Goal: Task Accomplishment & Management: Complete application form

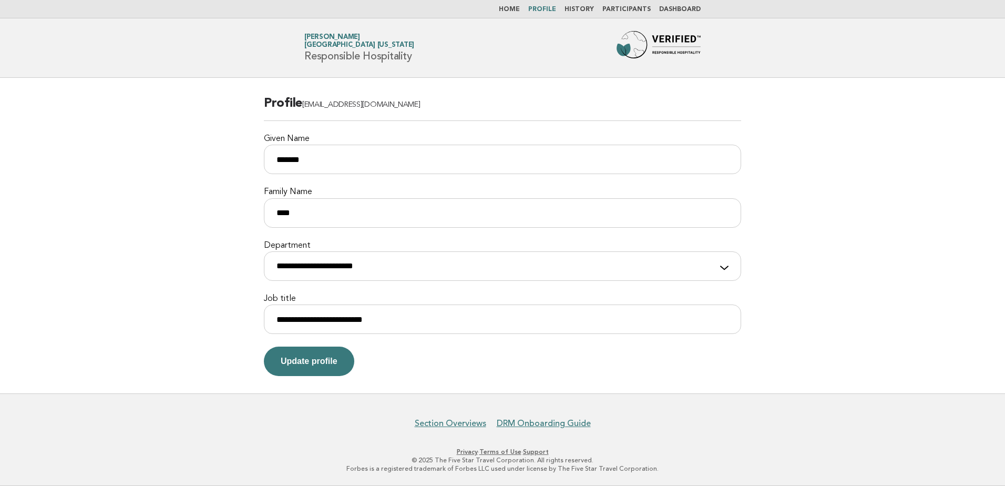
click at [514, 9] on link "Home" at bounding box center [509, 9] width 21 height 6
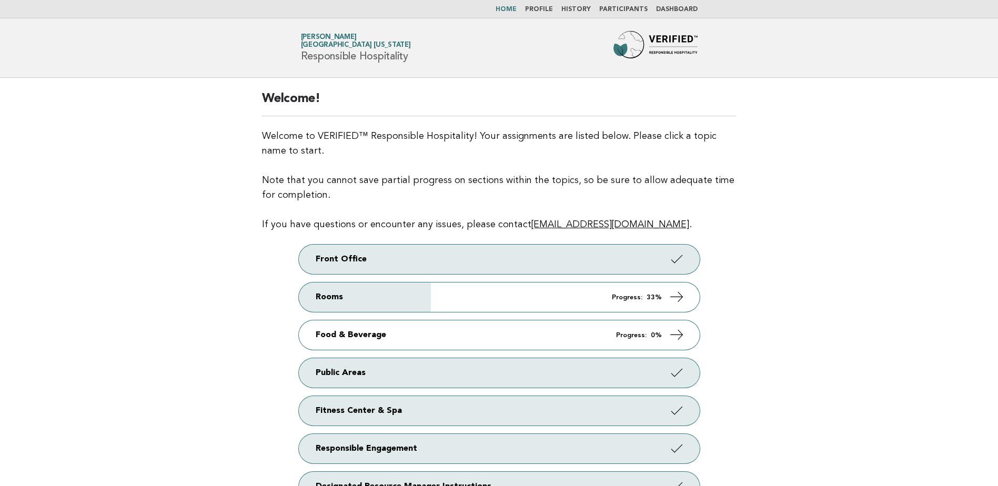
click at [587, 7] on link "History" at bounding box center [575, 9] width 29 height 6
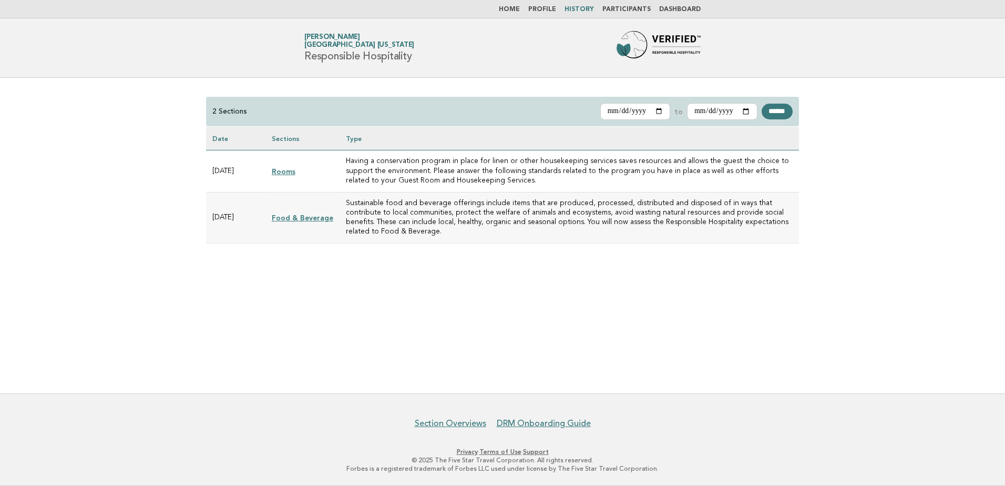
click at [285, 171] on link "Rooms" at bounding box center [284, 171] width 24 height 8
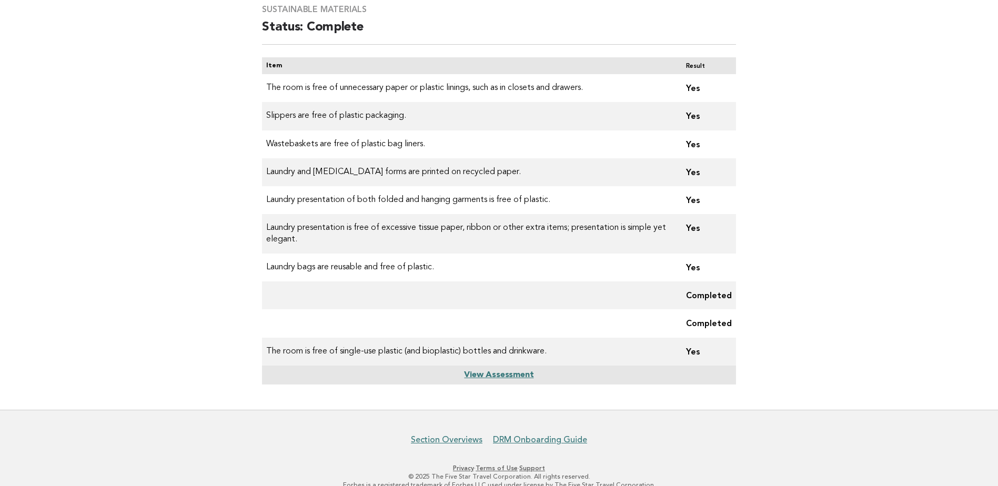
scroll to position [102, 0]
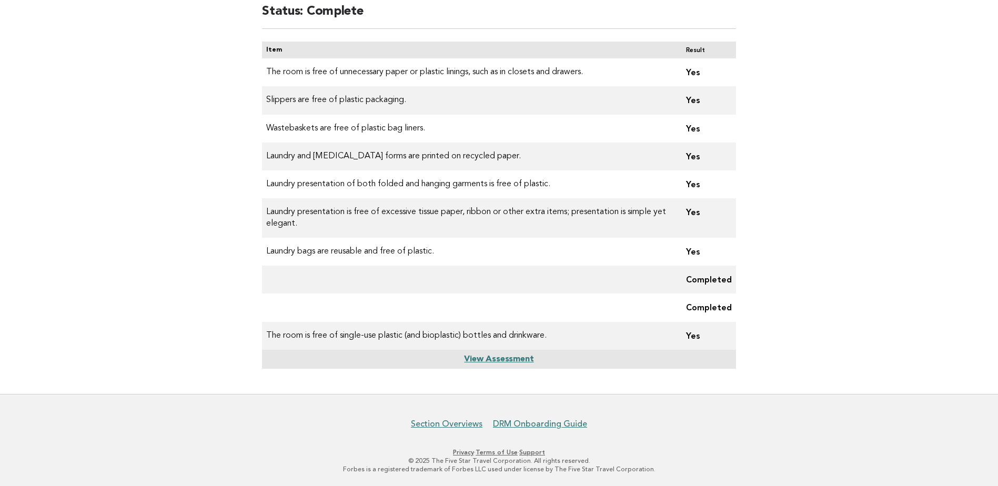
click at [476, 360] on link "View Assessment" at bounding box center [498, 359] width 69 height 8
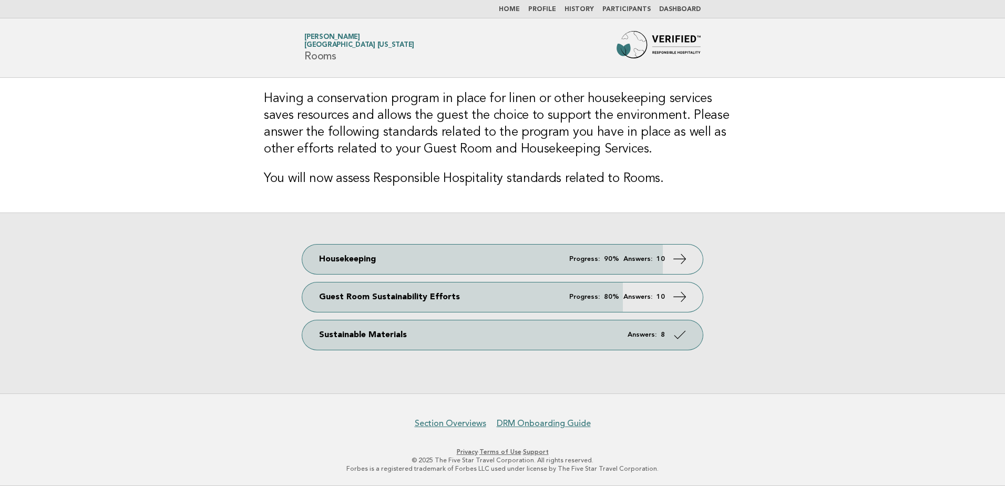
click at [641, 8] on link "Participants" at bounding box center [627, 9] width 48 height 6
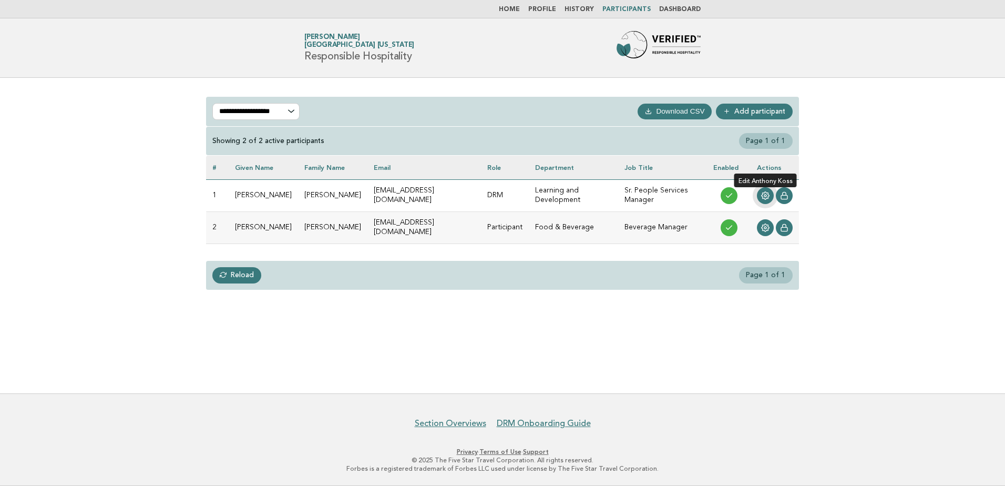
click at [763, 195] on icon at bounding box center [766, 196] width 8 height 8
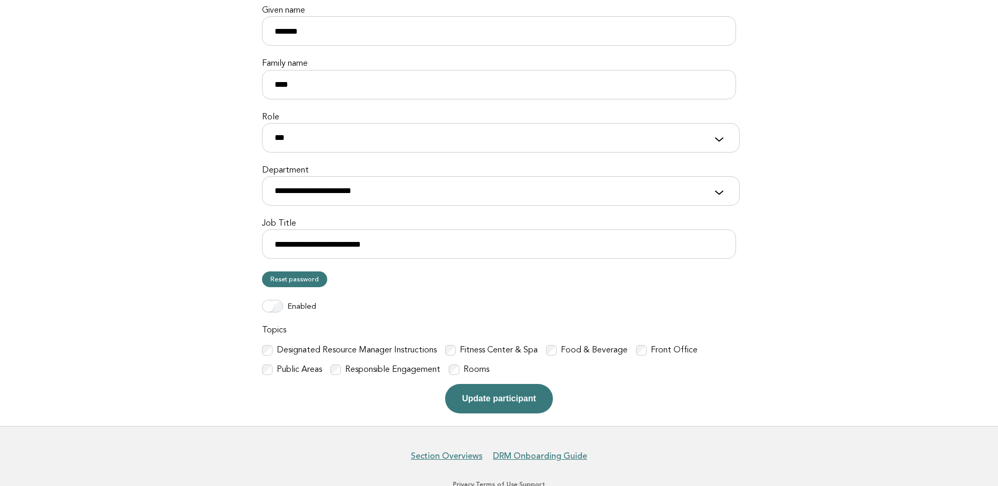
scroll to position [158, 0]
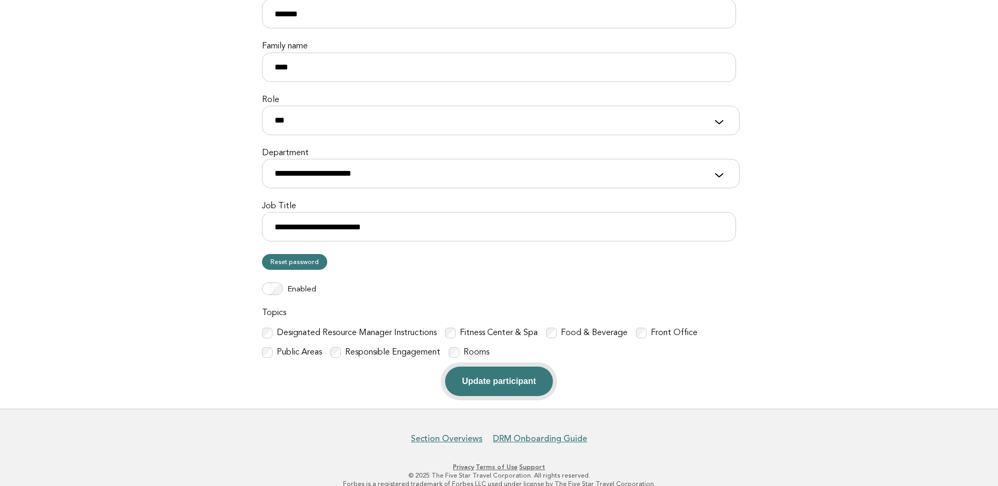
click at [494, 378] on button "Update participant" at bounding box center [498, 381] width 107 height 29
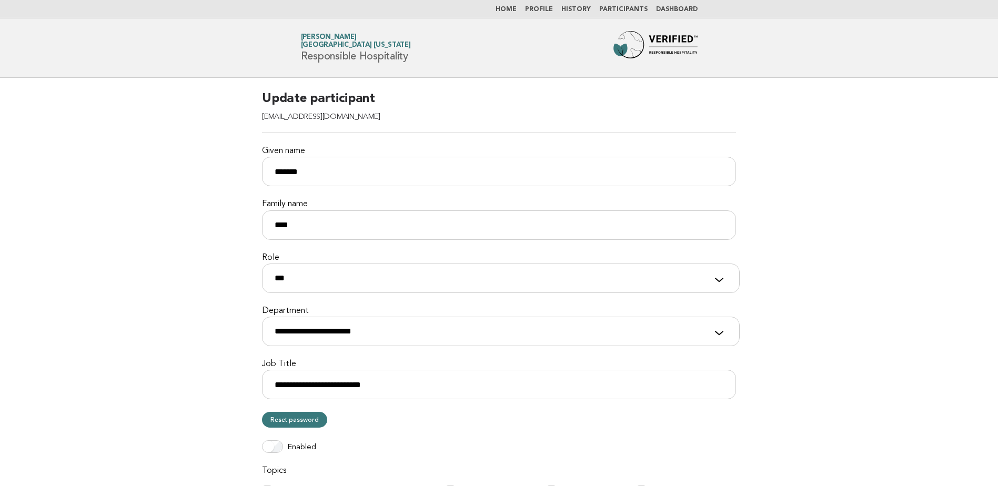
click at [676, 7] on link "Dashboard" at bounding box center [677, 9] width 42 height 6
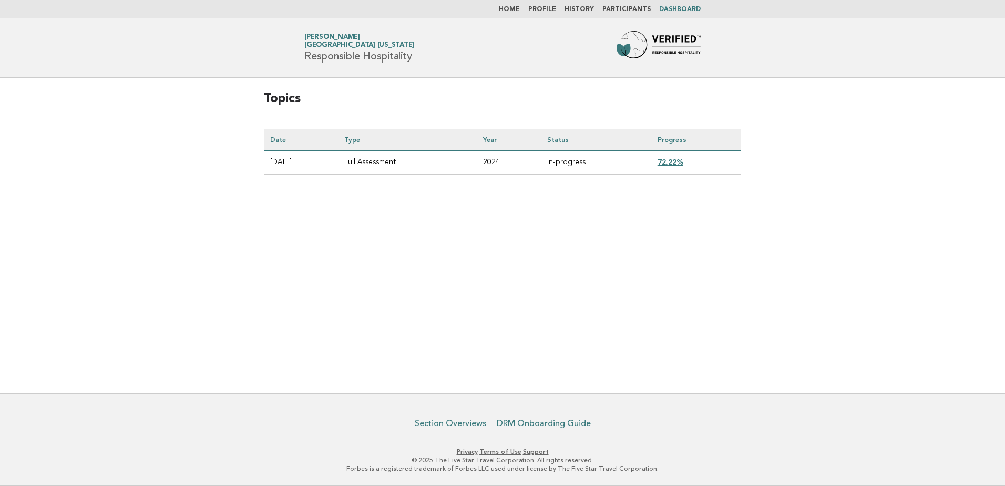
click at [546, 9] on link "Profile" at bounding box center [542, 9] width 28 height 6
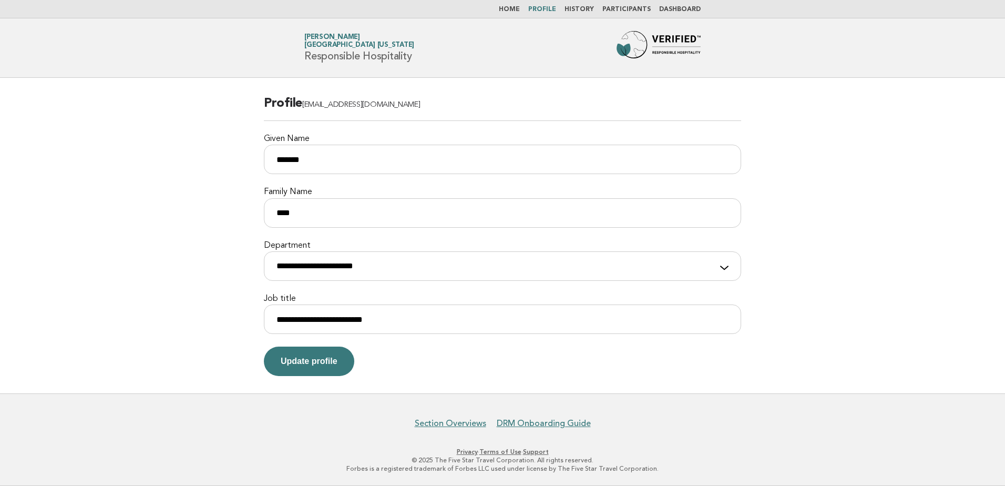
click at [585, 7] on link "History" at bounding box center [579, 9] width 29 height 6
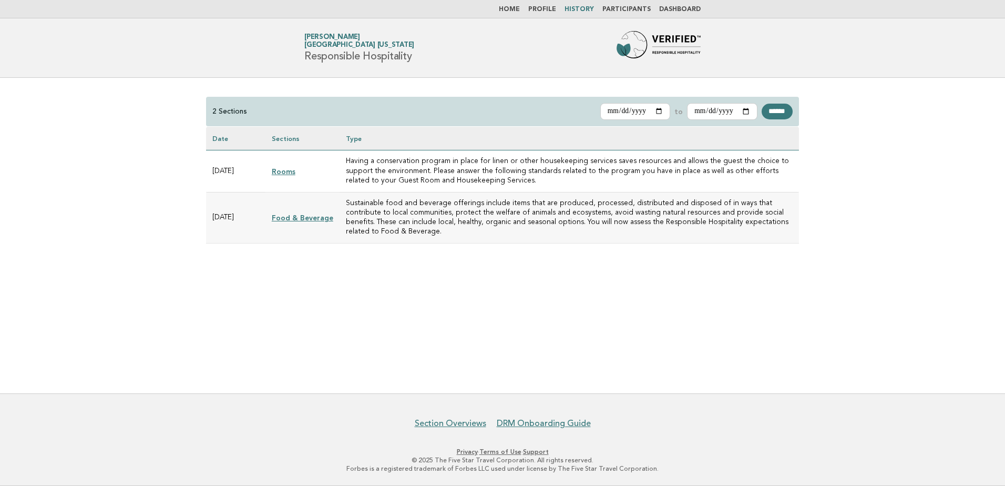
click at [688, 8] on link "Dashboard" at bounding box center [680, 9] width 42 height 6
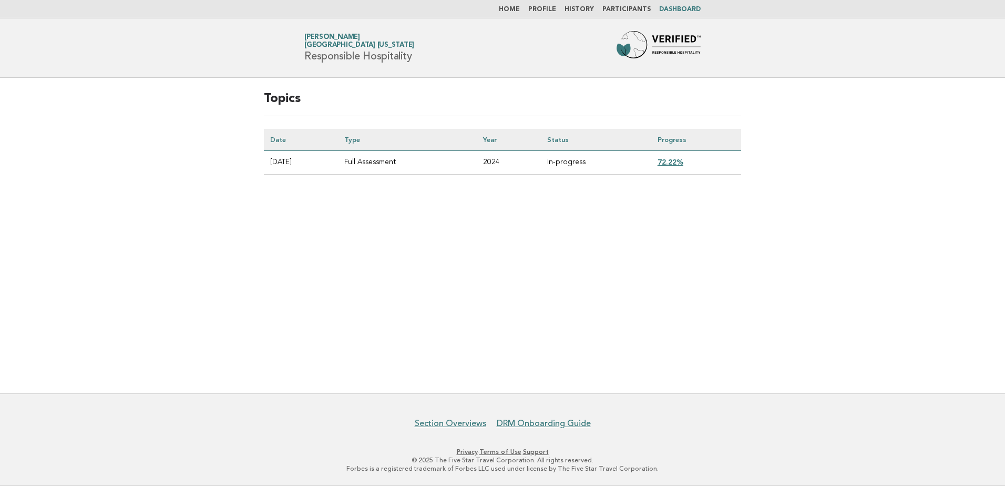
click at [675, 161] on link "72.22%" at bounding box center [671, 162] width 26 height 8
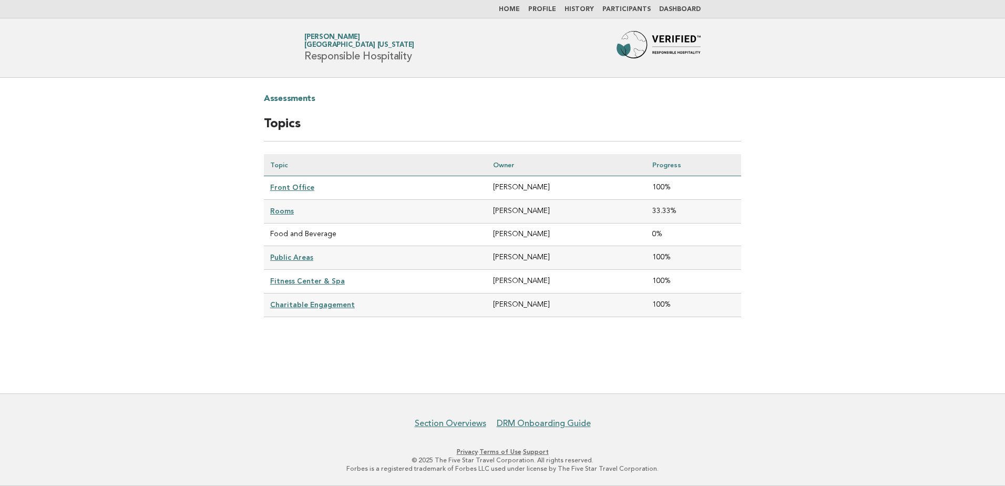
click at [296, 255] on link "Public Areas" at bounding box center [291, 257] width 43 height 8
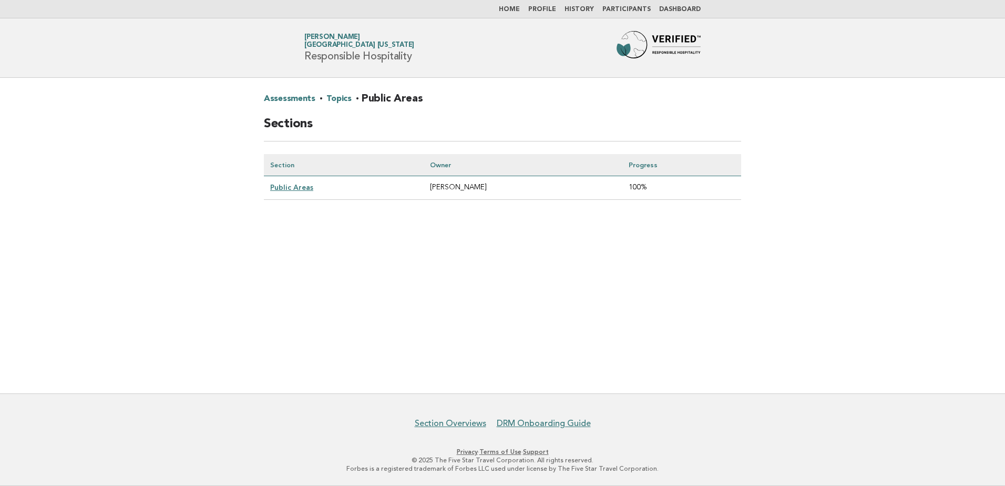
click at [304, 190] on link "Public Areas" at bounding box center [291, 187] width 43 height 8
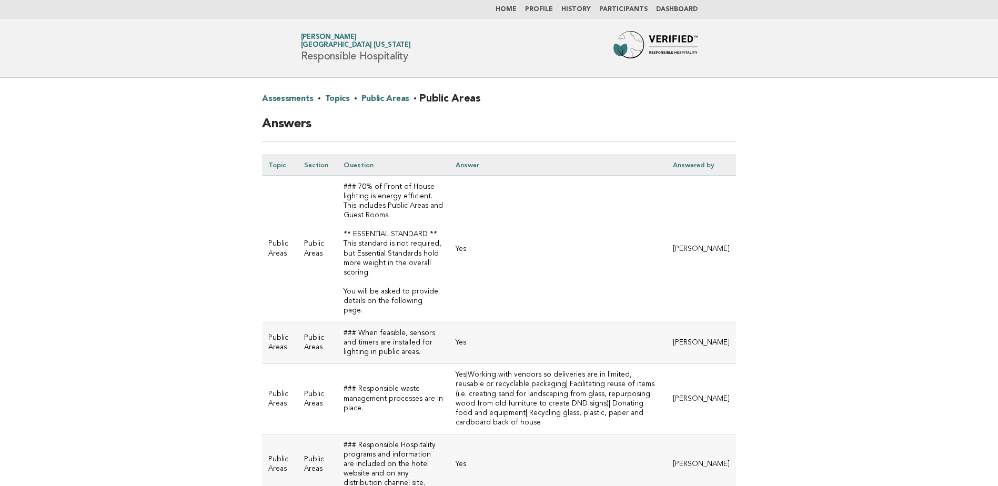
click at [335, 99] on link "Topics" at bounding box center [337, 98] width 25 height 17
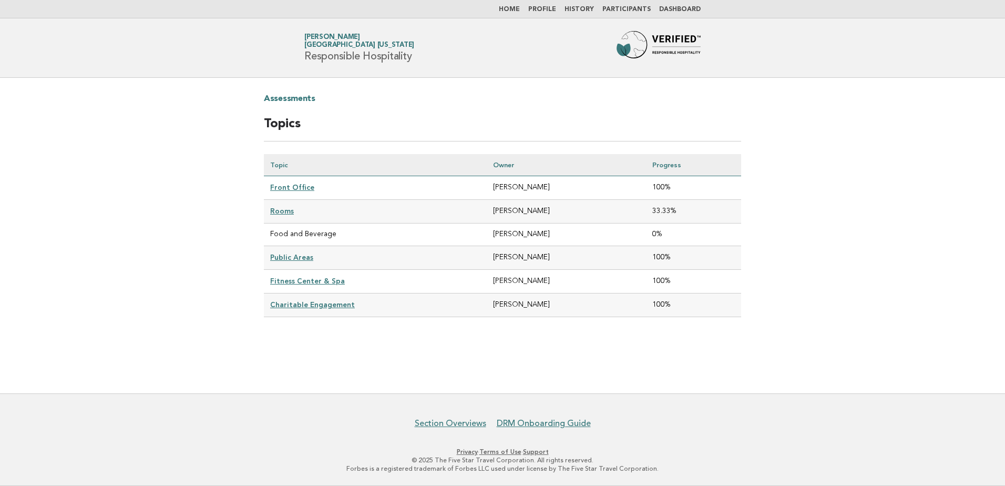
click at [295, 278] on link "Fitness Center & Spa" at bounding box center [307, 281] width 75 height 8
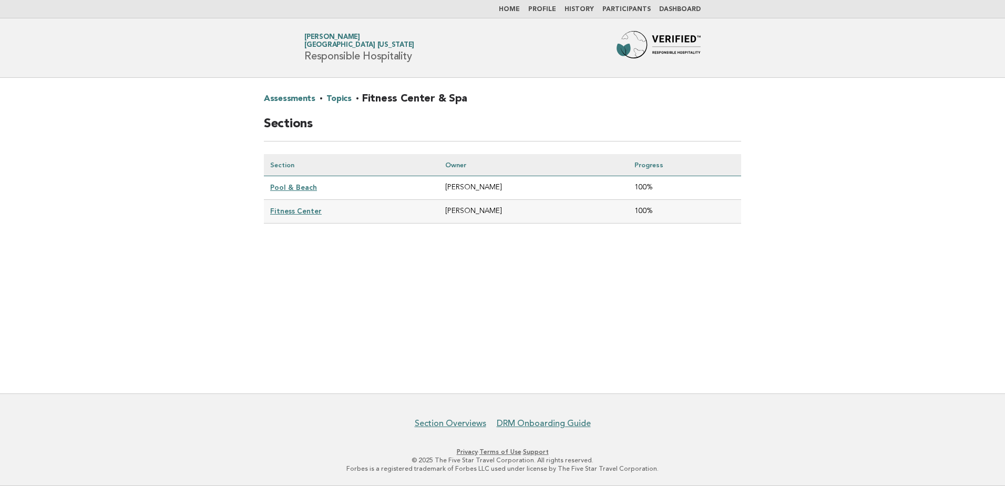
click at [338, 97] on link "Topics" at bounding box center [339, 98] width 25 height 17
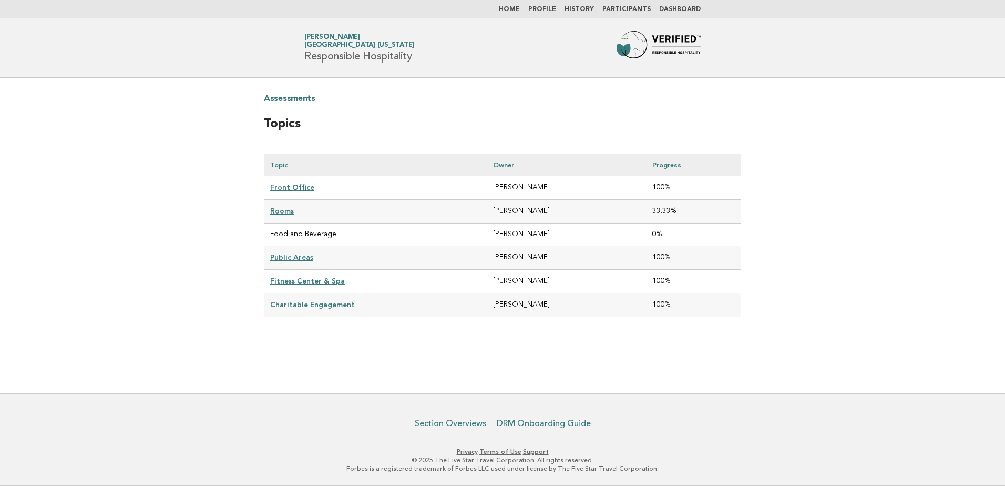
click at [314, 300] on link "Charitable Engagement" at bounding box center [312, 304] width 85 height 8
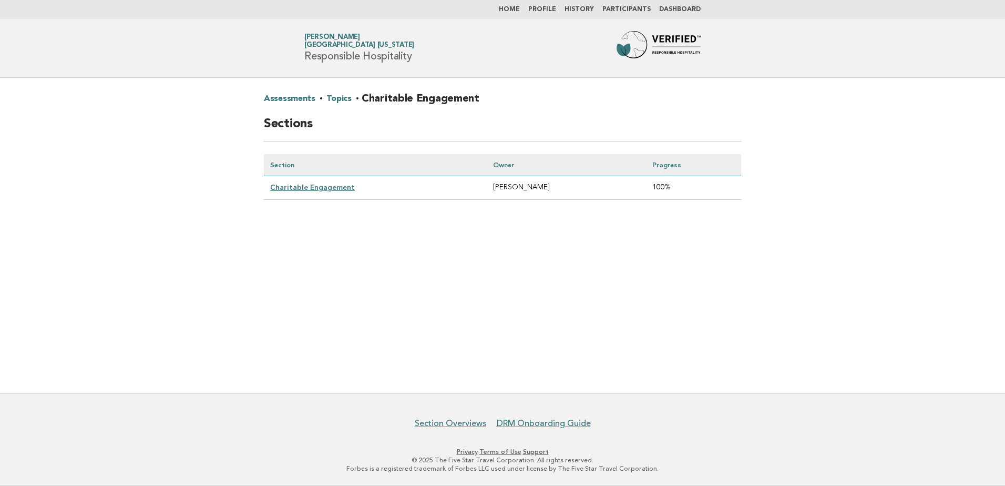
click at [330, 188] on link "Charitable Engagement" at bounding box center [312, 187] width 85 height 8
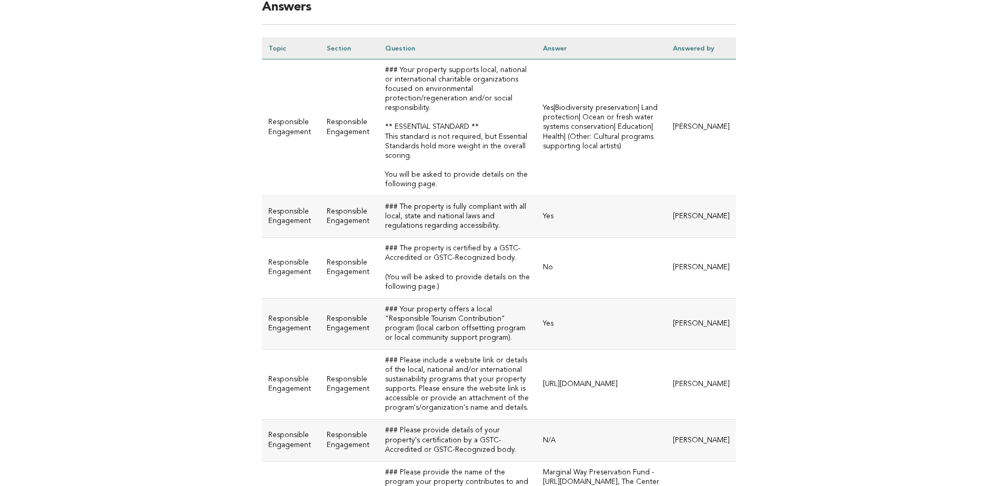
scroll to position [105, 0]
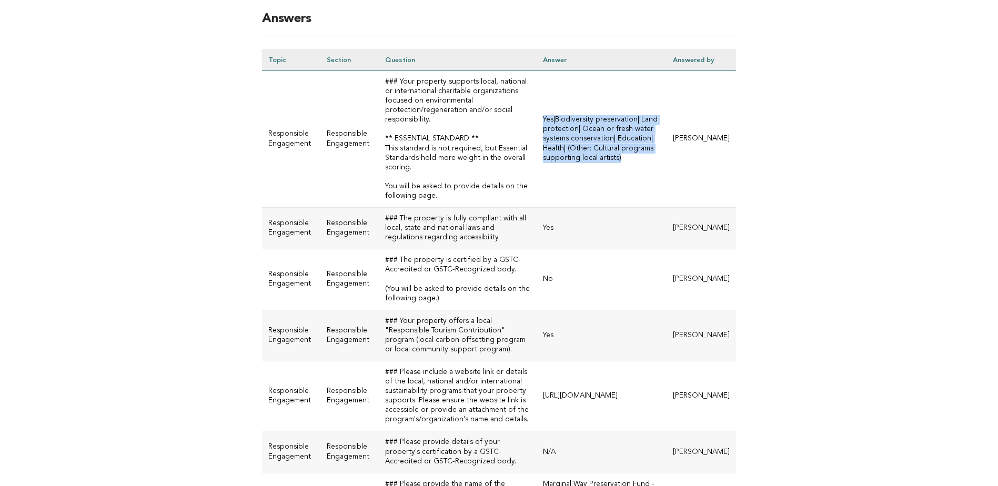
drag, startPoint x: 504, startPoint y: 141, endPoint x: 684, endPoint y: 165, distance: 180.8
click at [666, 165] on td "Yes|Biodiversity preservation| Land protection| Ocean or fresh water systems co…" at bounding box center [601, 139] width 130 height 137
copy td "Yes|Biodiversity preservation| Land protection| Ocean or fresh water systems co…"
click at [802, 258] on main "Assessments · Topics · Charitable Engagement · Charitable Engagement Answers To…" at bounding box center [499, 282] width 998 height 619
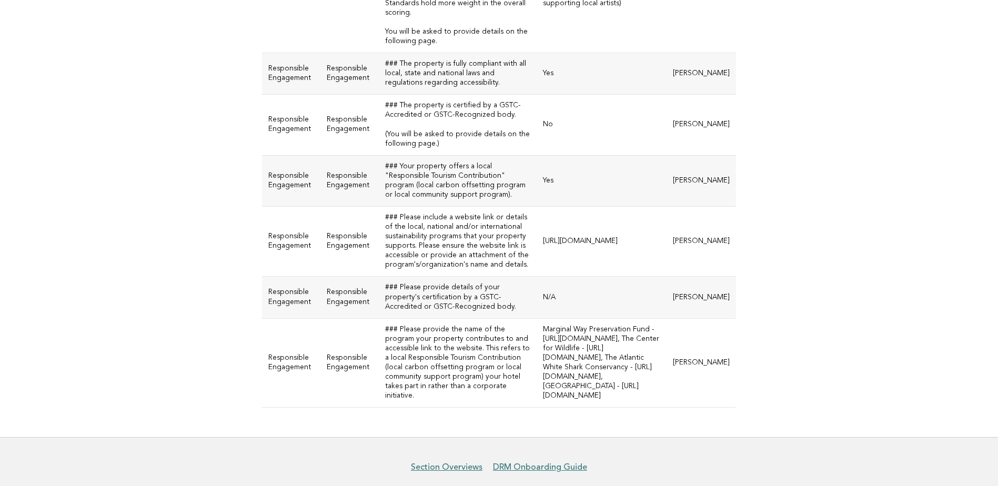
scroll to position [263, 0]
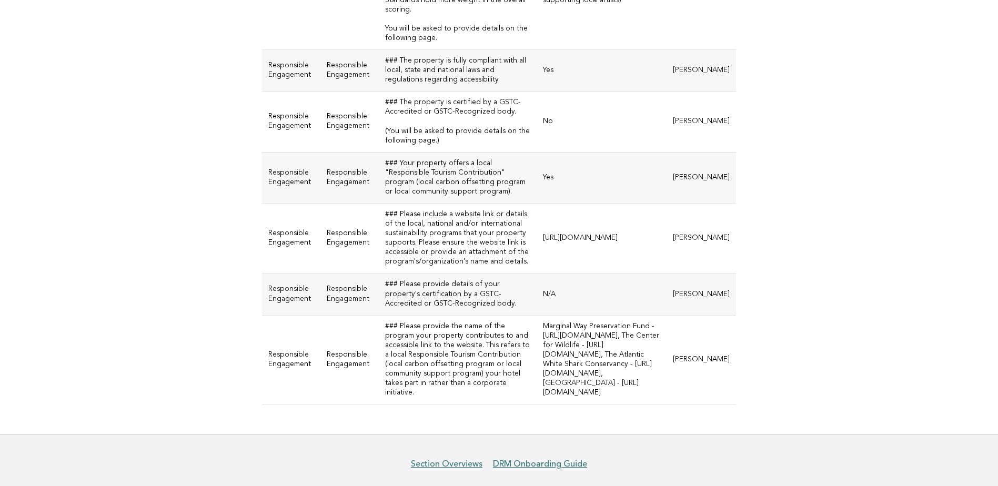
drag, startPoint x: 505, startPoint y: 297, endPoint x: 683, endPoint y: 300, distance: 177.2
click at [666, 273] on td "https://www.cliffhousemaine.com/sustainability" at bounding box center [601, 238] width 130 height 70
drag, startPoint x: 683, startPoint y: 300, endPoint x: 639, endPoint y: 300, distance: 43.6
copy td "https://www.cliffhousemaine.com/sustainability"
click at [228, 301] on main "Assessments · Topics · Charitable Engagement · Charitable Engagement Answers To…" at bounding box center [499, 124] width 998 height 619
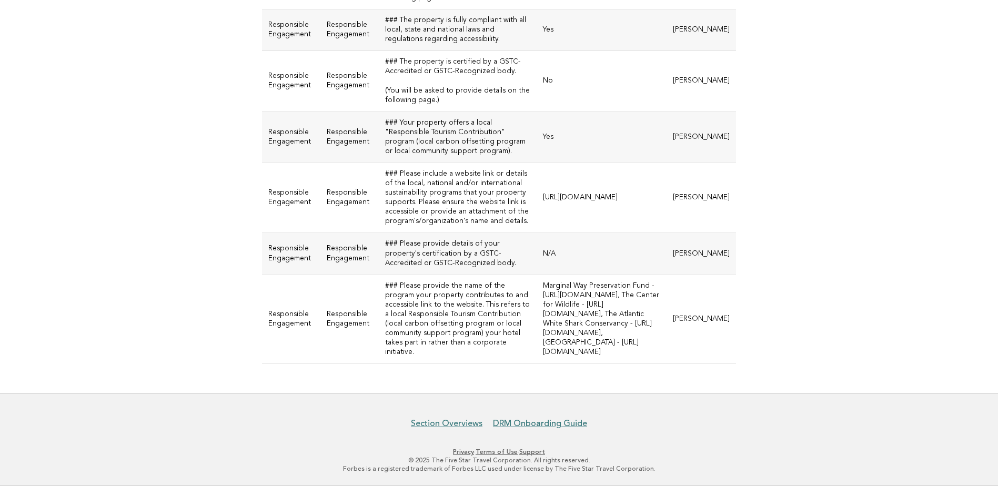
scroll to position [398, 0]
drag, startPoint x: 505, startPoint y: 283, endPoint x: 686, endPoint y: 348, distance: 191.6
click at [666, 348] on td "Marginal Way Preservation Fund - https://www.marginalwayfund.org/, The Center f…" at bounding box center [601, 318] width 130 height 89
copy td "Marginal Way Preservation Fund - https://www.marginalwayfund.org/, The Center f…"
click at [822, 310] on main "Assessments · Topics · Charitable Engagement · Charitable Engagement Answers To…" at bounding box center [499, 83] width 998 height 619
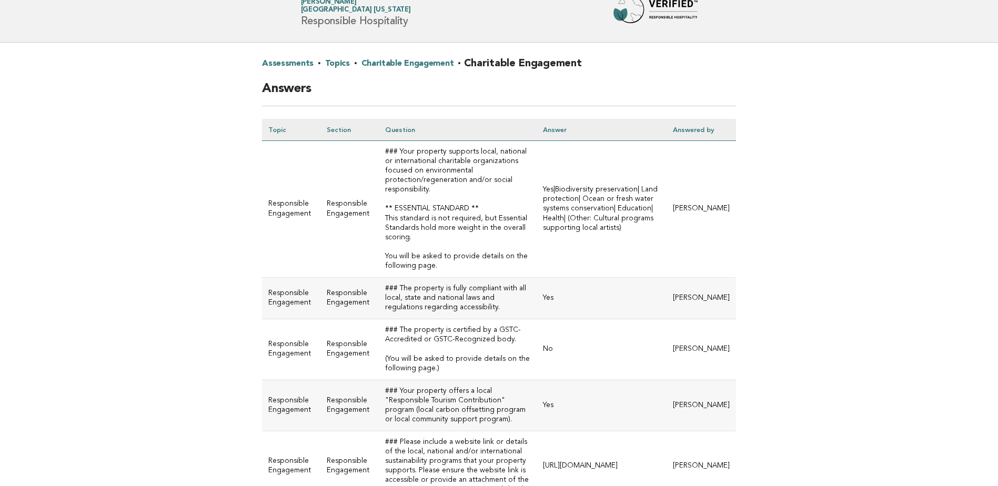
scroll to position [0, 0]
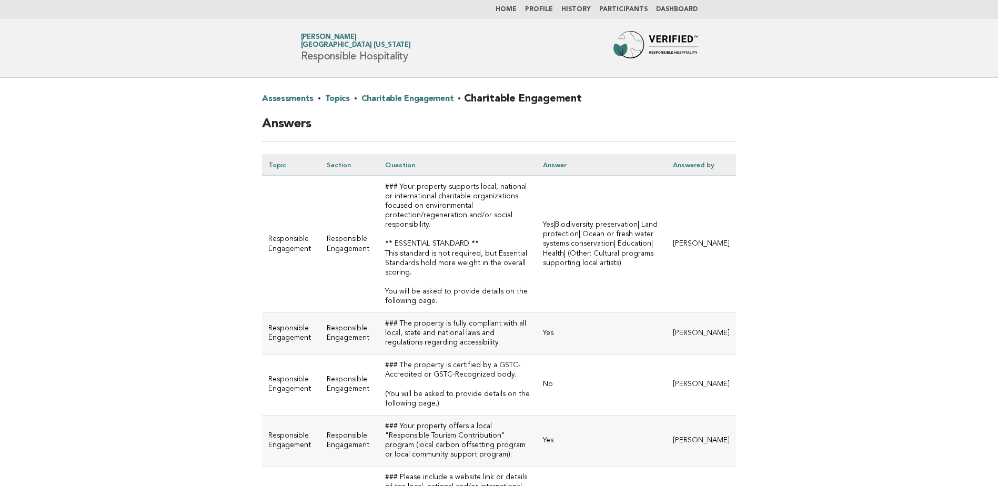
click at [334, 99] on link "Topics" at bounding box center [337, 98] width 25 height 17
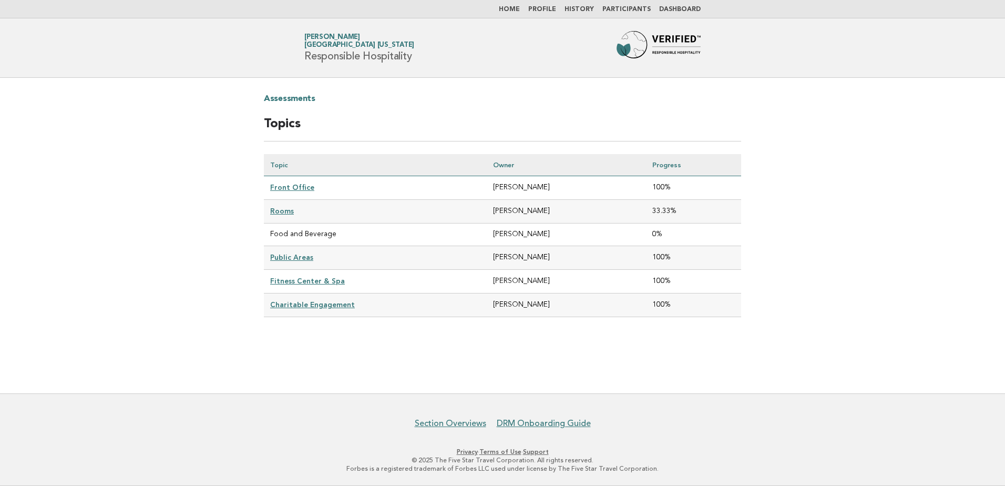
click at [628, 7] on link "Participants" at bounding box center [627, 9] width 48 height 6
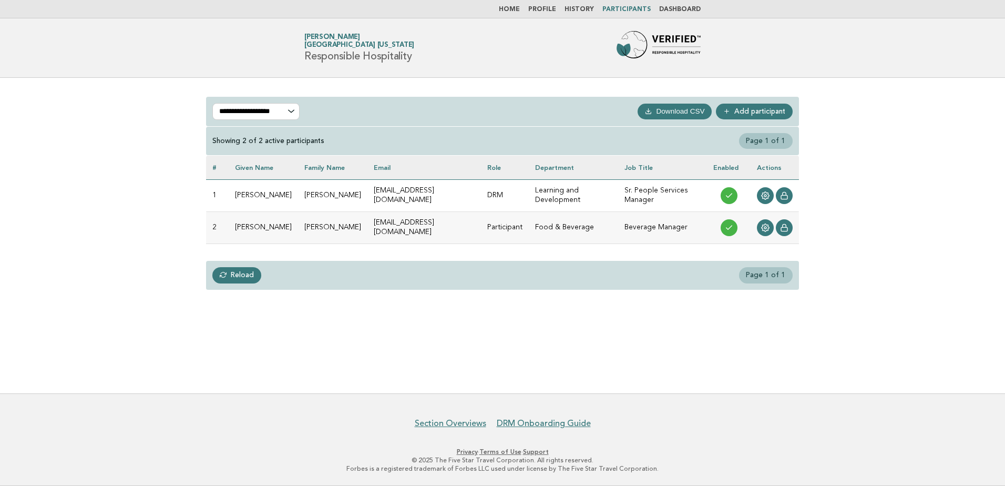
click at [669, 8] on link "Dashboard" at bounding box center [680, 9] width 42 height 6
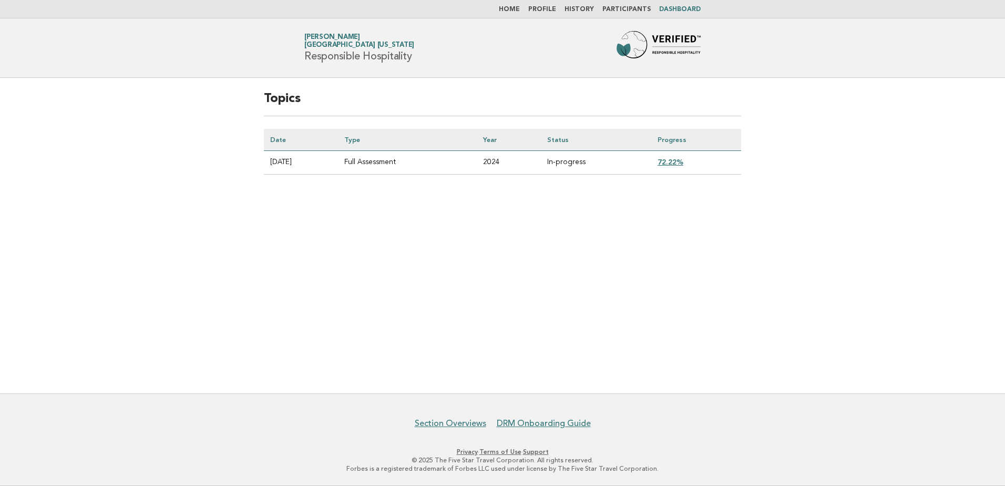
click at [678, 162] on link "72.22%" at bounding box center [671, 162] width 26 height 8
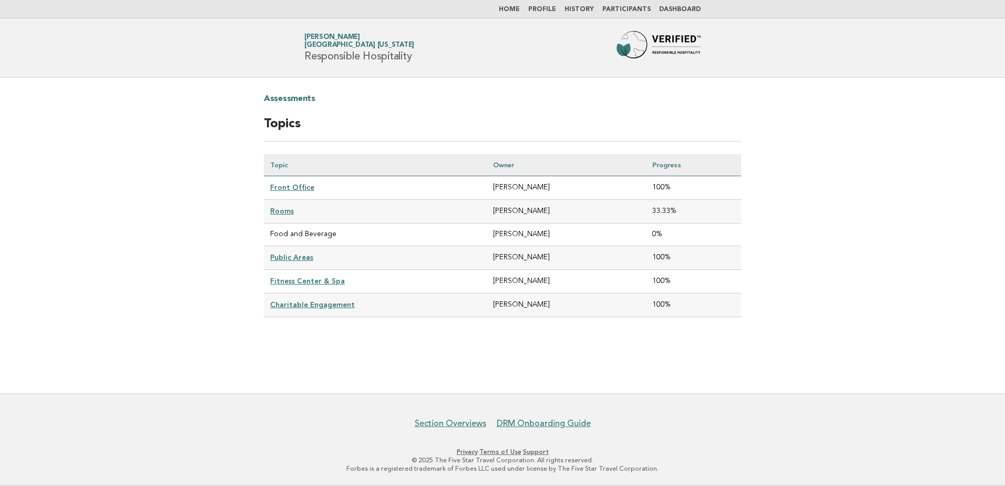
click at [299, 187] on link "Front Office" at bounding box center [292, 187] width 44 height 8
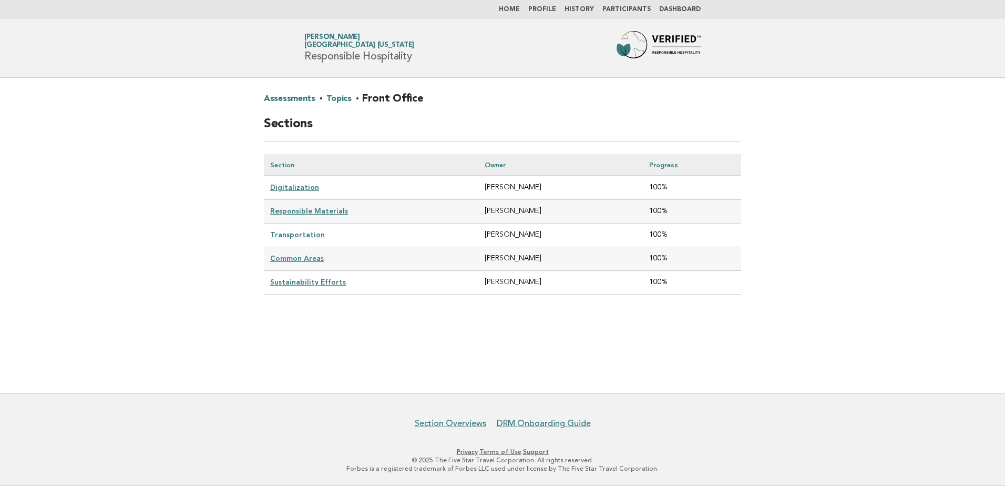
click at [299, 187] on link "Digitalization" at bounding box center [294, 187] width 49 height 8
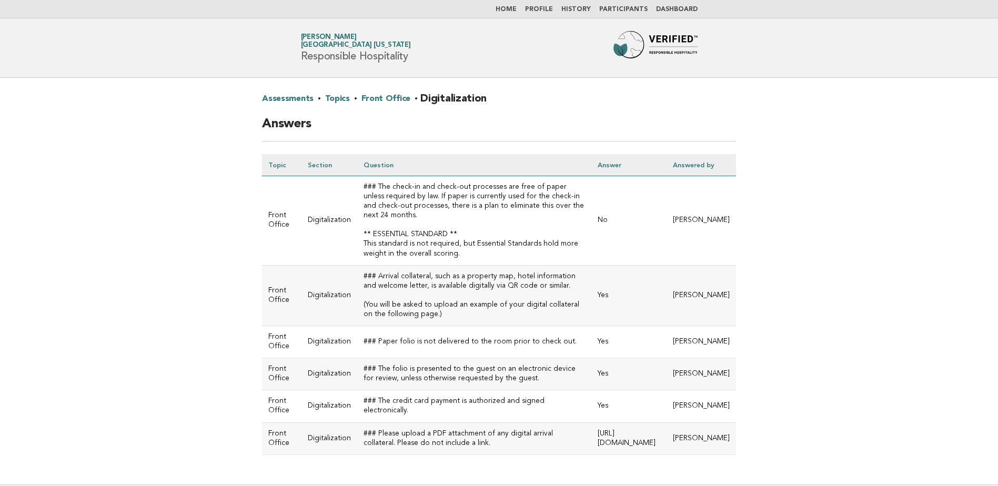
click at [364, 98] on link "Front Office" at bounding box center [385, 98] width 49 height 17
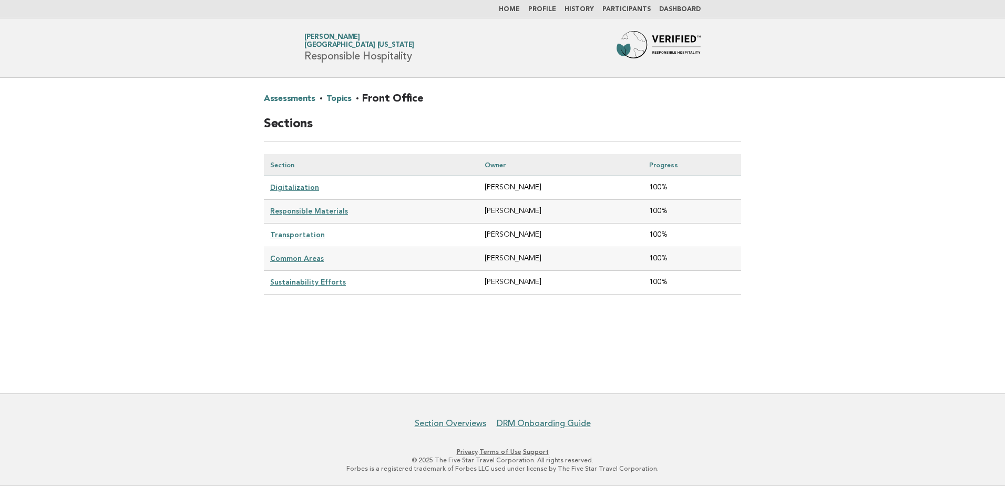
click at [317, 210] on link "Responsible Materials" at bounding box center [309, 211] width 78 height 8
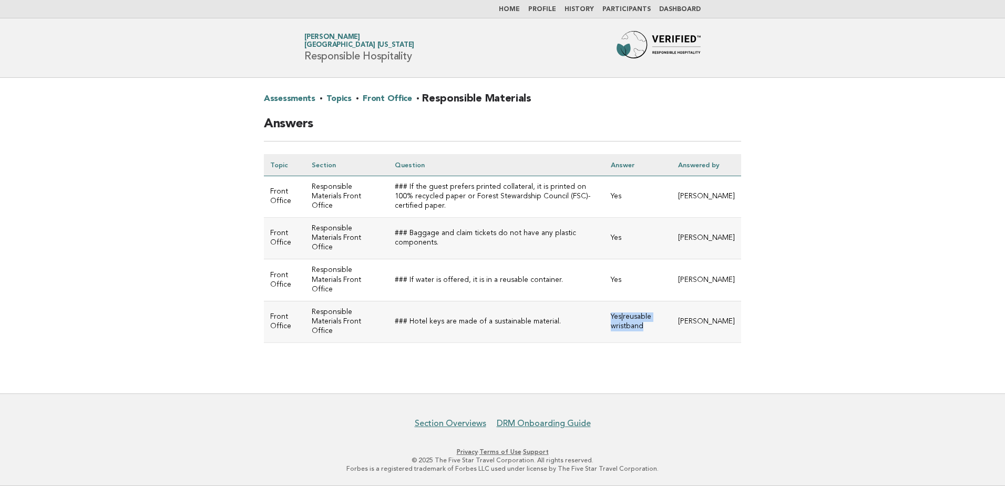
drag, startPoint x: 630, startPoint y: 289, endPoint x: 672, endPoint y: 299, distance: 42.3
click at [672, 301] on td "Yes|reusable wristband" at bounding box center [638, 322] width 67 height 42
drag, startPoint x: 672, startPoint y: 299, endPoint x: 654, endPoint y: 297, distance: 18.0
copy td "Yes|reusable wristband"
click at [579, 359] on main "Assessments · Topics · Front Office · Responsible Materials Answers Topic Secti…" at bounding box center [502, 236] width 1005 height 316
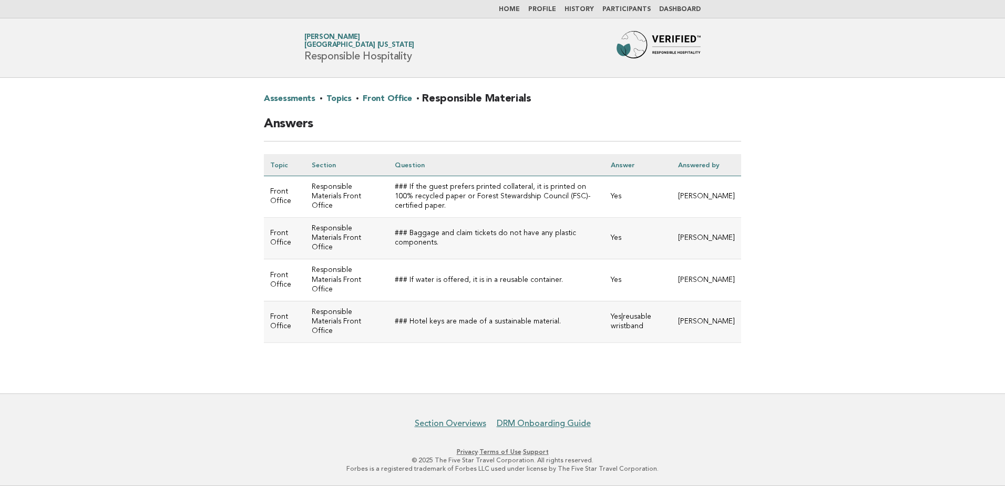
click at [382, 98] on link "Front Office" at bounding box center [387, 98] width 49 height 17
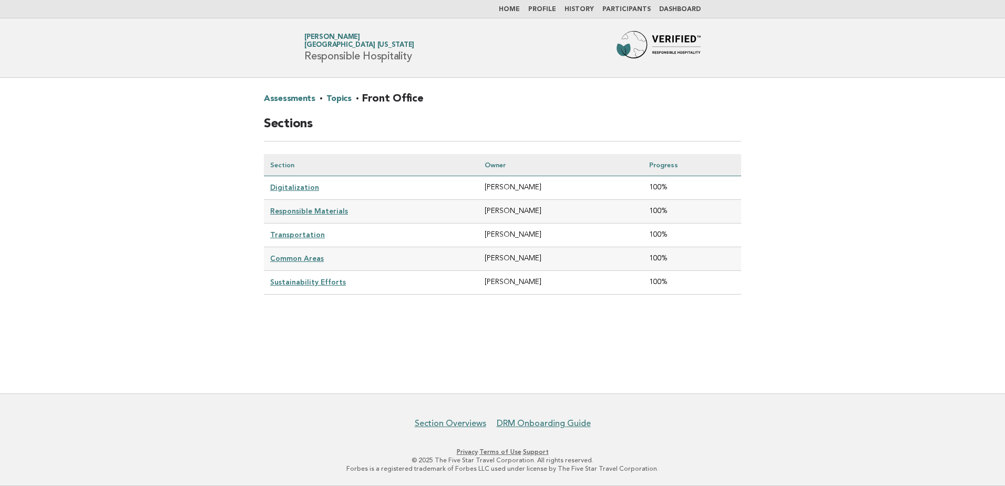
click at [309, 234] on link "Transportation" at bounding box center [297, 234] width 55 height 8
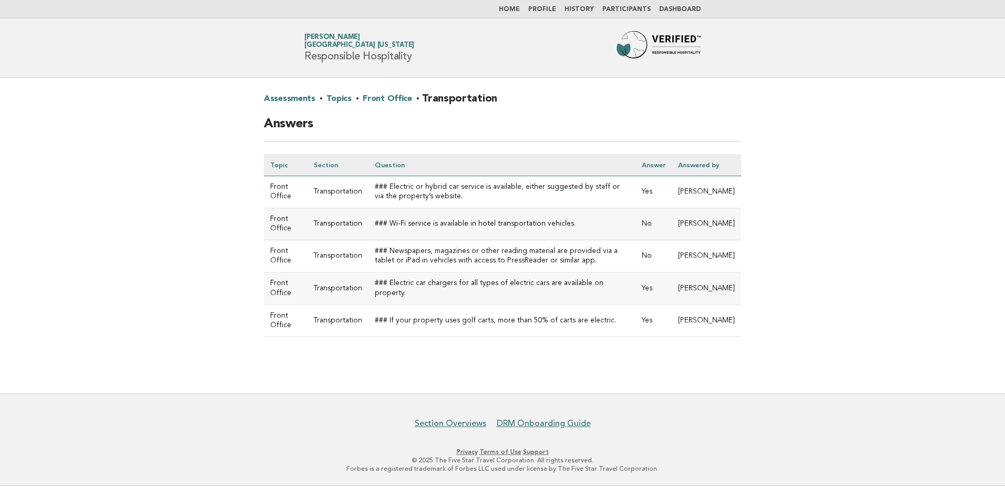
click at [374, 99] on link "Front Office" at bounding box center [387, 98] width 49 height 17
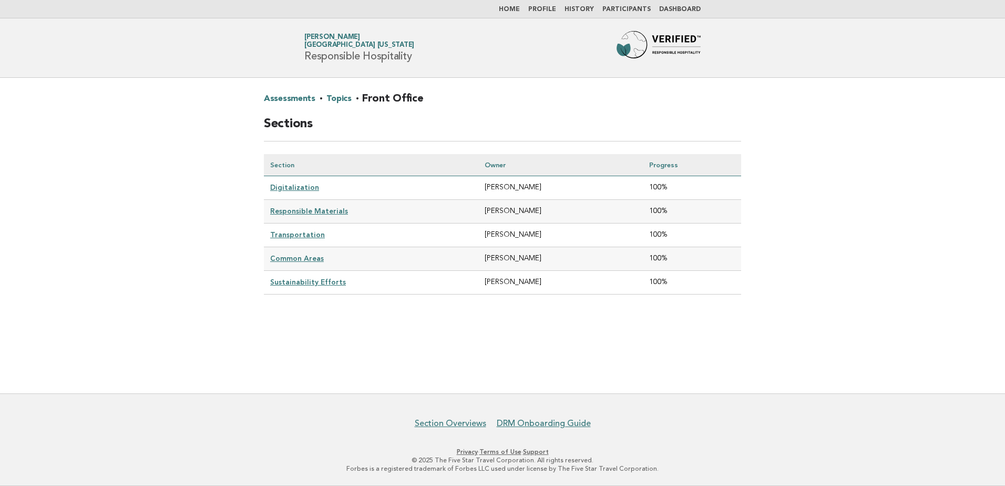
click at [303, 254] on link "Common Areas" at bounding box center [297, 258] width 54 height 8
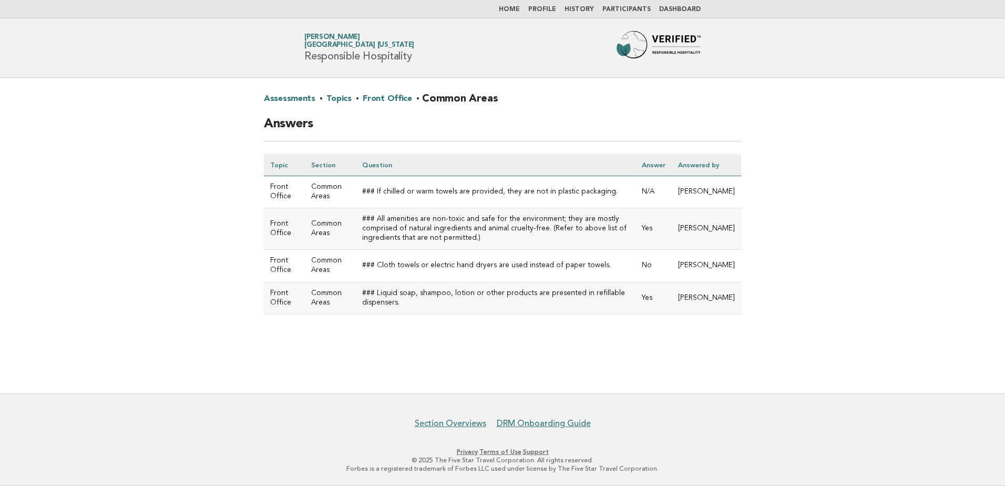
click at [374, 96] on link "Front Office" at bounding box center [387, 98] width 49 height 17
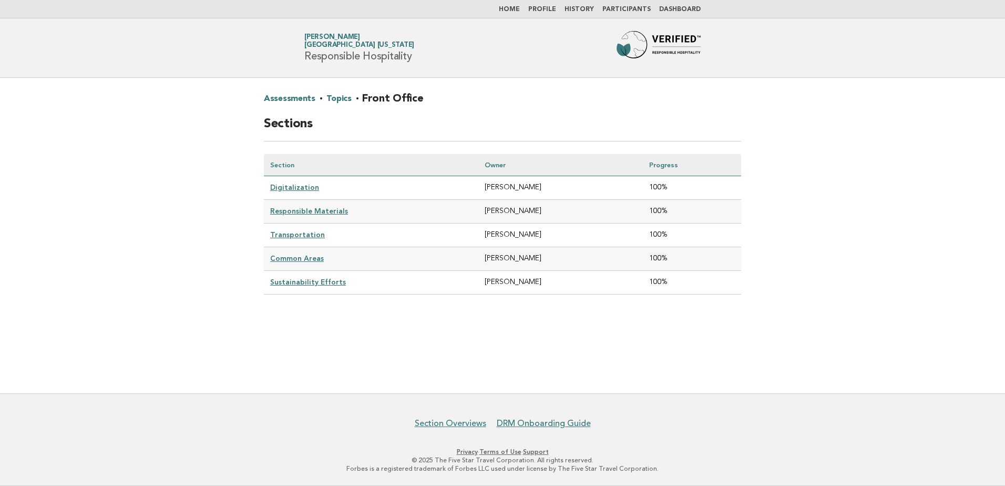
click at [328, 280] on link "Sustainability Efforts" at bounding box center [308, 282] width 76 height 8
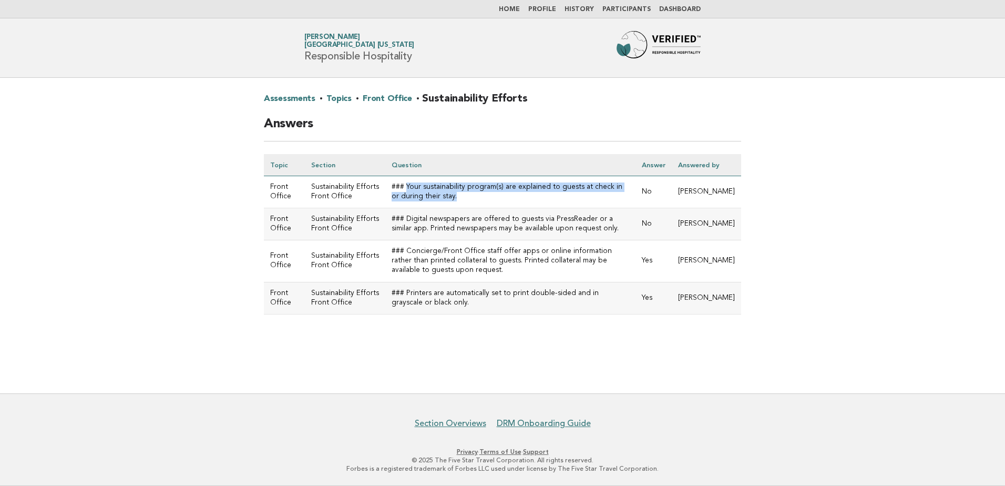
drag, startPoint x: 406, startPoint y: 195, endPoint x: 426, endPoint y: 206, distance: 23.3
click at [426, 206] on td "### Your sustainability program(s) are explained to guests at check in or durin…" at bounding box center [510, 192] width 250 height 32
drag, startPoint x: 426, startPoint y: 206, endPoint x: 418, endPoint y: 206, distance: 9.0
copy td "Your sustainability program(s) are explained to guests at check in or during th…"
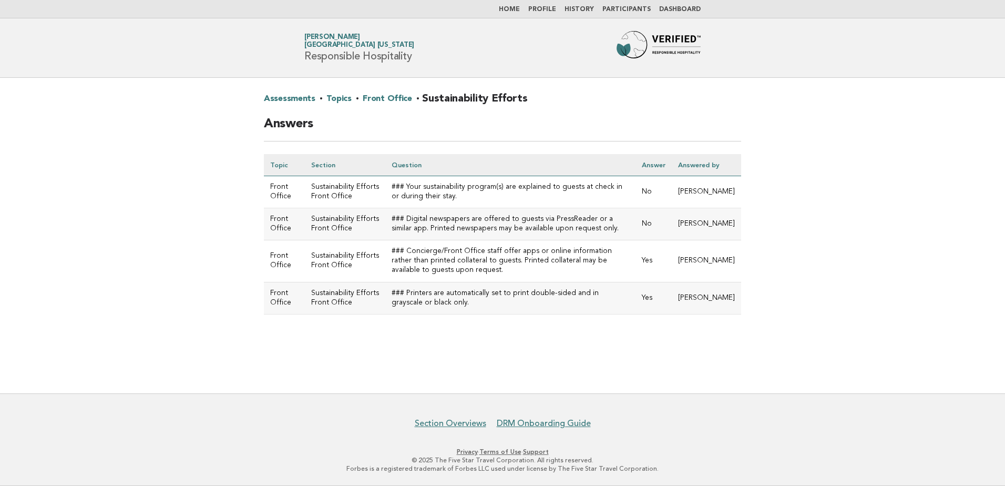
click at [558, 370] on main "Assessments · Topics · Front Office · Sustainability Efforts Answers Topic Sect…" at bounding box center [502, 236] width 1005 height 316
click at [385, 99] on link "Front Office" at bounding box center [387, 98] width 49 height 17
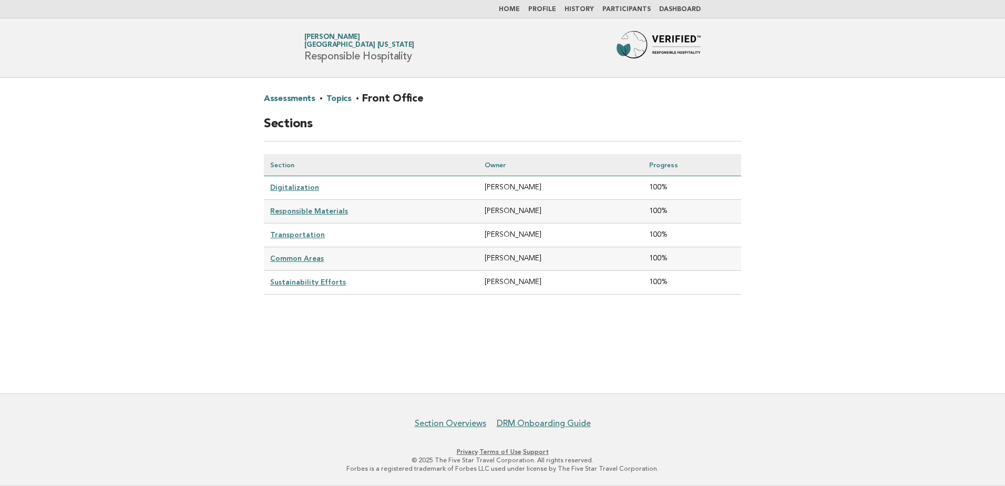
click at [625, 11] on link "Participants" at bounding box center [627, 9] width 48 height 6
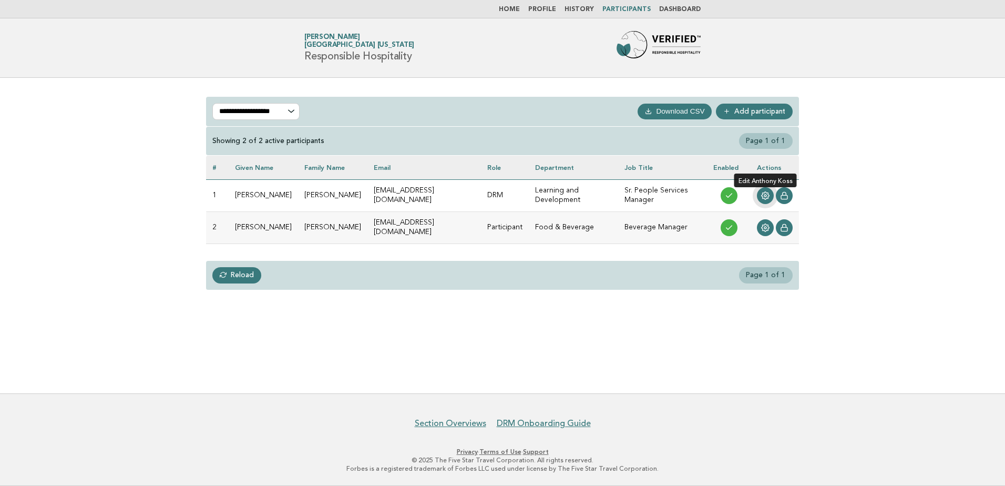
click at [761, 194] on icon at bounding box center [765, 195] width 8 height 8
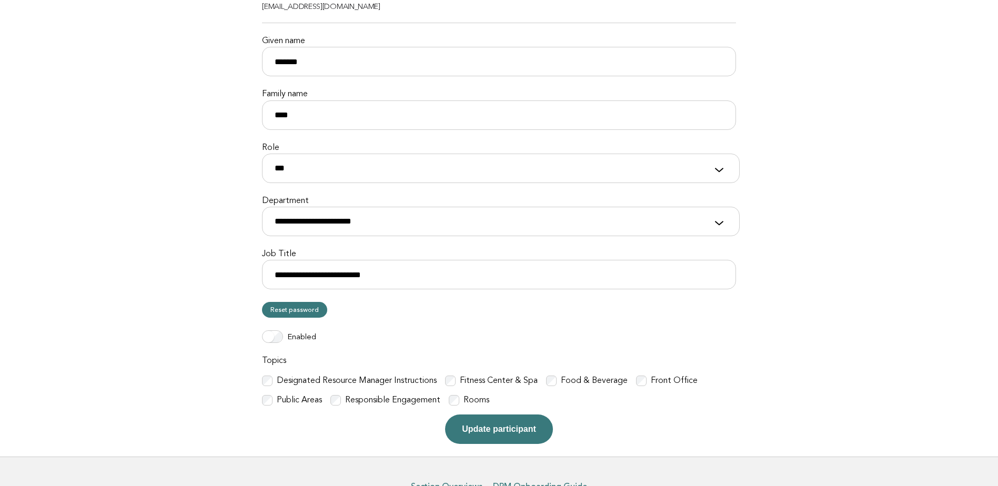
scroll to position [172, 0]
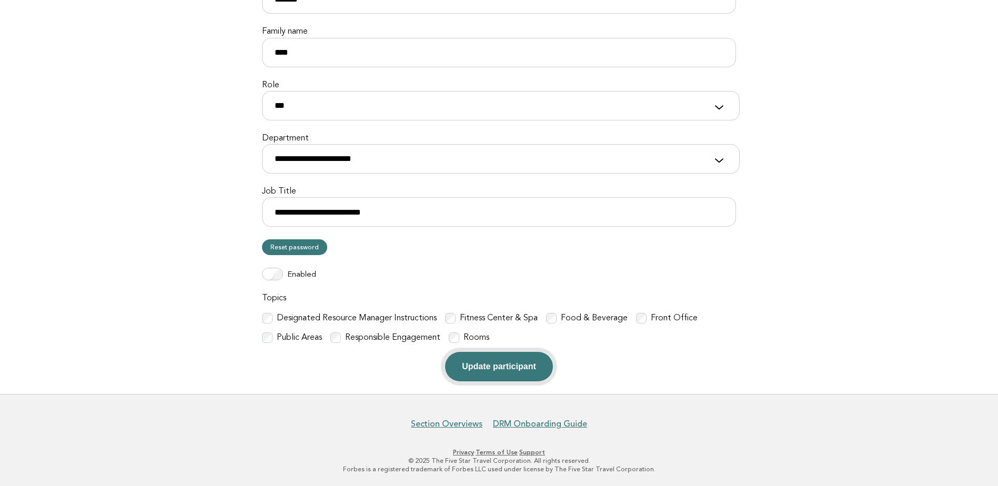
click at [484, 369] on button "Update participant" at bounding box center [498, 366] width 107 height 29
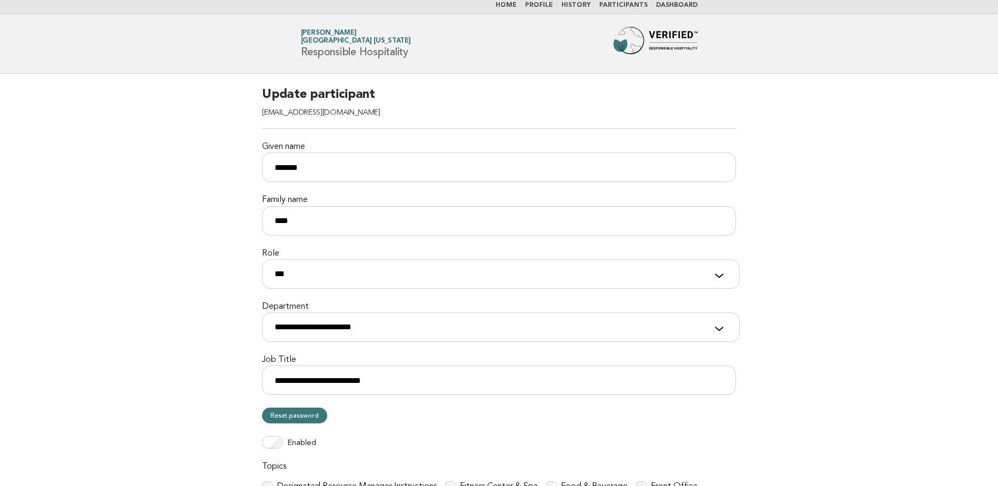
scroll to position [0, 0]
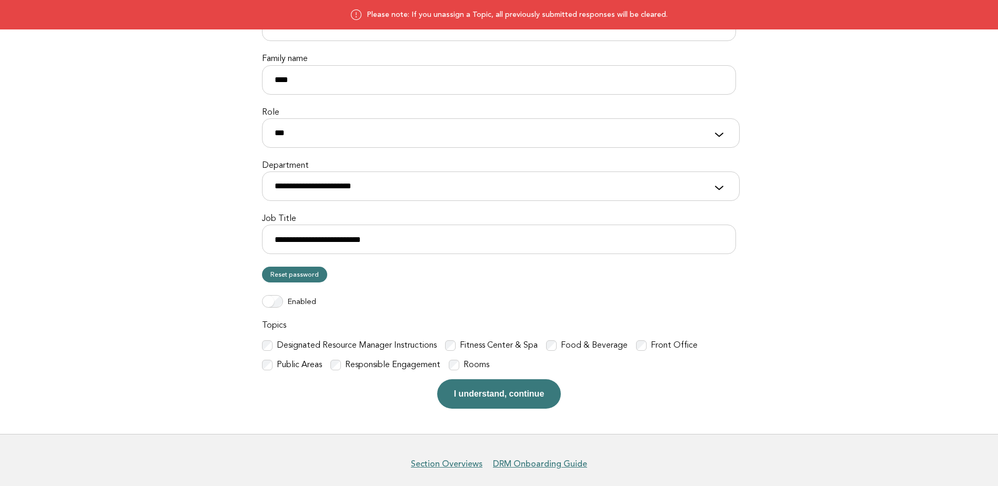
scroll to position [185, 0]
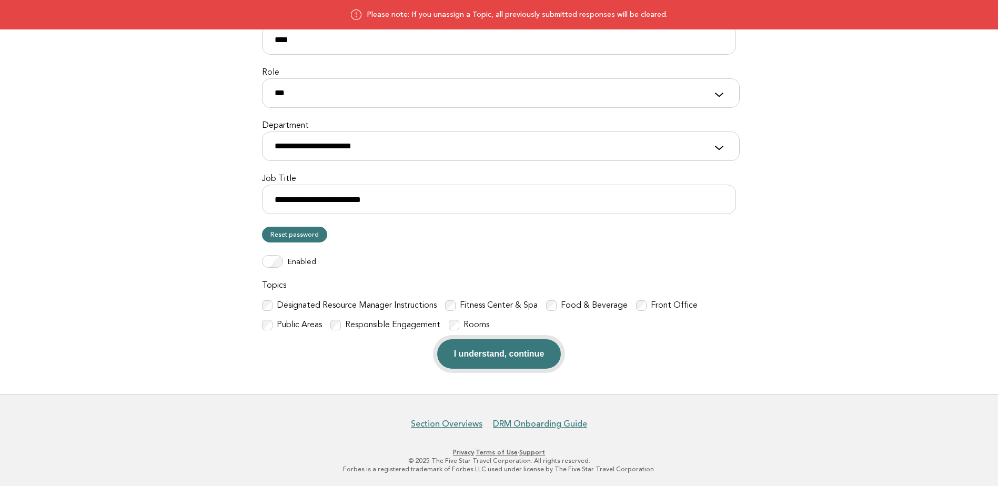
click at [472, 352] on button "I understand, continue" at bounding box center [499, 353] width 124 height 29
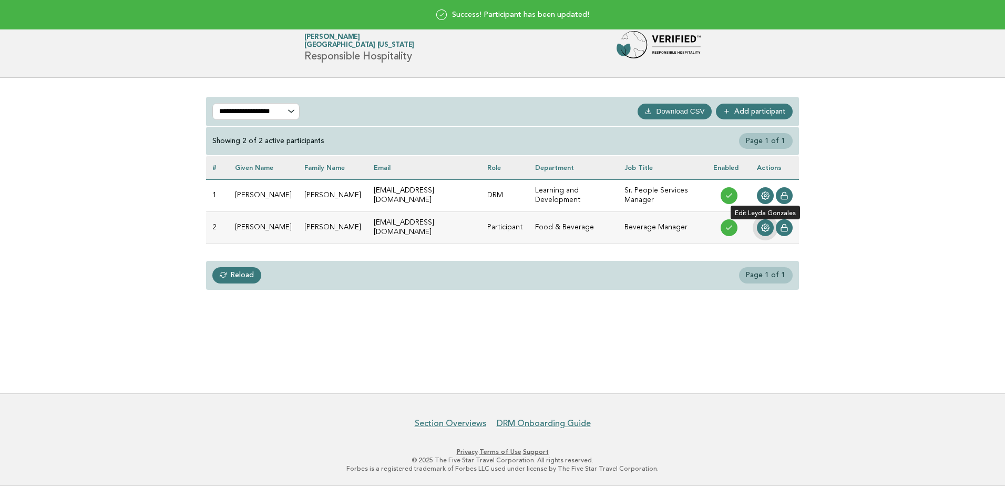
click at [766, 228] on circle at bounding box center [766, 228] width 2 height 2
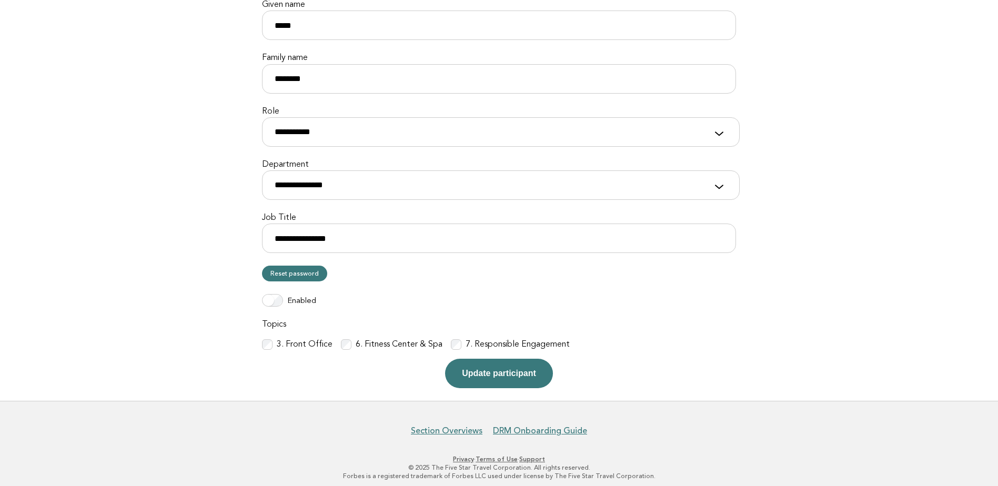
scroll to position [153, 0]
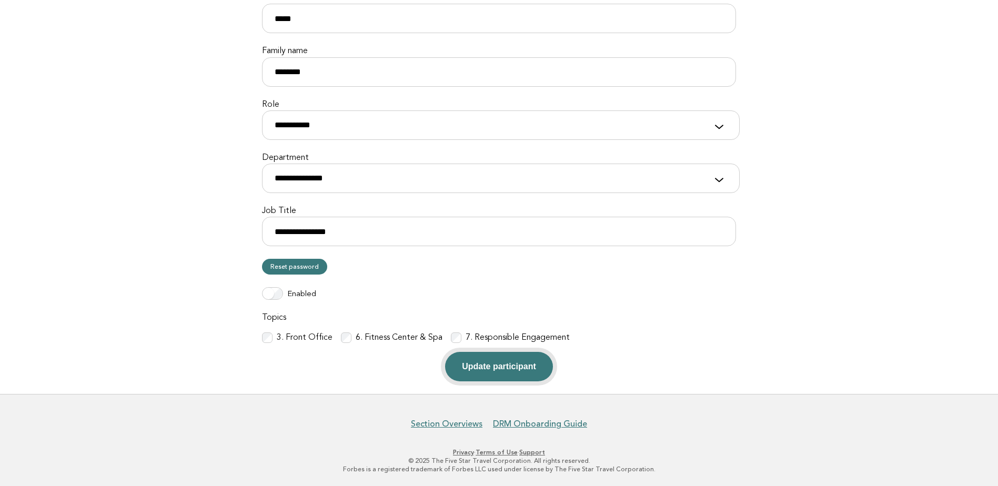
click at [504, 367] on button "Update participant" at bounding box center [498, 366] width 107 height 29
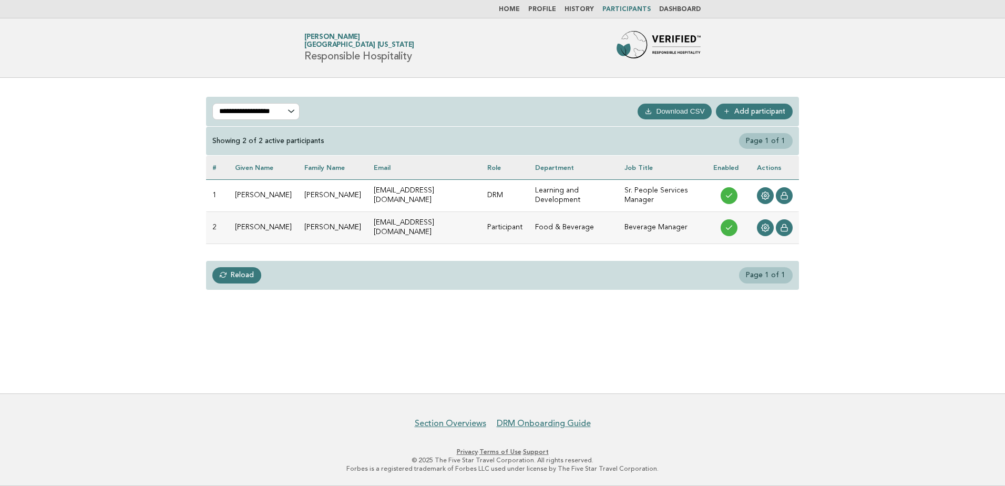
click at [678, 7] on link "Dashboard" at bounding box center [680, 9] width 42 height 6
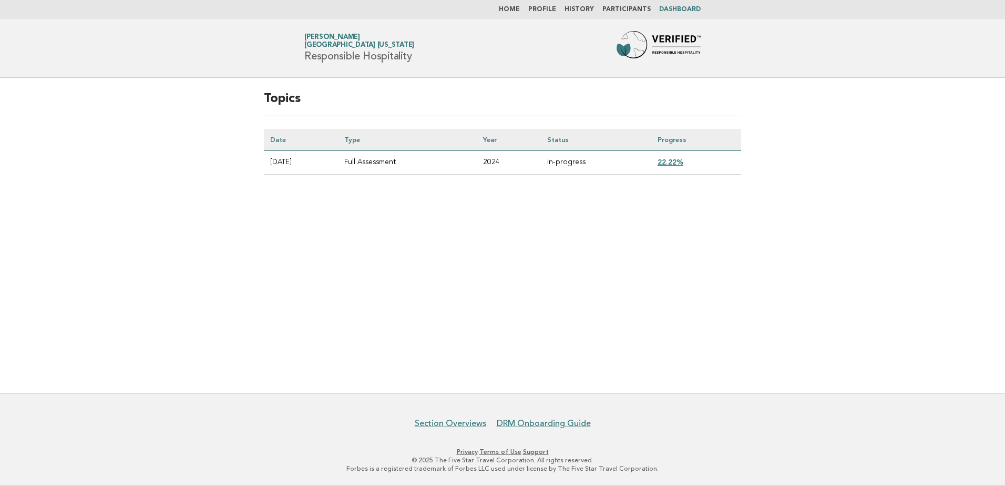
click at [675, 162] on link "22.22%" at bounding box center [671, 162] width 26 height 8
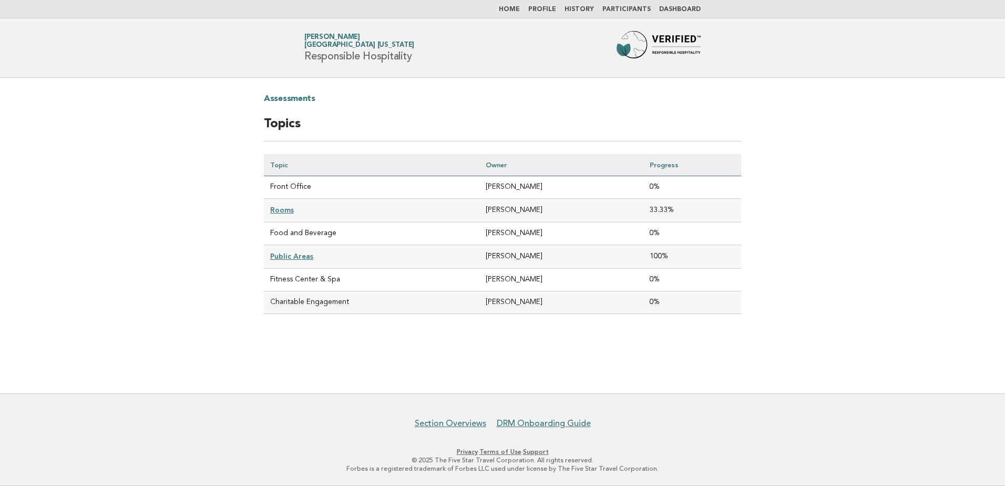
click at [634, 9] on link "Participants" at bounding box center [627, 9] width 48 height 6
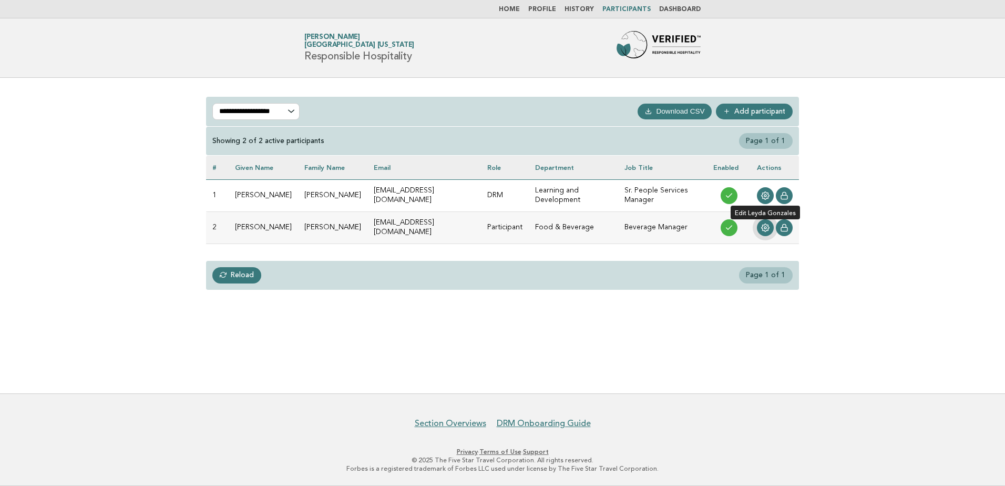
click at [765, 227] on circle at bounding box center [766, 228] width 2 height 2
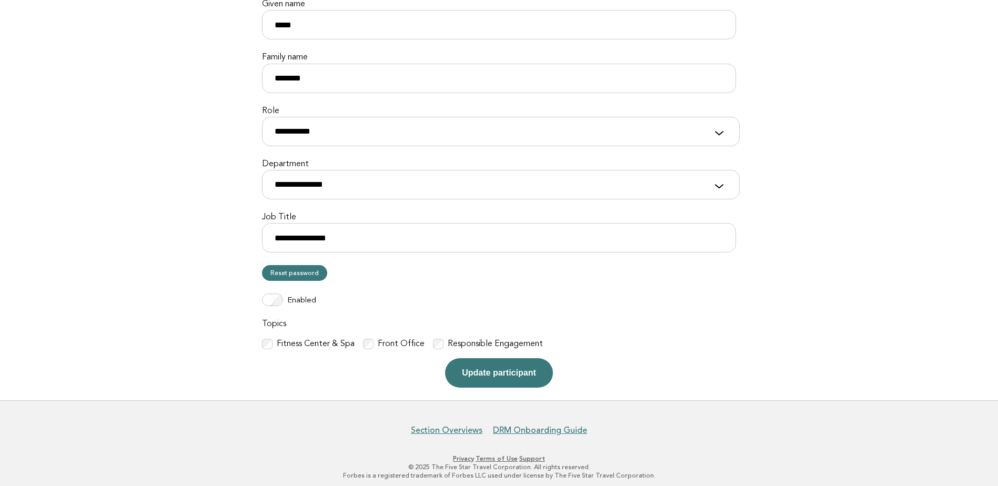
scroll to position [153, 0]
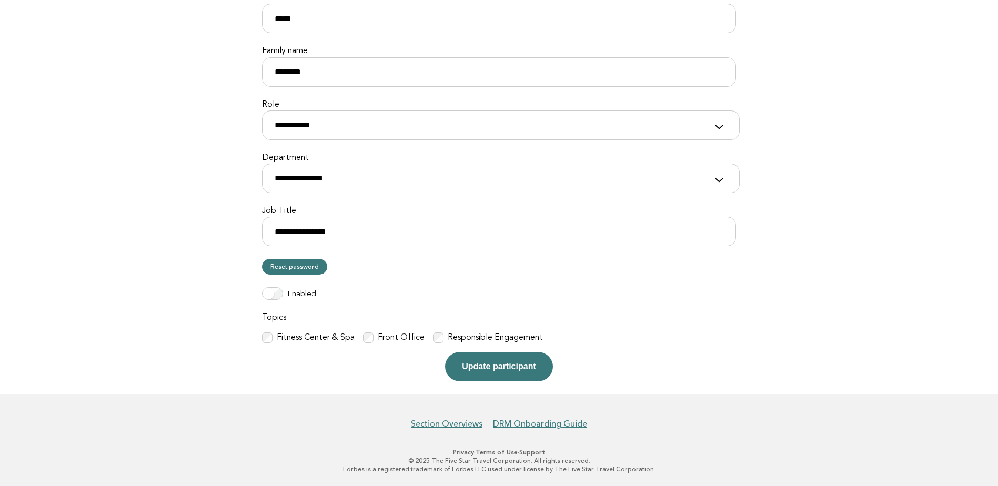
click at [480, 359] on button "Update participant" at bounding box center [498, 366] width 107 height 29
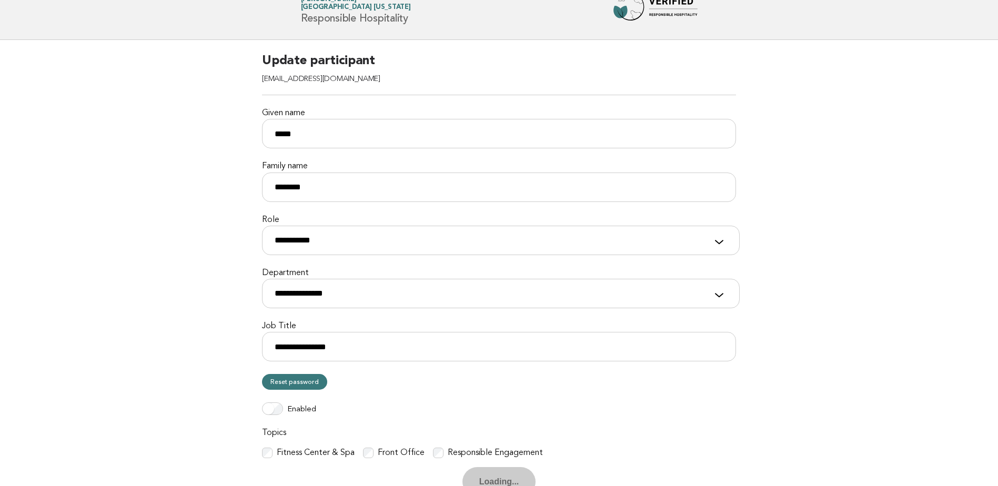
scroll to position [0, 0]
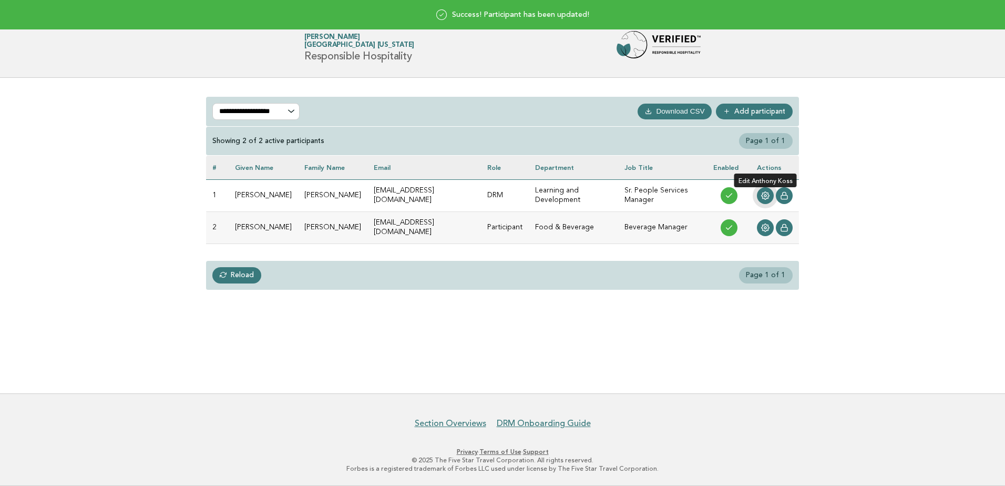
click at [767, 194] on icon at bounding box center [765, 195] width 8 height 8
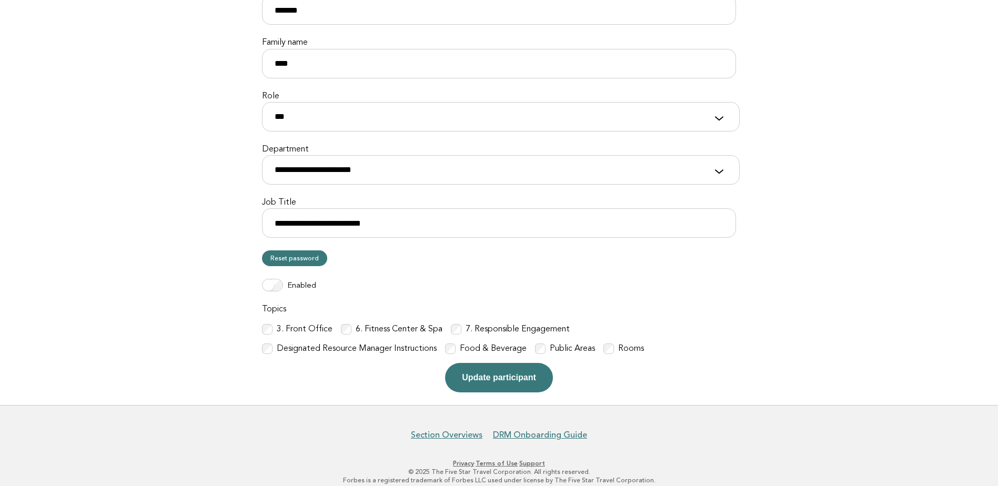
scroll to position [172, 0]
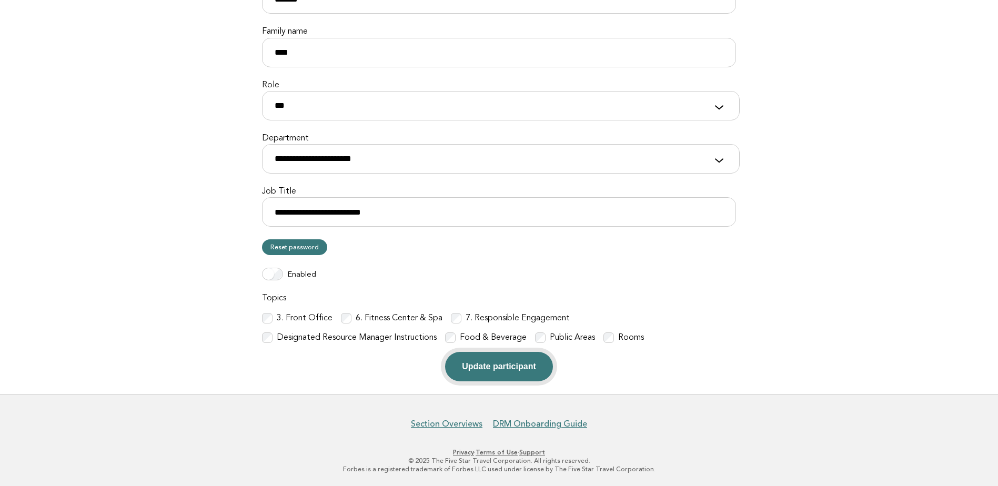
click at [495, 365] on button "Update participant" at bounding box center [498, 366] width 107 height 29
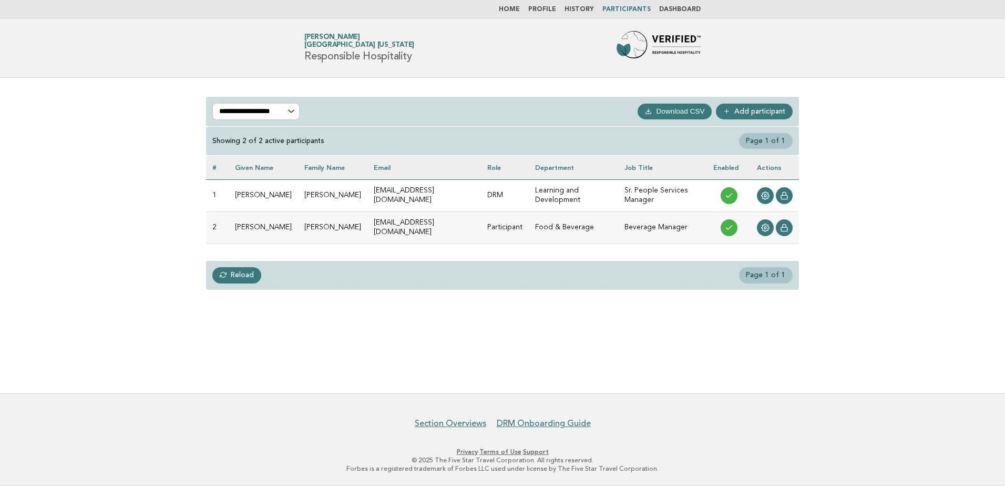
click at [518, 9] on link "Home" at bounding box center [509, 9] width 21 height 6
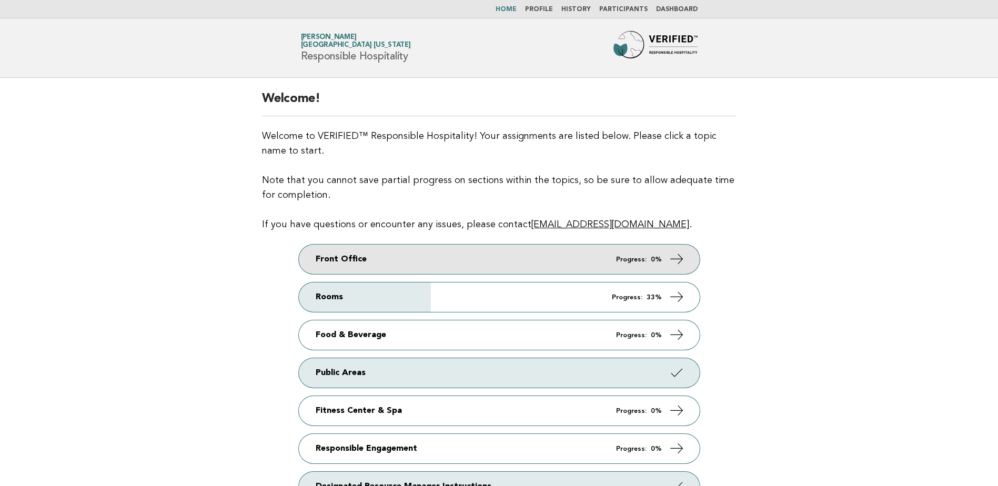
click at [559, 258] on link "Front Office Progress: 0%" at bounding box center [499, 259] width 401 height 29
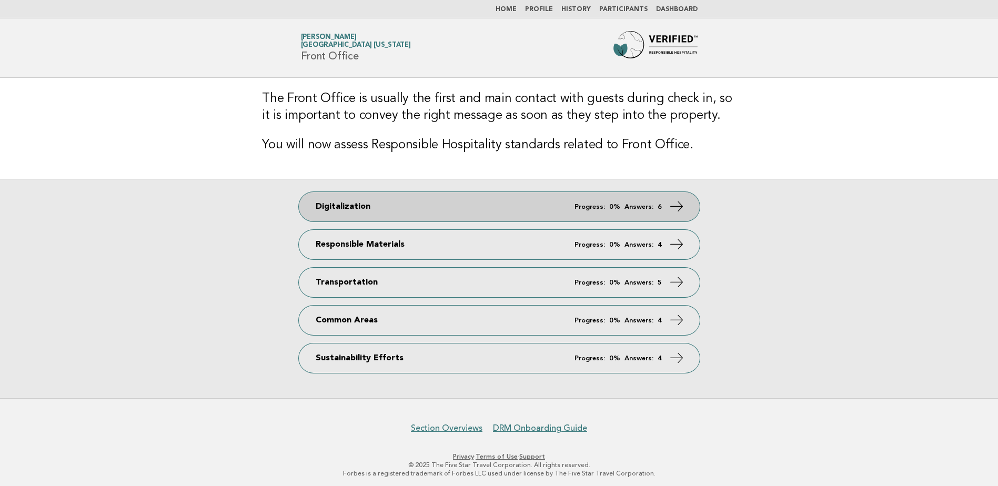
click at [526, 201] on link "Digitalization Progress: 0% Answers: 6" at bounding box center [499, 206] width 401 height 29
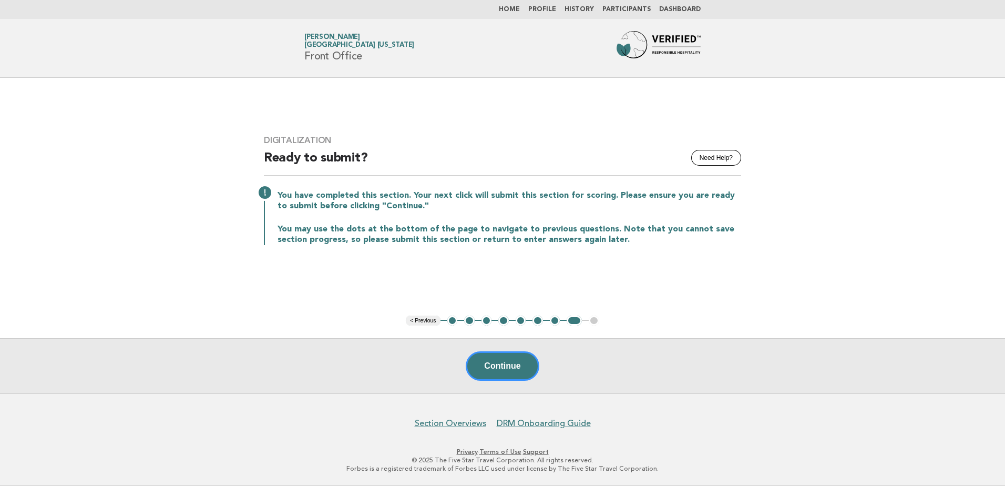
click at [453, 321] on button "1" at bounding box center [452, 321] width 11 height 11
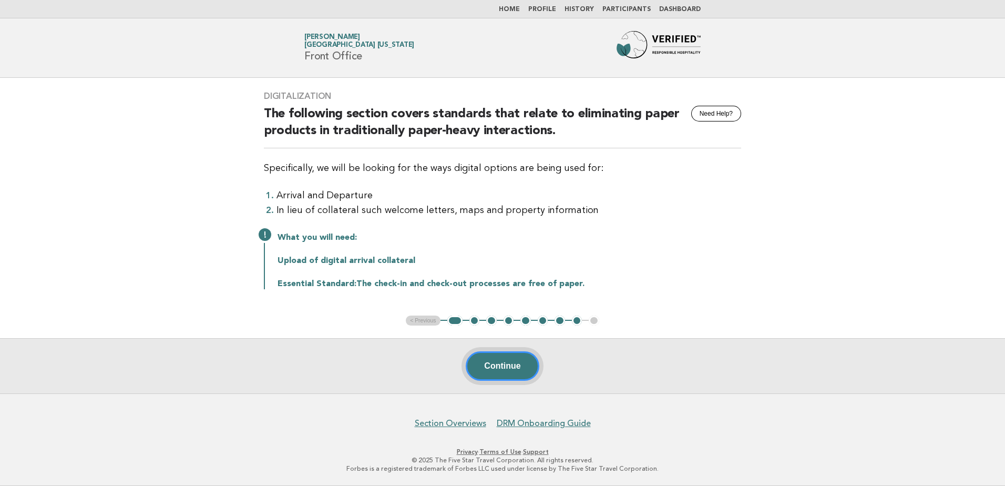
click at [512, 363] on button "Continue" at bounding box center [502, 365] width 73 height 29
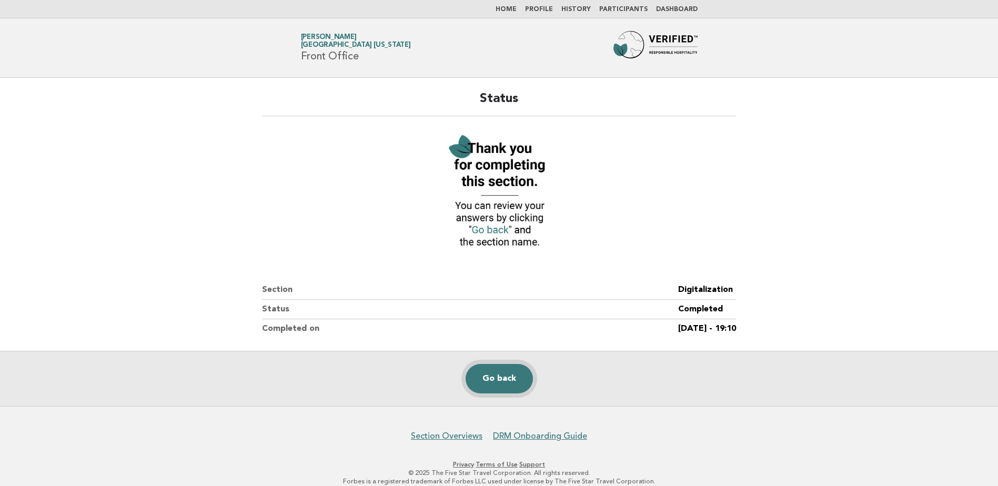
click at [485, 379] on link "Go back" at bounding box center [498, 378] width 67 height 29
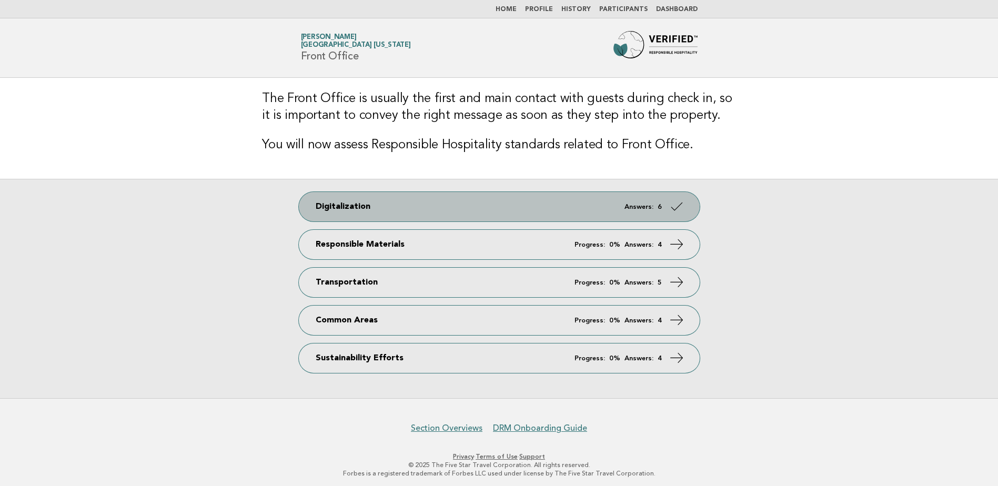
click at [400, 206] on link "Digitalization Answers: 6" at bounding box center [499, 206] width 401 height 29
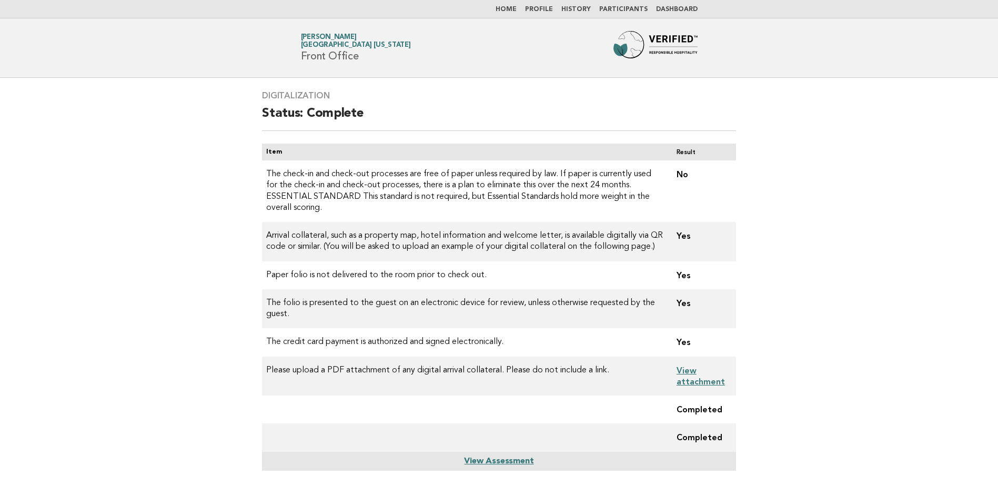
click at [634, 6] on link "Participants" at bounding box center [623, 9] width 48 height 6
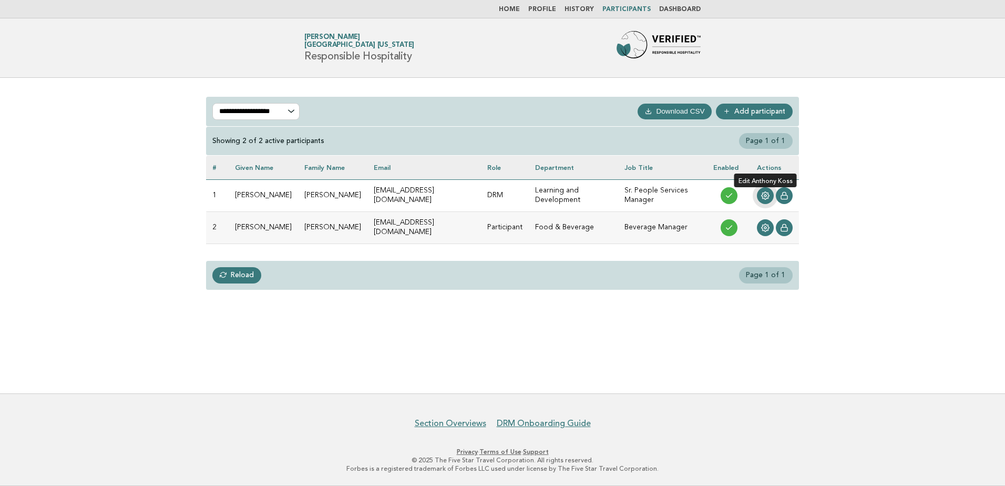
click at [768, 193] on icon at bounding box center [766, 196] width 8 height 8
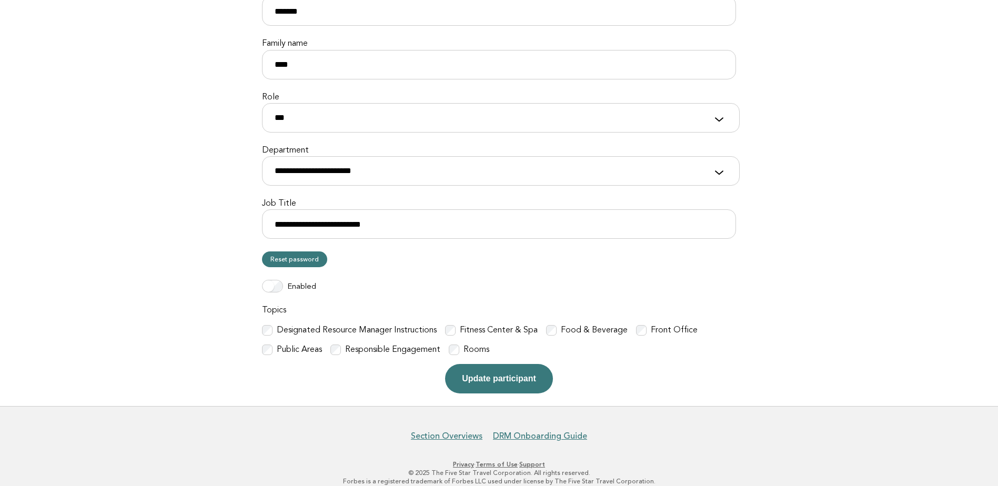
scroll to position [172, 0]
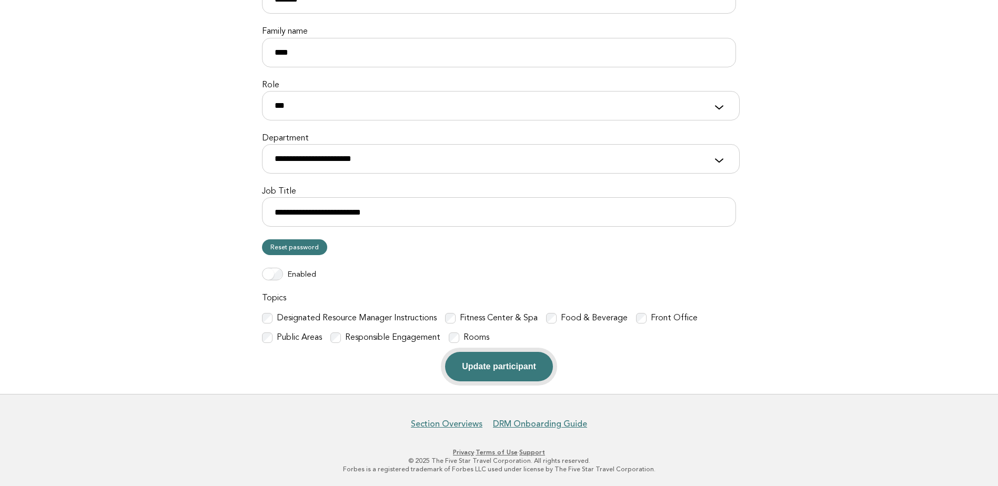
click at [500, 367] on button "Update participant" at bounding box center [498, 366] width 107 height 29
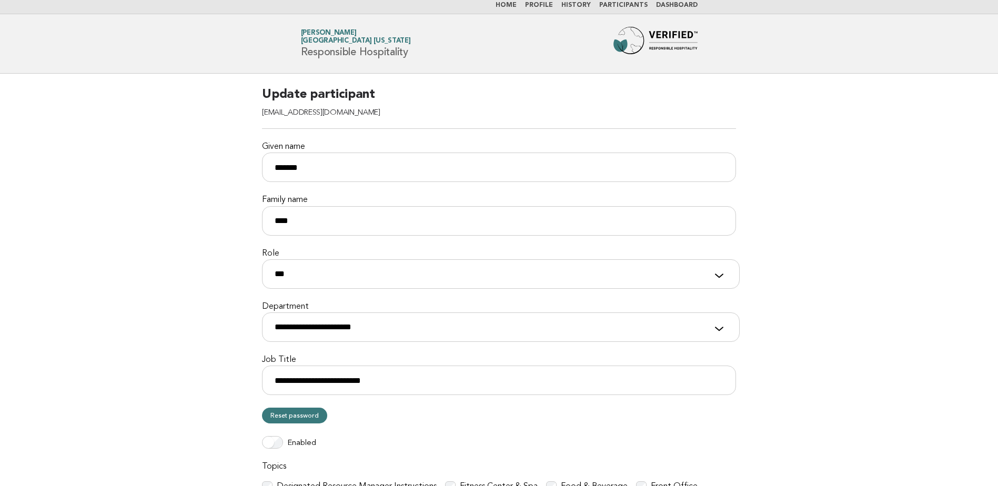
scroll to position [0, 0]
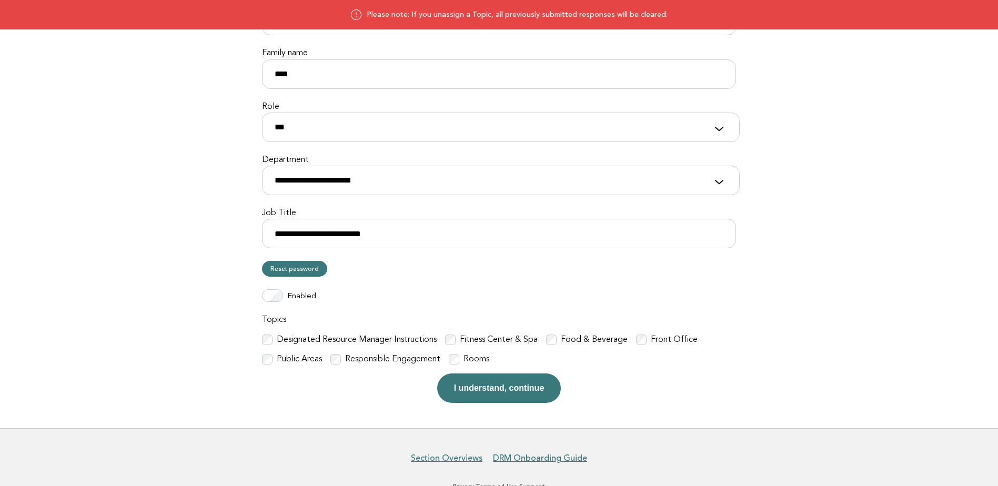
scroll to position [185, 0]
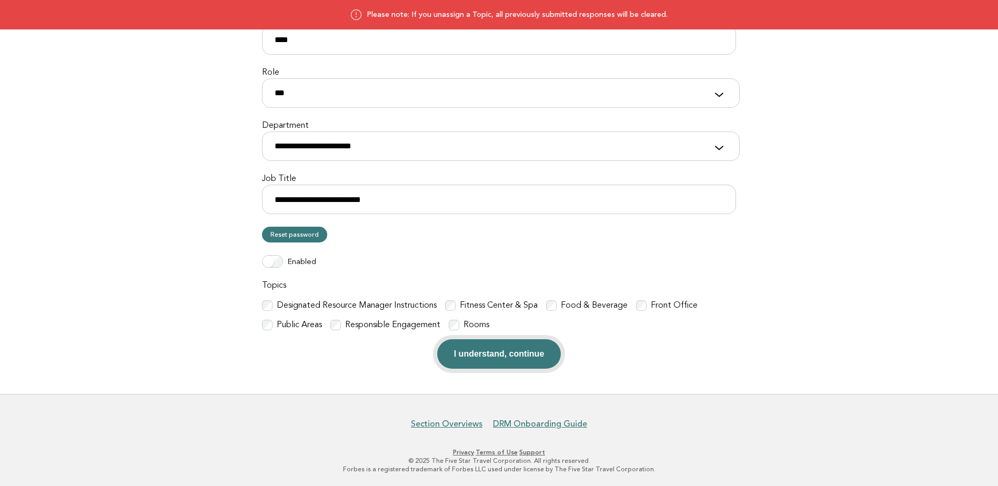
click at [492, 353] on button "I understand, continue" at bounding box center [499, 353] width 124 height 29
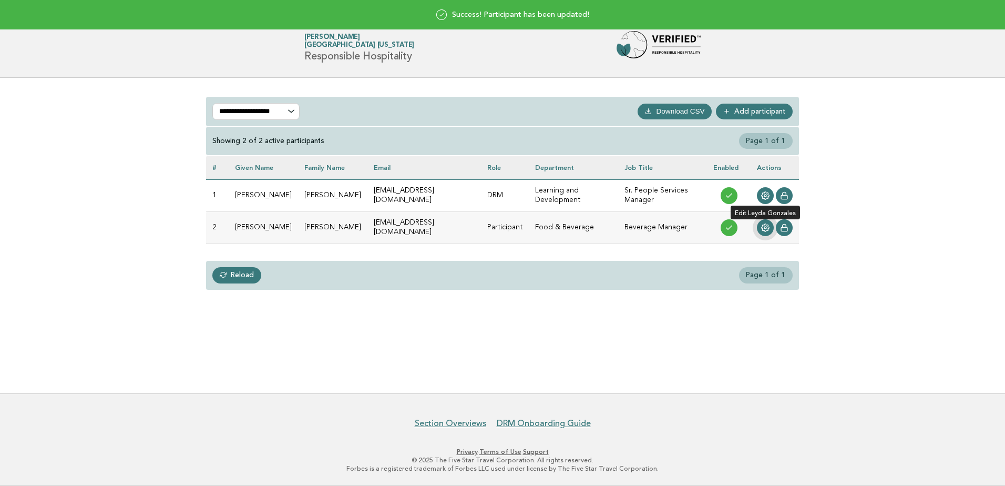
click at [768, 227] on icon at bounding box center [765, 227] width 8 height 8
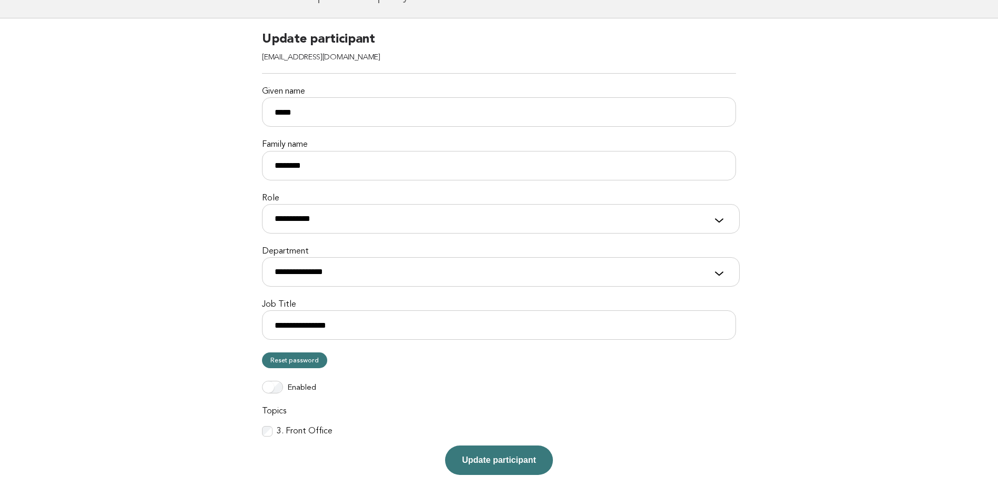
scroll to position [153, 0]
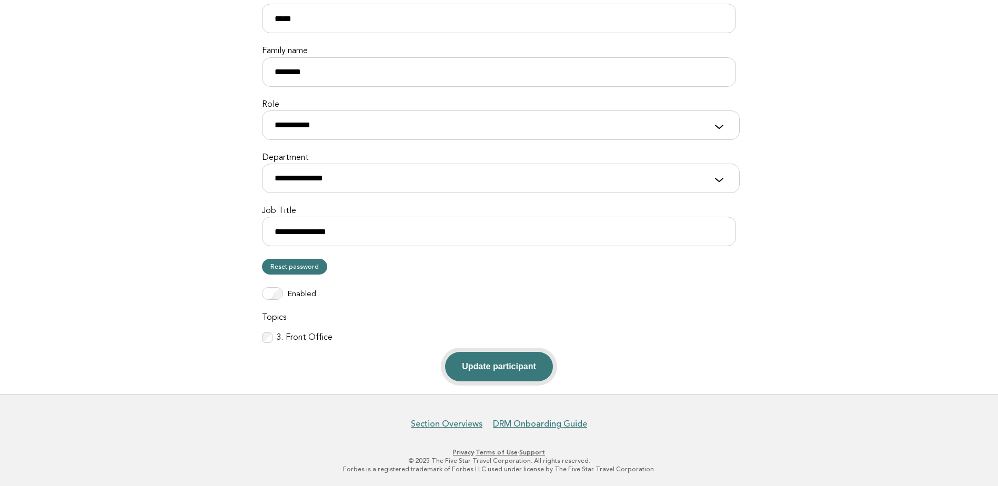
click at [506, 362] on button "Update participant" at bounding box center [498, 366] width 107 height 29
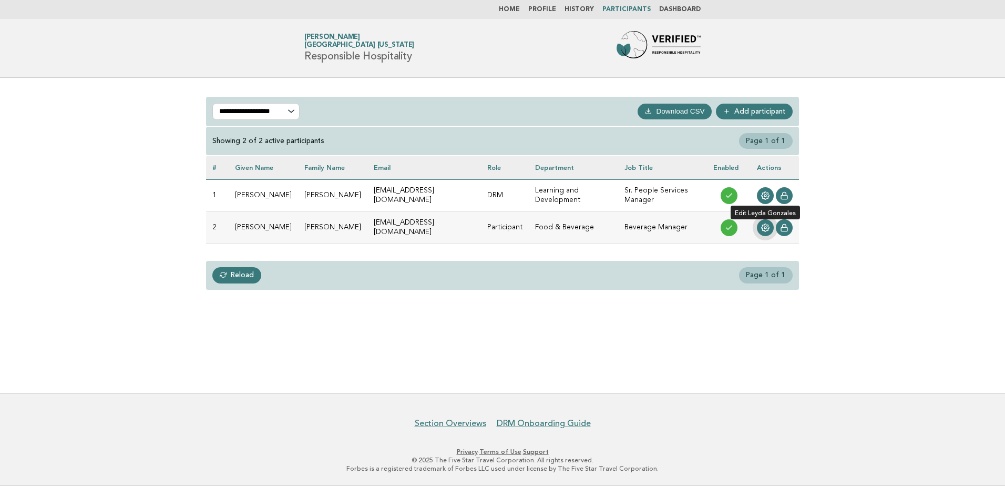
click at [766, 227] on circle at bounding box center [766, 228] width 2 height 2
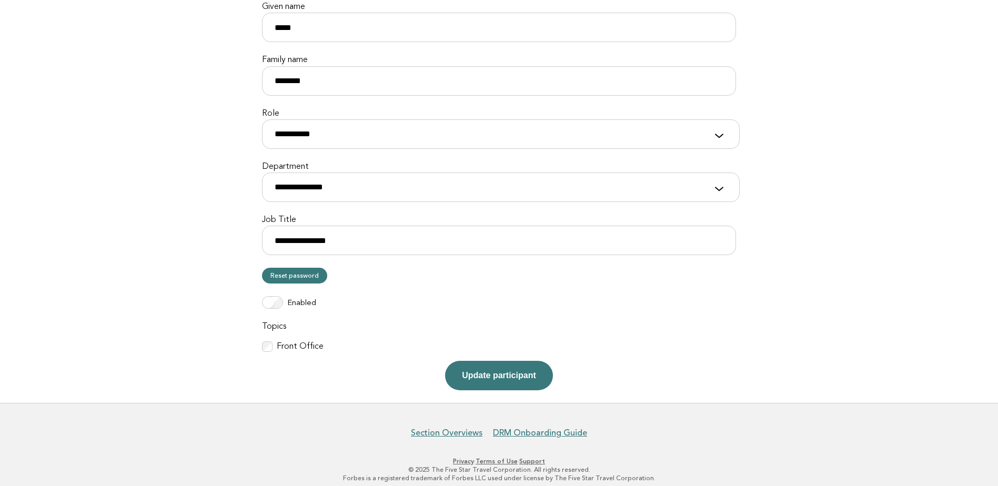
scroll to position [153, 0]
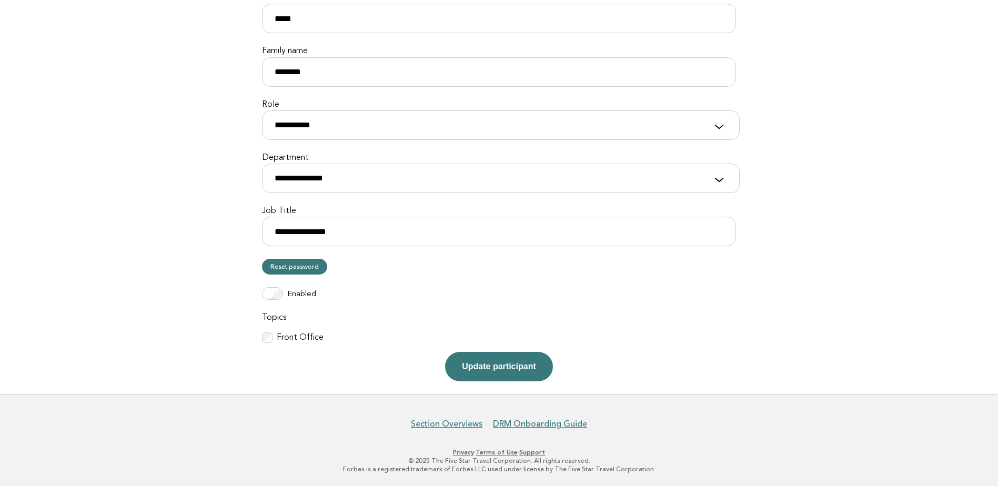
drag, startPoint x: 487, startPoint y: 366, endPoint x: 479, endPoint y: 365, distance: 8.4
click at [486, 365] on button "Update participant" at bounding box center [498, 366] width 107 height 29
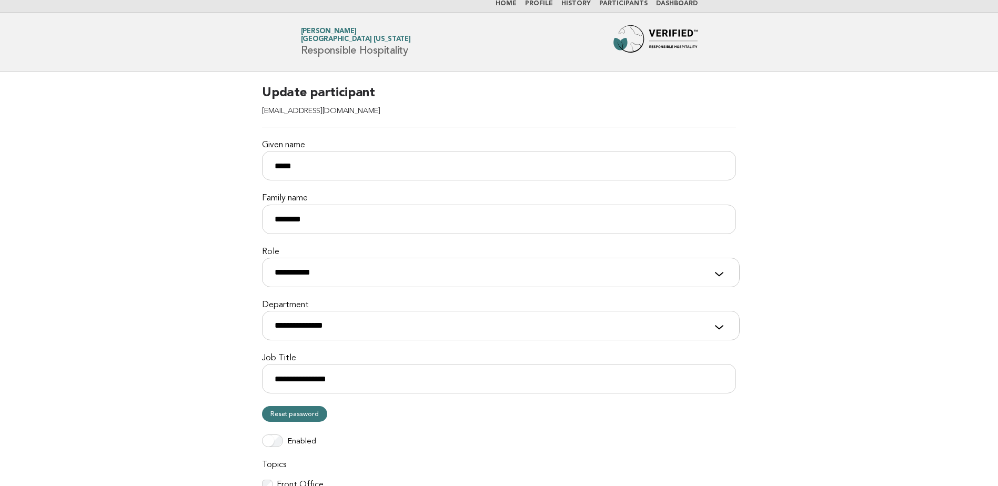
scroll to position [0, 0]
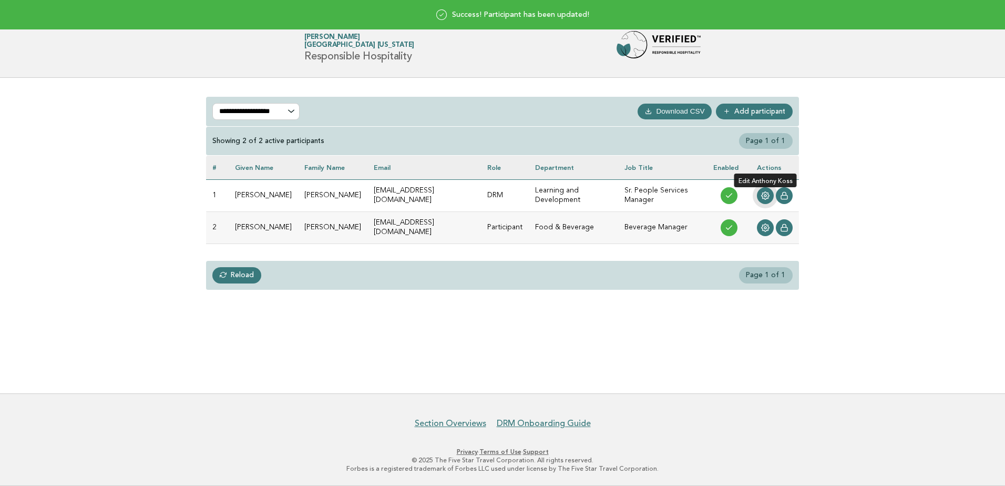
click at [763, 193] on icon at bounding box center [766, 196] width 8 height 8
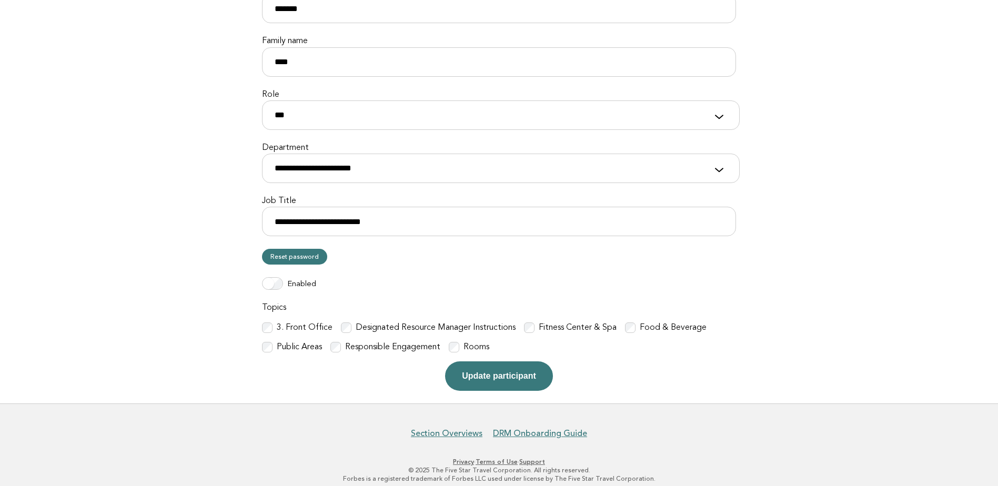
scroll to position [172, 0]
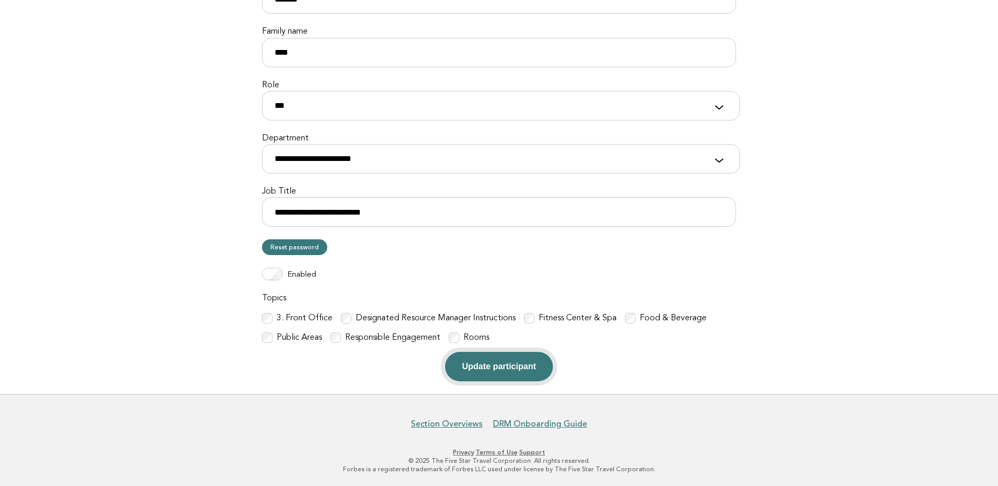
click at [491, 363] on button "Update participant" at bounding box center [498, 366] width 107 height 29
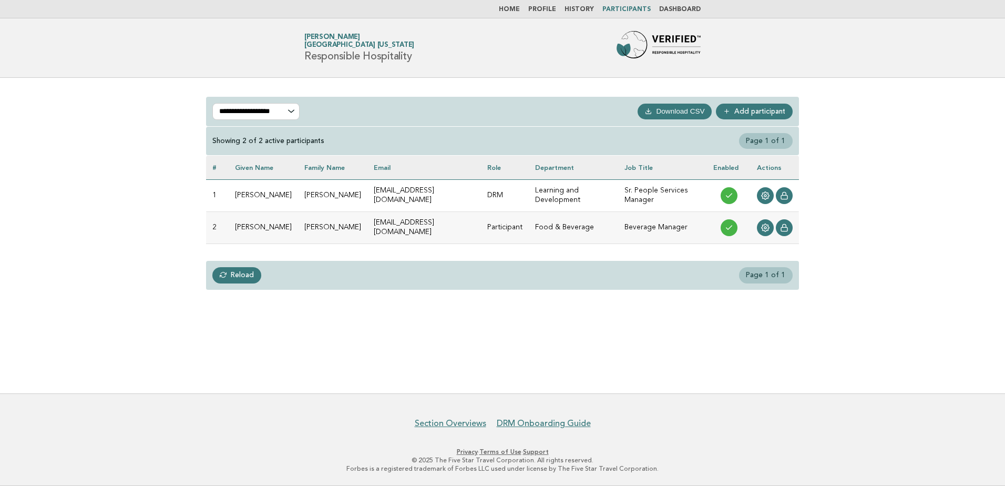
click at [517, 7] on link "Home" at bounding box center [509, 9] width 21 height 6
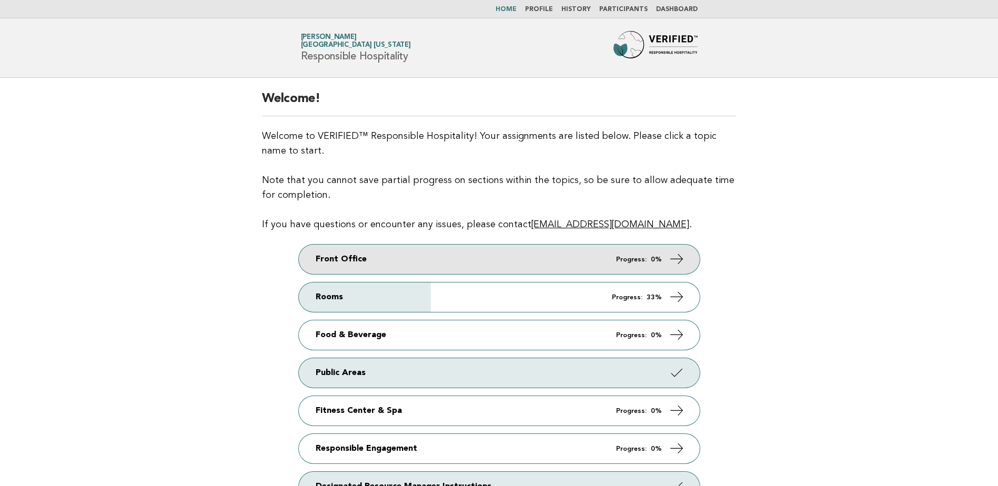
click at [551, 255] on link "Front Office Progress: 0%" at bounding box center [499, 259] width 401 height 29
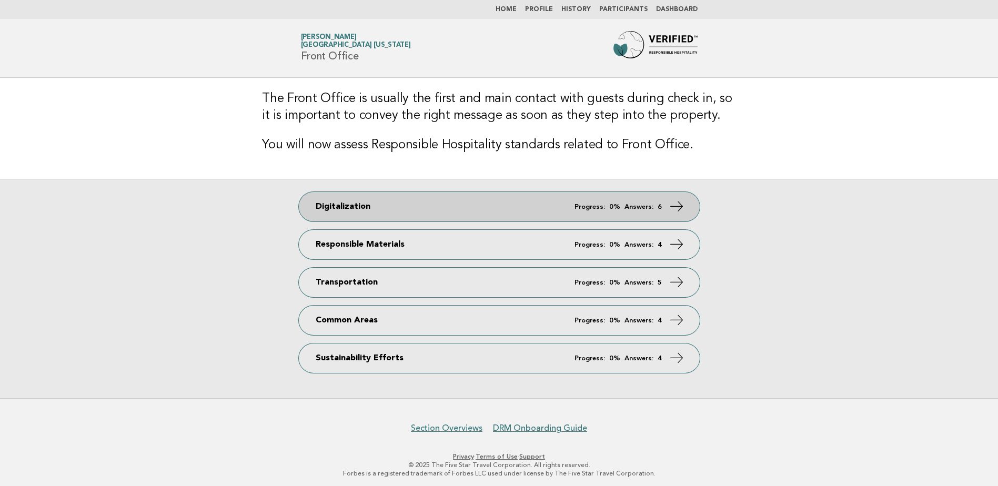
click at [493, 201] on link "Digitalization Progress: 0% Answers: 6" at bounding box center [499, 206] width 401 height 29
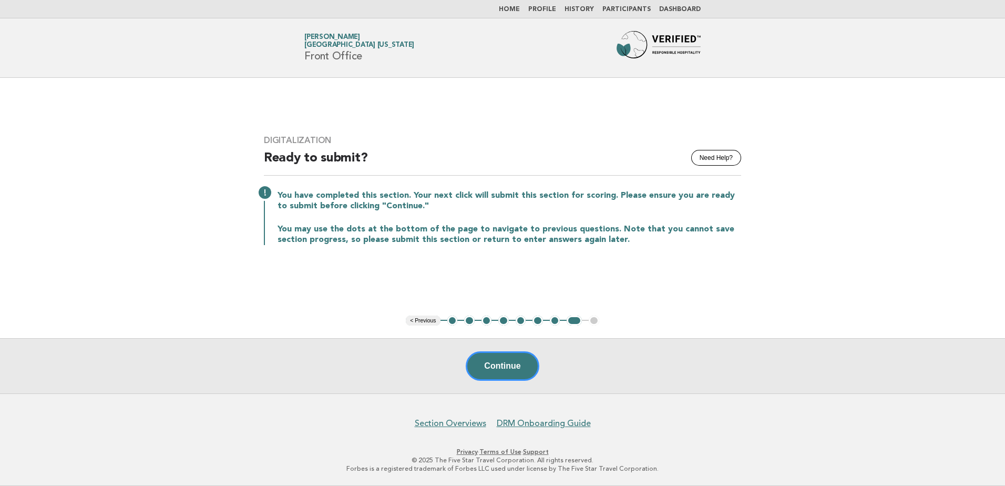
click at [452, 320] on button "1" at bounding box center [452, 321] width 11 height 11
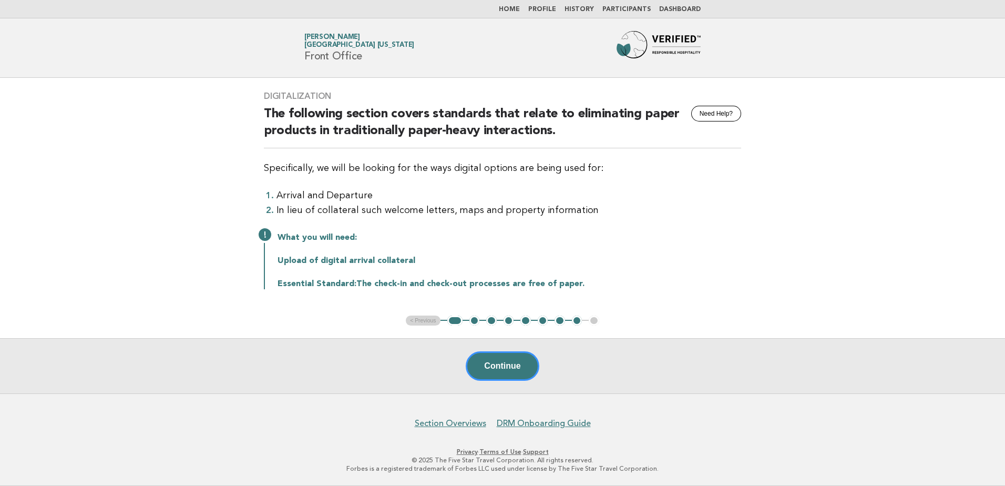
click button "2"
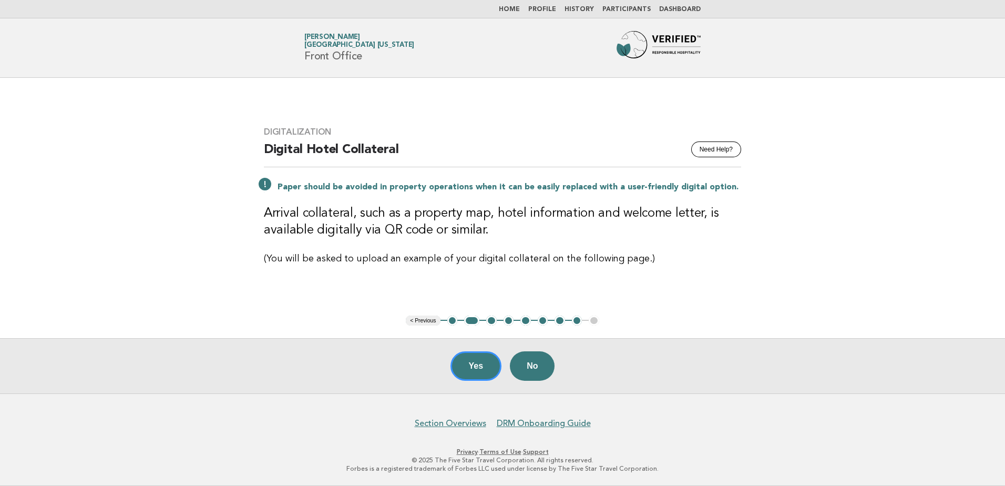
click button "3"
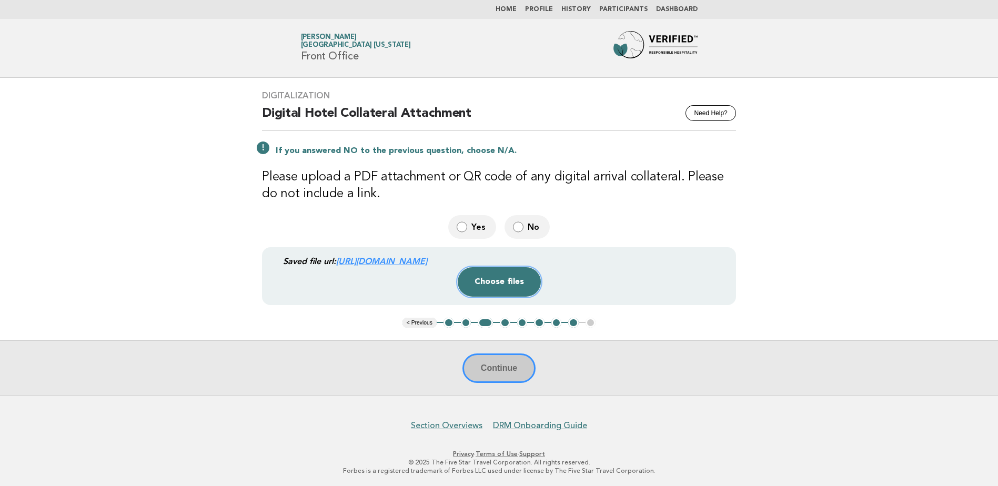
click button "Choose files"
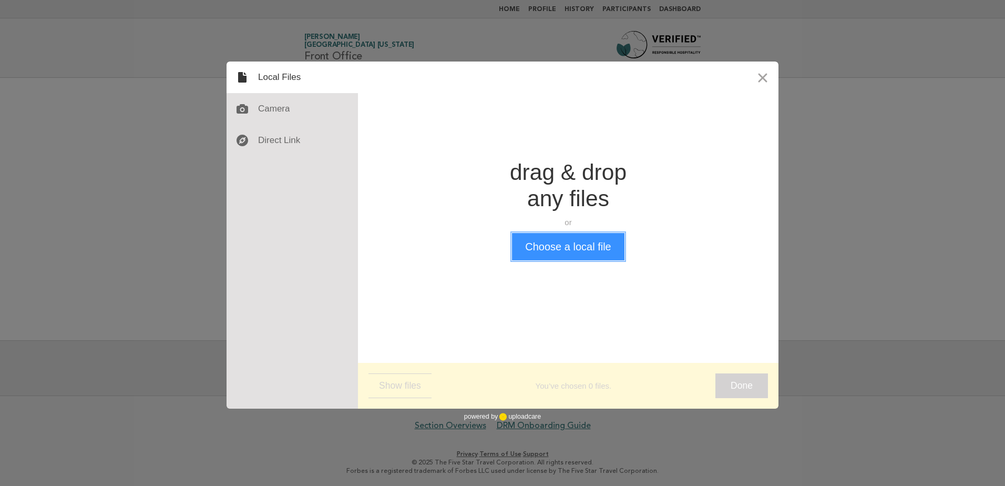
click button "Choose a local file"
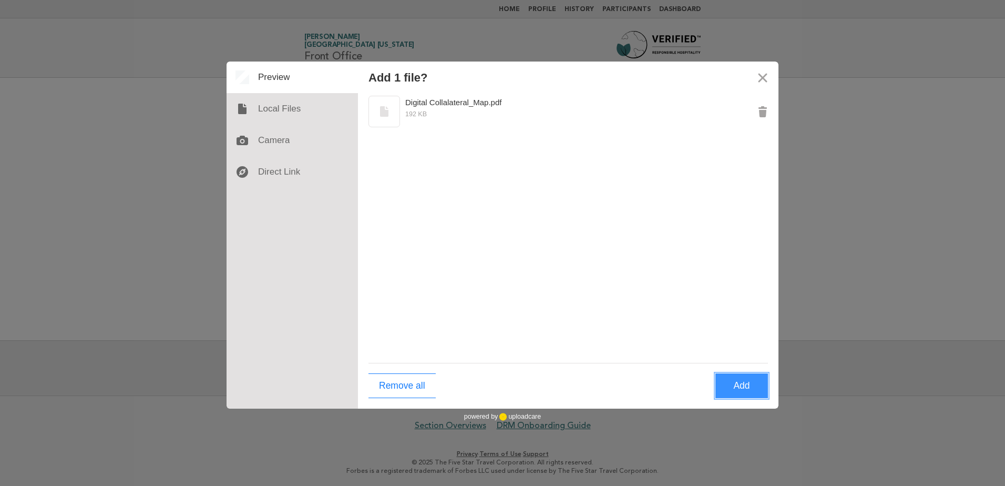
click button "Add"
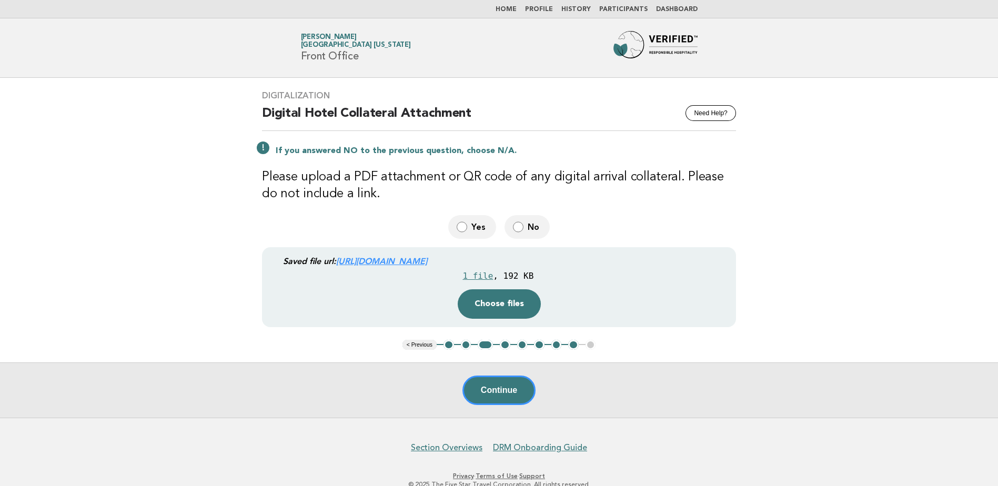
click button "4"
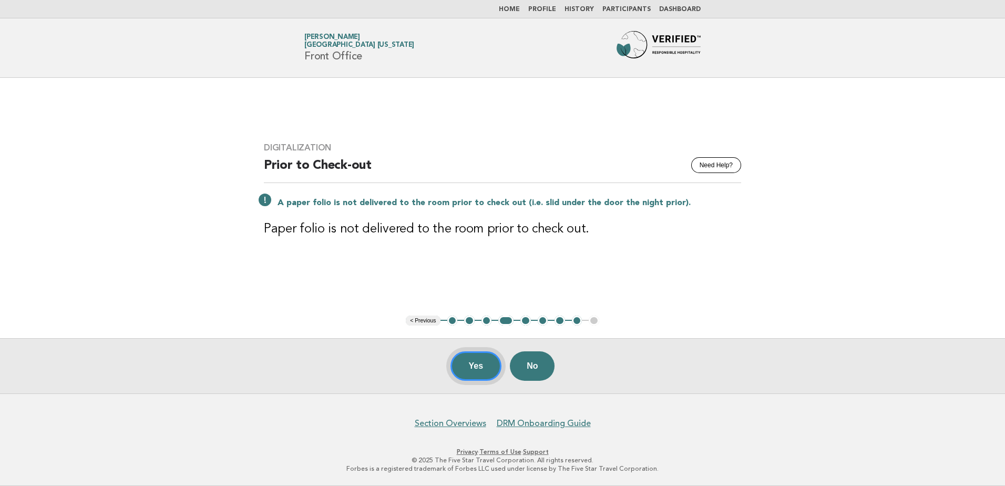
click button "Yes"
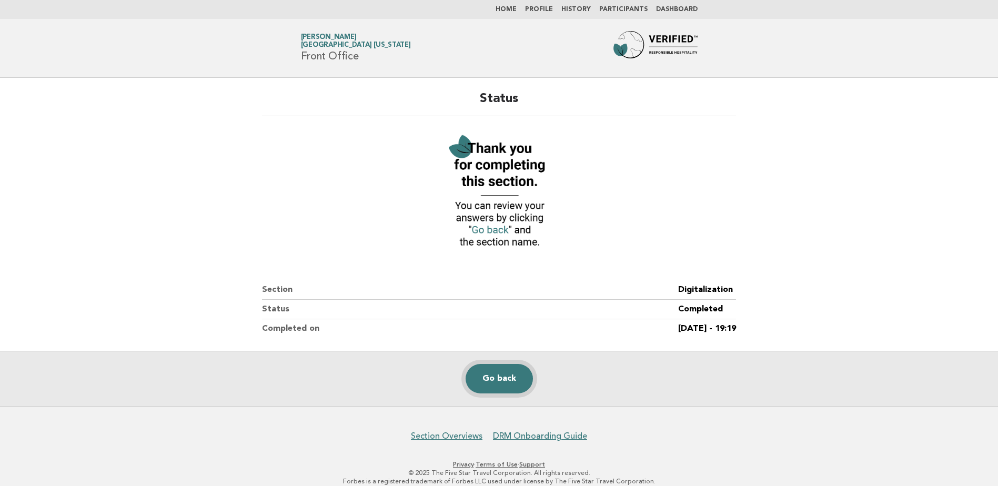
click link "Go back"
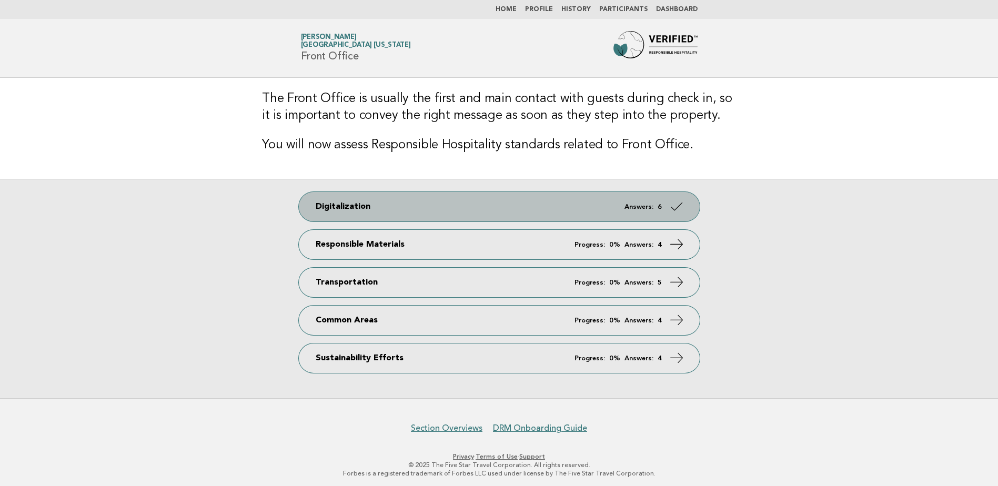
click at [392, 204] on link "Digitalization Answers: 6" at bounding box center [499, 206] width 401 height 29
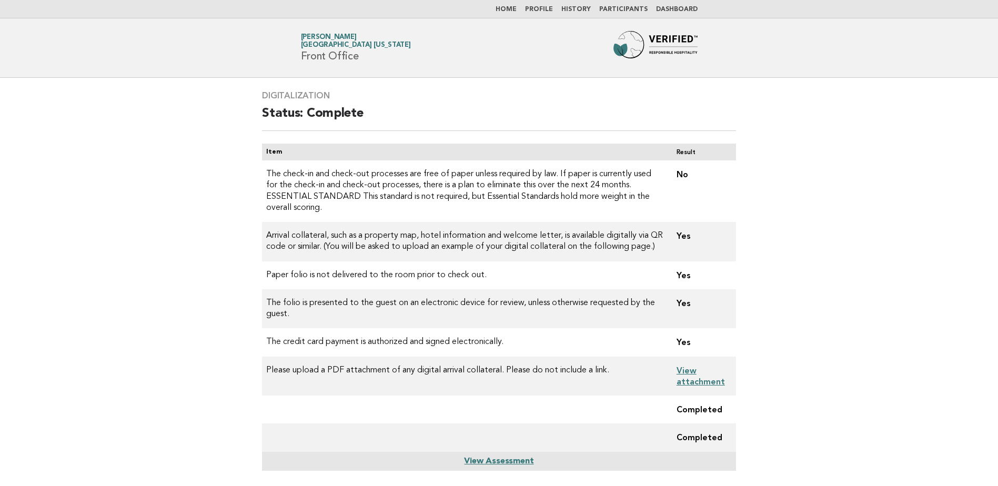
click at [629, 7] on link "Participants" at bounding box center [623, 9] width 48 height 6
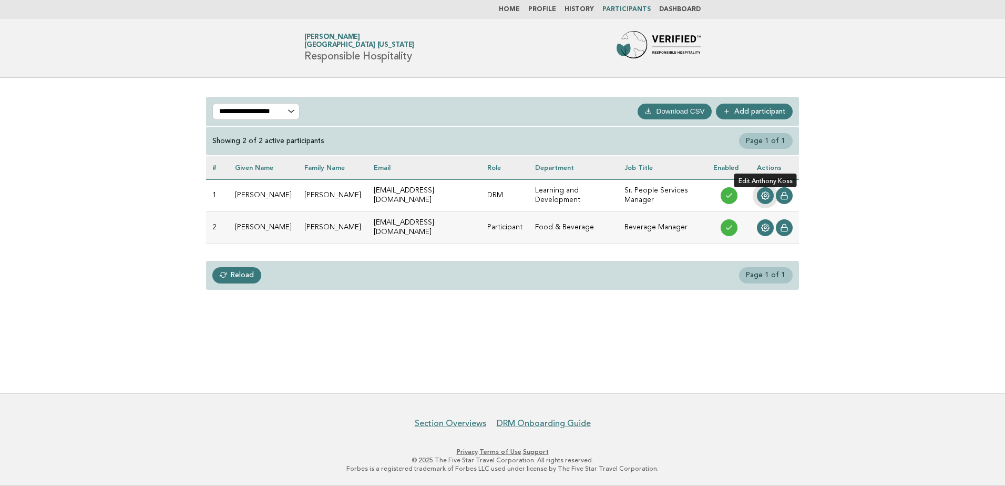
click at [767, 192] on icon at bounding box center [765, 195] width 8 height 8
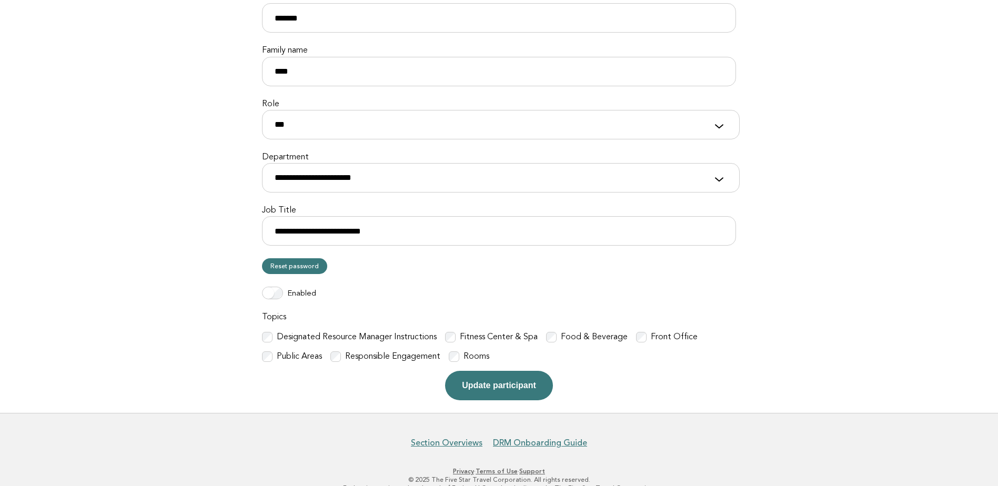
scroll to position [172, 0]
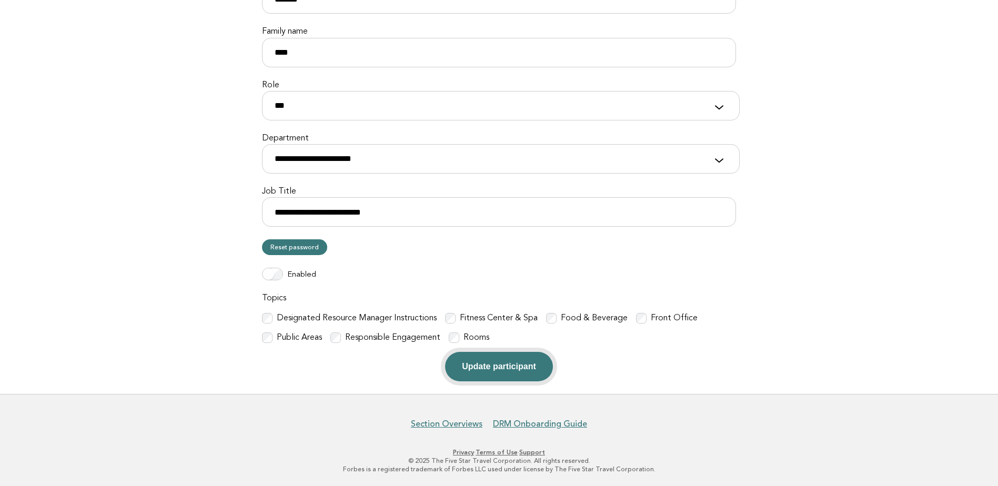
click at [499, 368] on button "Update participant" at bounding box center [498, 366] width 107 height 29
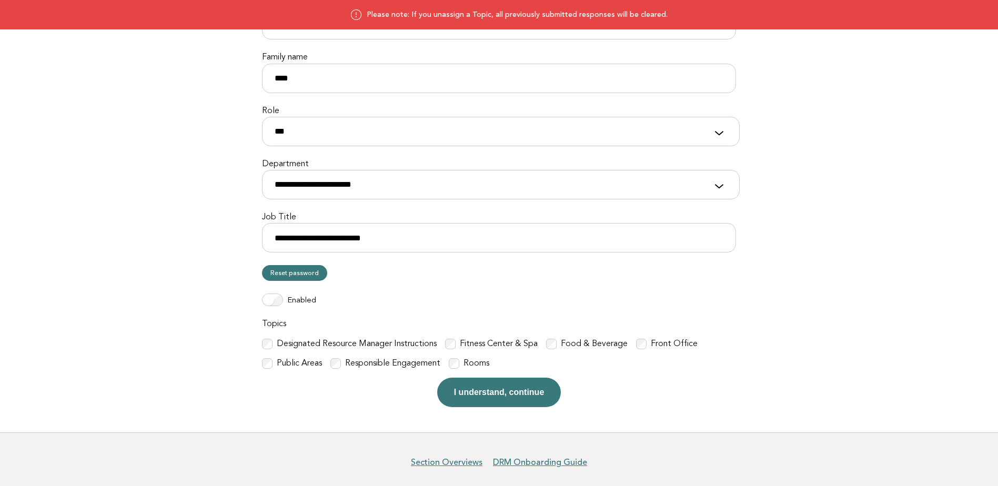
scroll to position [185, 0]
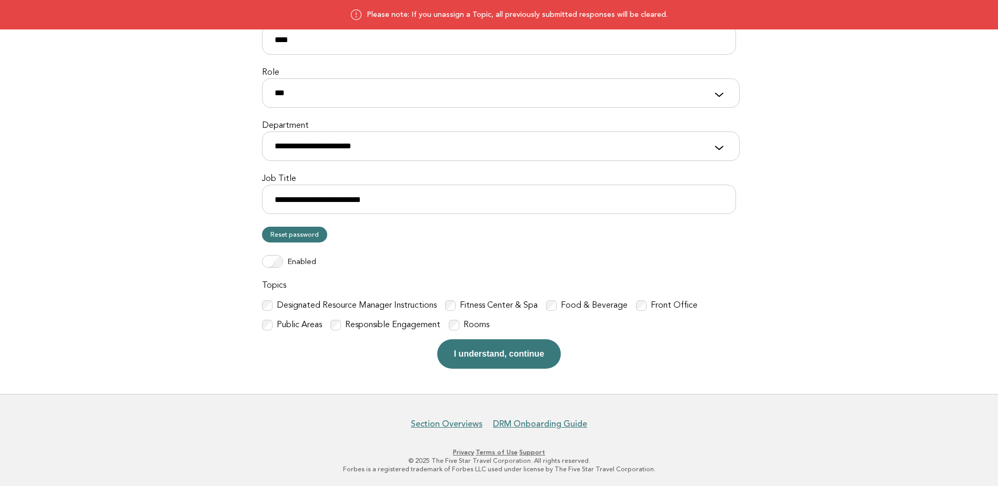
click at [480, 357] on button "I understand, continue" at bounding box center [499, 353] width 124 height 29
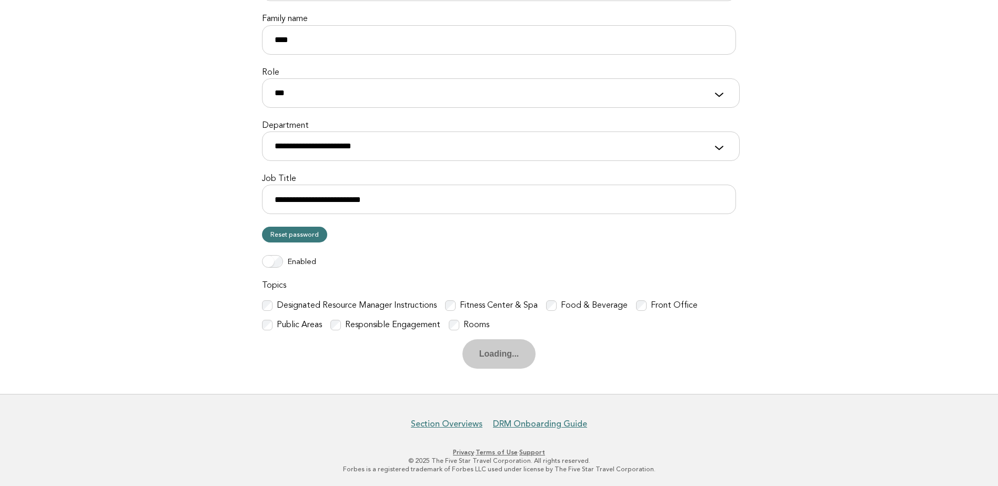
scroll to position [11, 0]
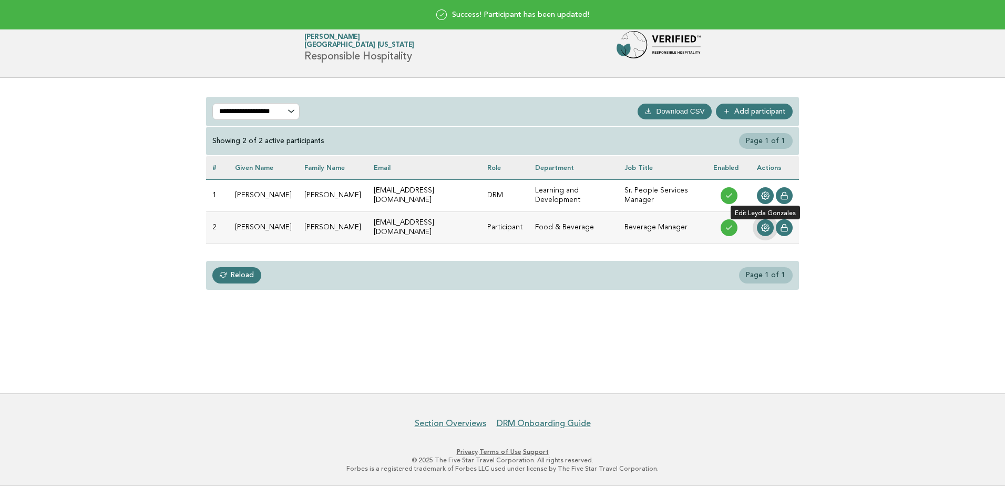
click at [767, 225] on icon at bounding box center [765, 227] width 8 height 8
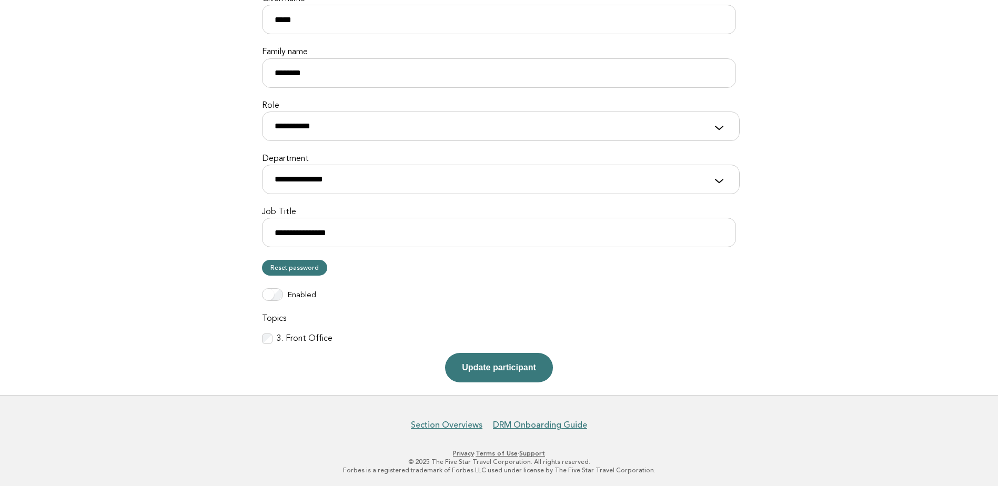
scroll to position [153, 0]
click at [499, 366] on button "Update participant" at bounding box center [498, 366] width 107 height 29
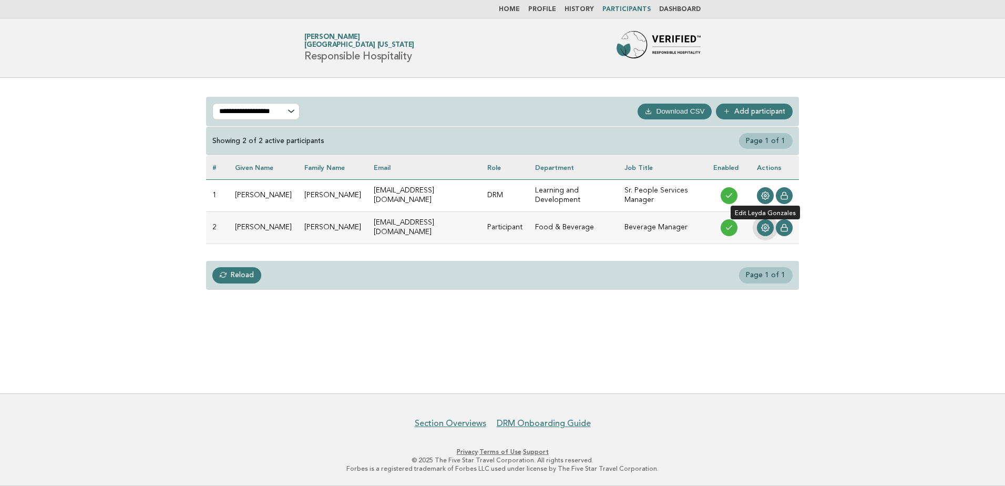
click at [766, 227] on icon at bounding box center [765, 227] width 8 height 8
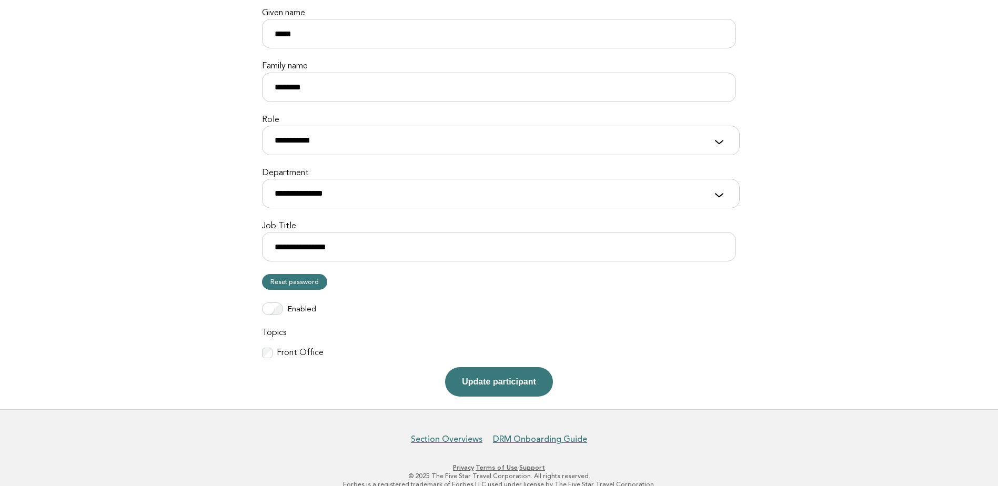
scroll to position [153, 0]
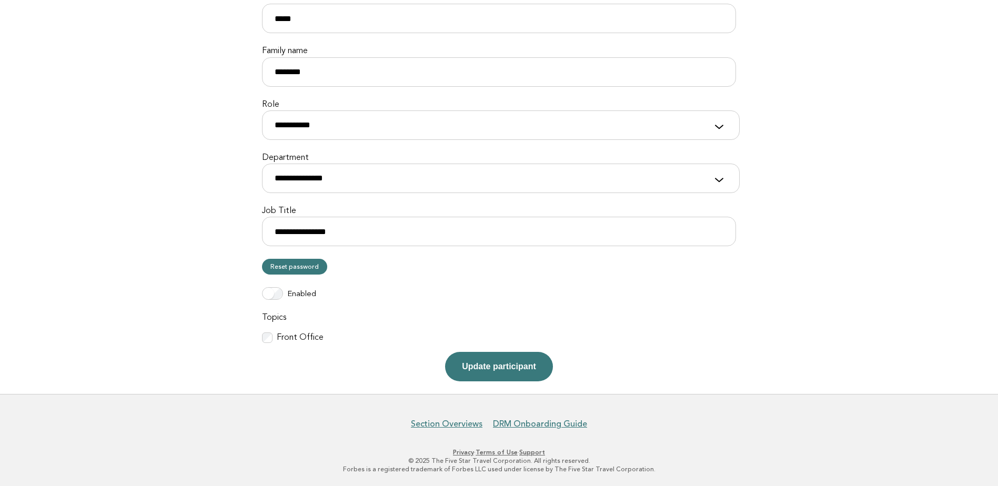
drag, startPoint x: 478, startPoint y: 365, endPoint x: 465, endPoint y: 370, distance: 13.8
click at [477, 365] on button "Update participant" at bounding box center [498, 366] width 107 height 29
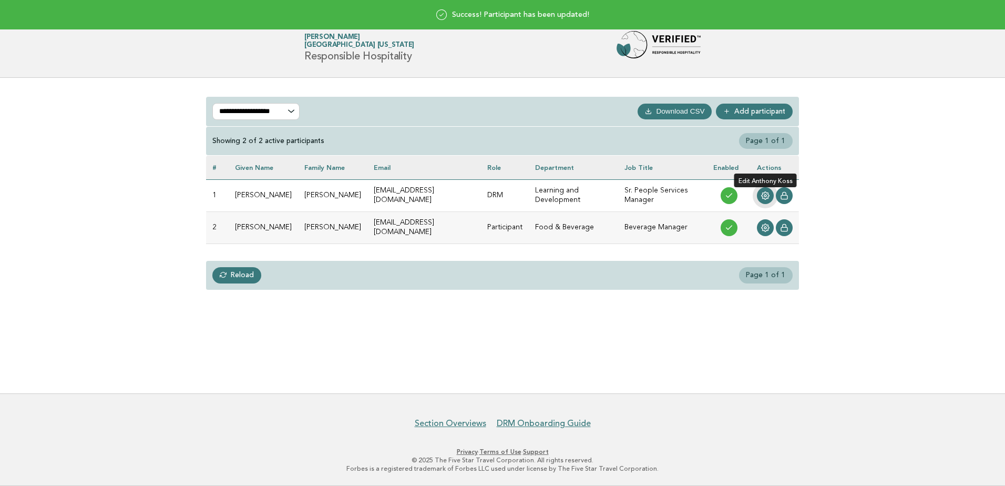
click at [761, 194] on link at bounding box center [765, 195] width 17 height 17
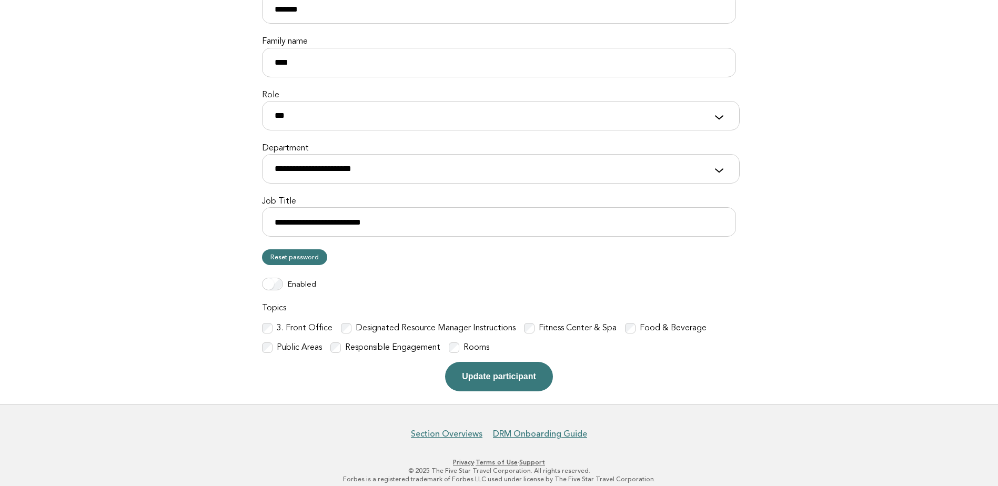
scroll to position [172, 0]
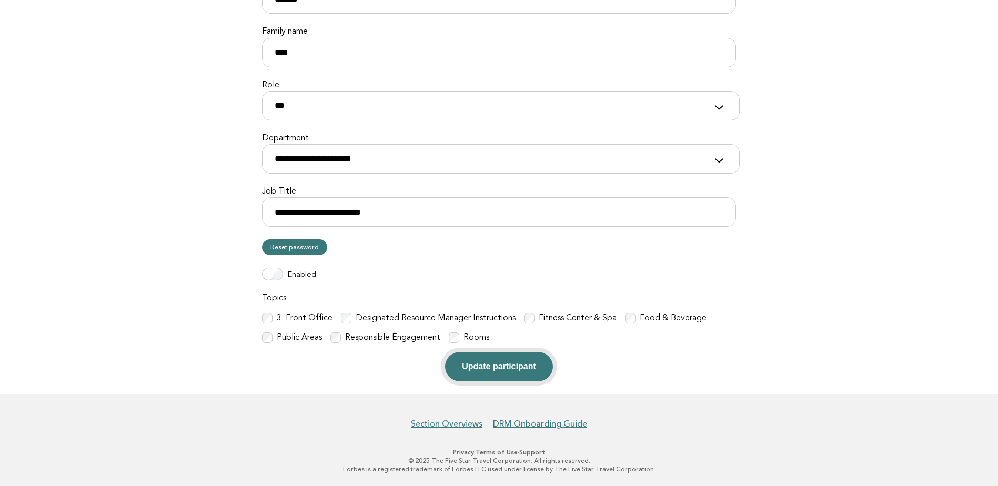
click at [514, 368] on button "Update participant" at bounding box center [498, 366] width 107 height 29
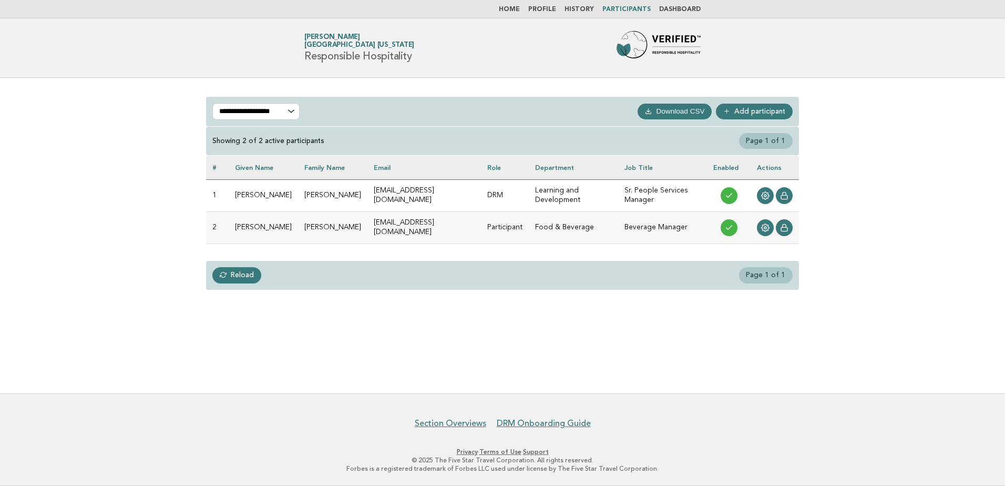
click at [512, 7] on link "Home" at bounding box center [509, 9] width 21 height 6
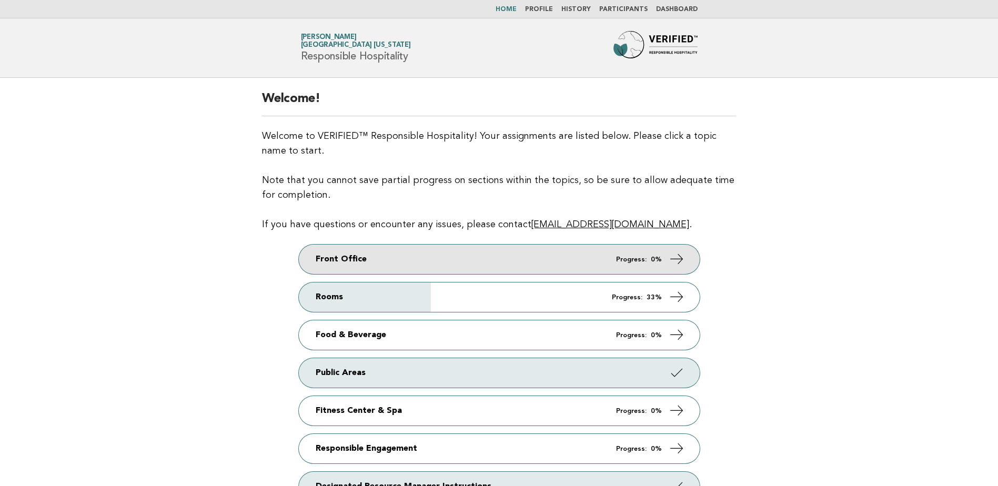
click at [555, 255] on link "Front Office Progress: 0%" at bounding box center [499, 259] width 401 height 29
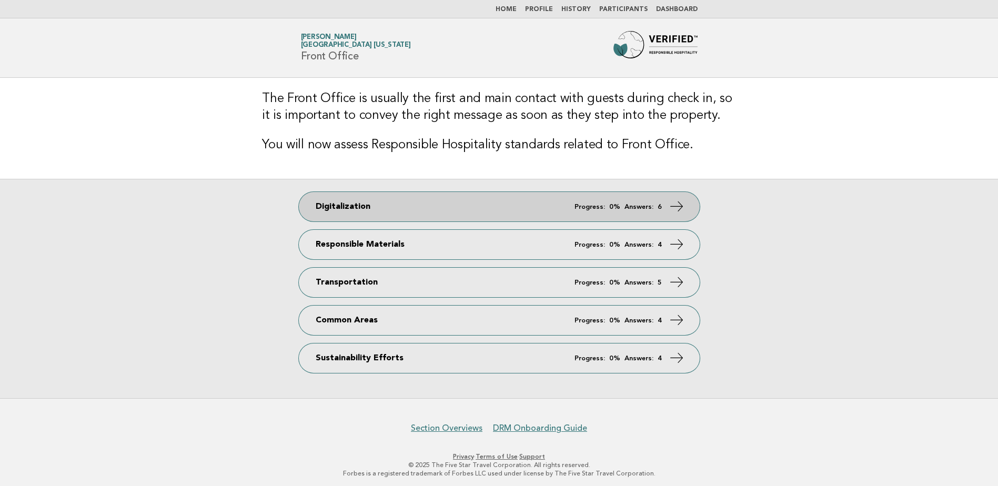
click at [368, 205] on link "Digitalization Progress: 0% Answers: 6" at bounding box center [499, 206] width 401 height 29
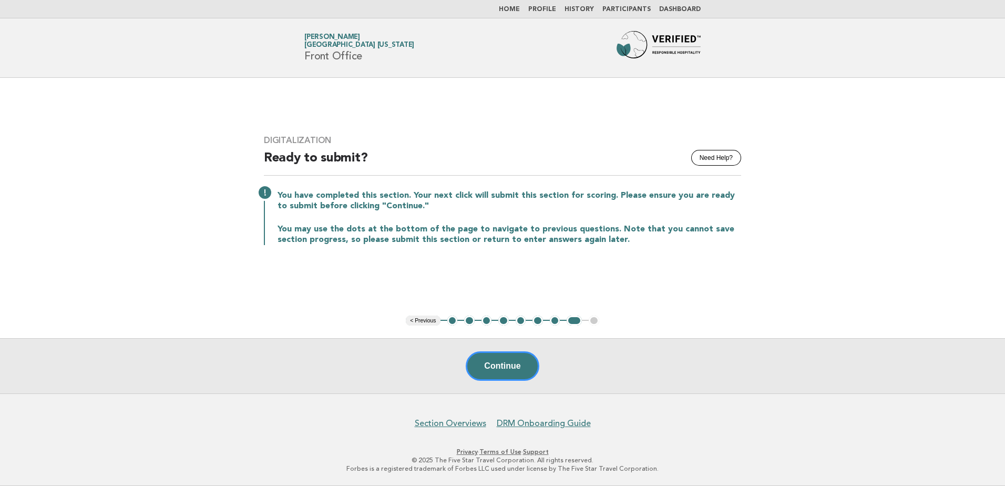
click at [451, 319] on button "1" at bounding box center [452, 321] width 11 height 11
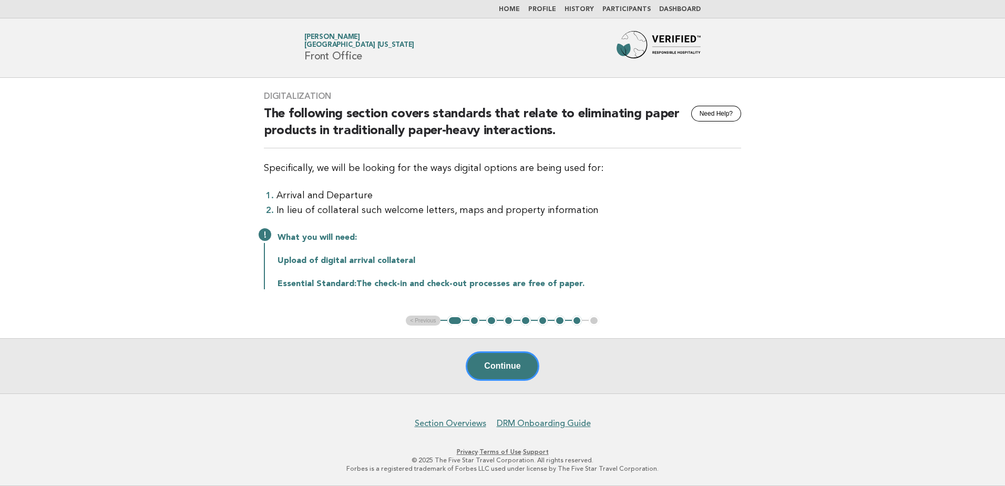
click at [493, 320] on button "3" at bounding box center [491, 321] width 11 height 11
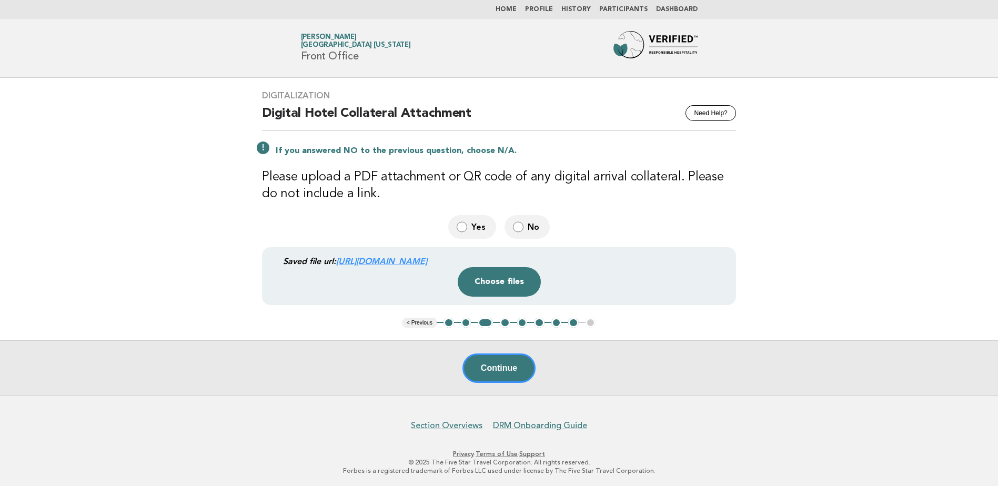
click at [505, 321] on button "4" at bounding box center [505, 323] width 11 height 11
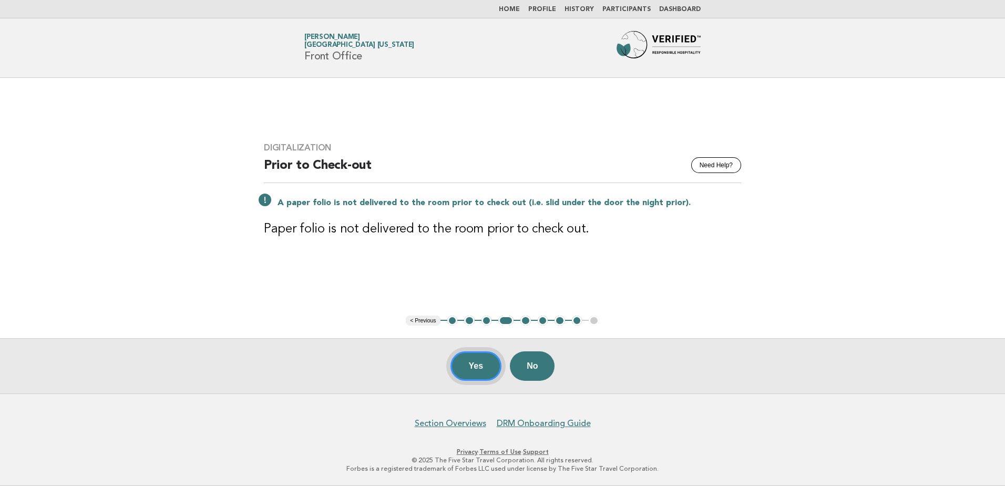
click at [471, 365] on button "Yes" at bounding box center [477, 365] width 52 height 29
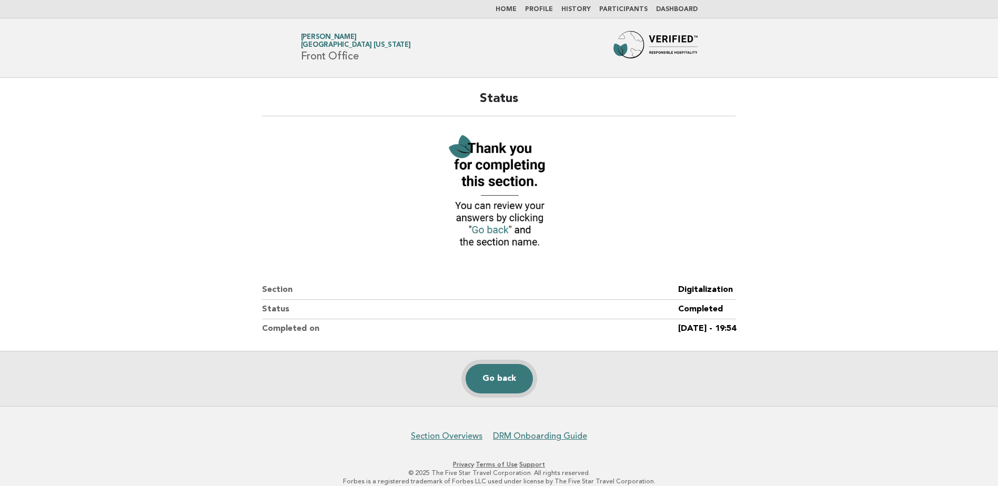
click at [503, 381] on link "Go back" at bounding box center [498, 378] width 67 height 29
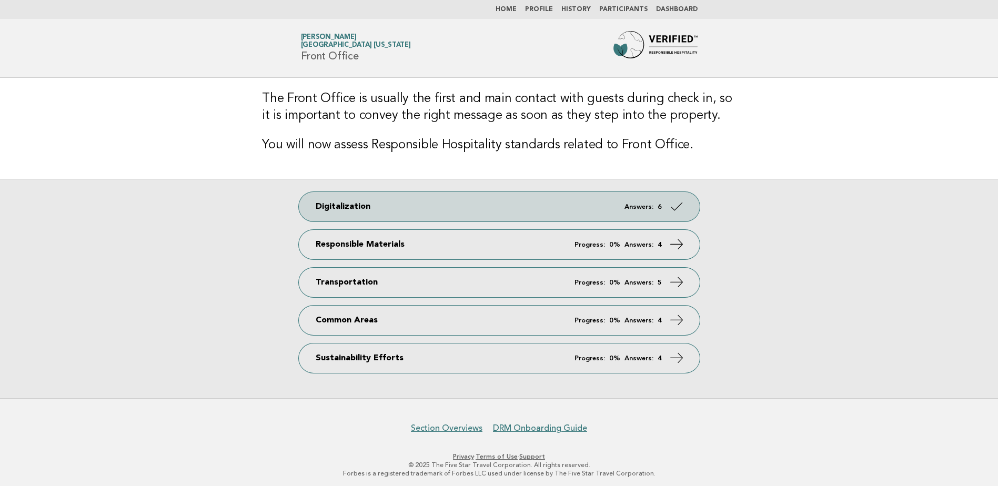
click at [613, 9] on link "Participants" at bounding box center [623, 9] width 48 height 6
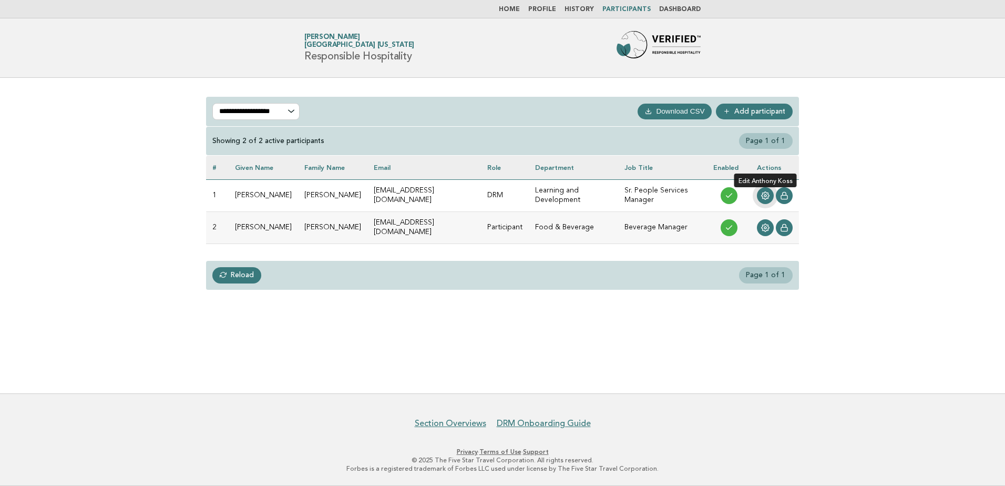
click at [764, 193] on icon at bounding box center [766, 196] width 8 height 8
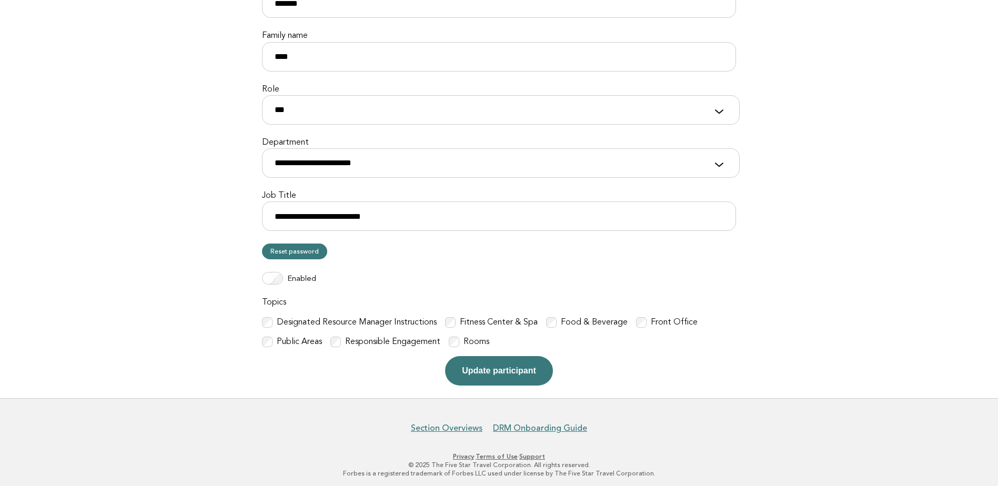
scroll to position [172, 0]
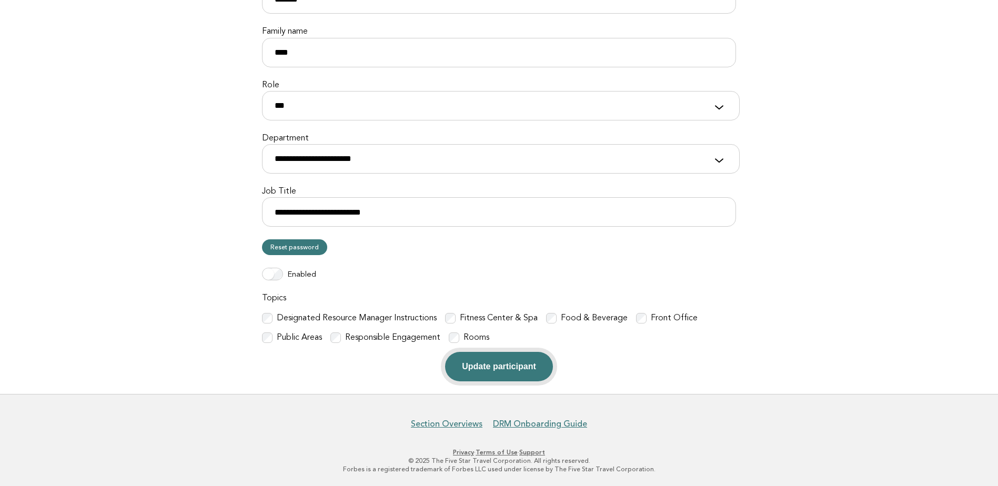
click at [496, 362] on button "Update participant" at bounding box center [498, 366] width 107 height 29
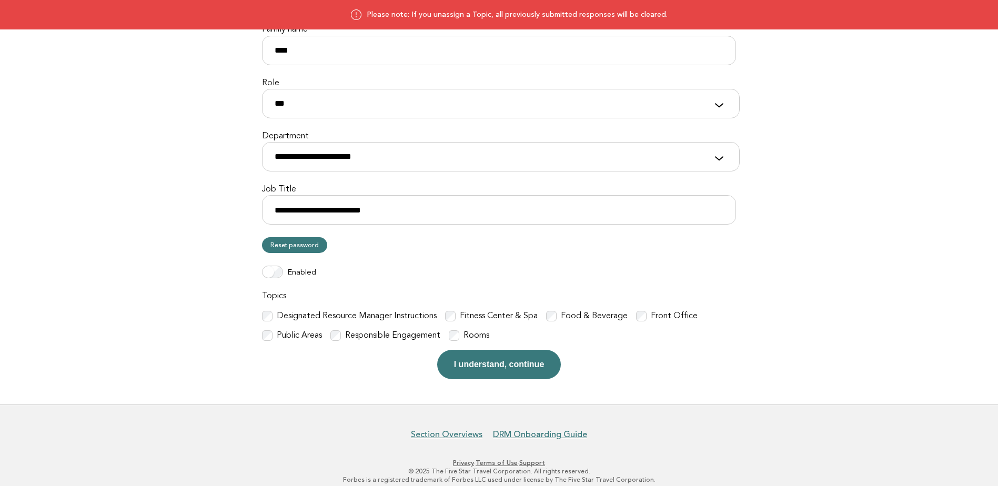
scroll to position [185, 0]
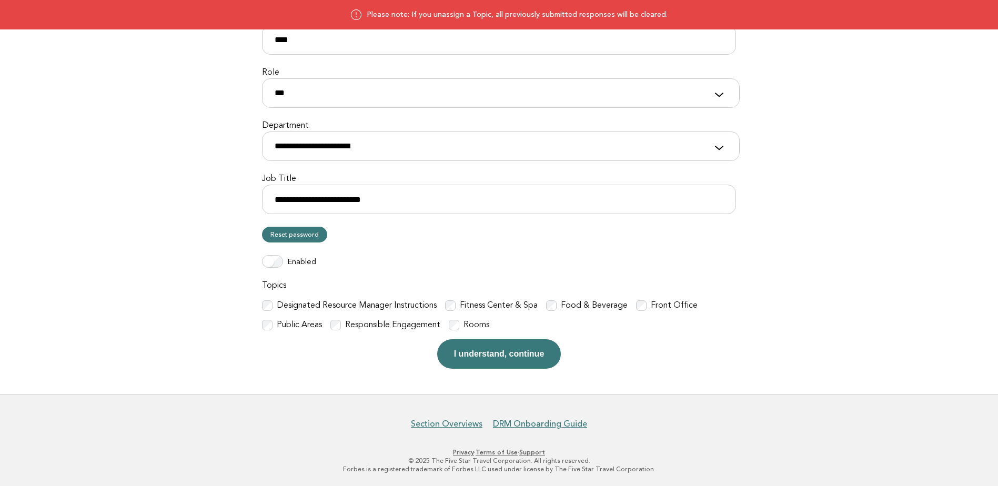
drag, startPoint x: 480, startPoint y: 358, endPoint x: 475, endPoint y: 357, distance: 5.4
click at [476, 357] on button "I understand, continue" at bounding box center [499, 353] width 124 height 29
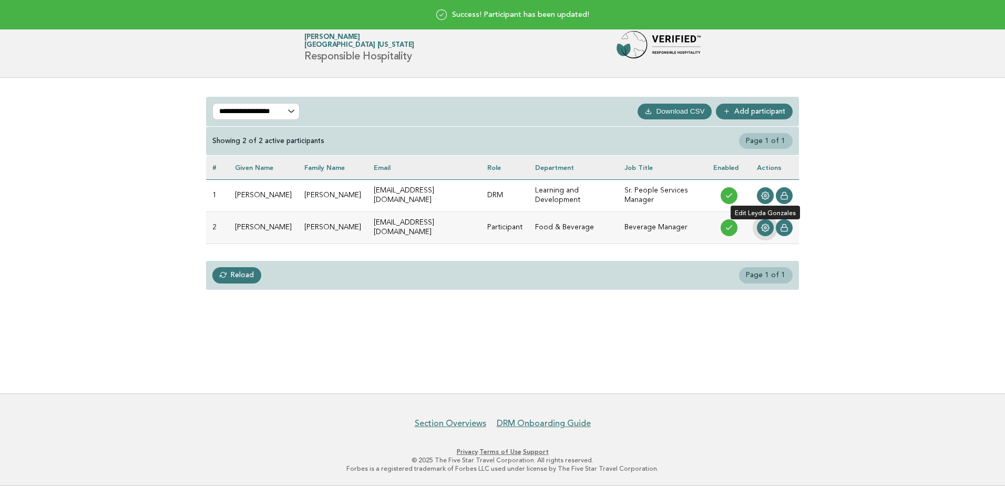
click at [766, 226] on icon at bounding box center [765, 227] width 8 height 8
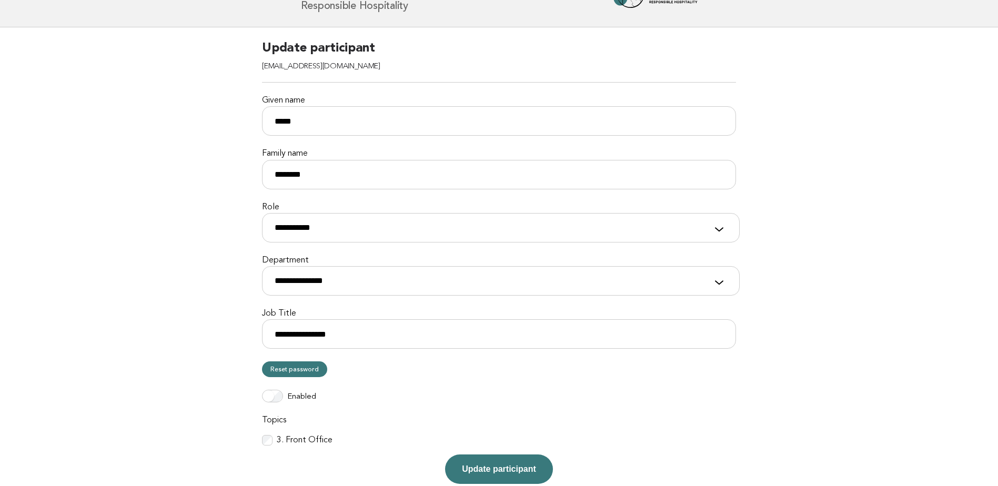
scroll to position [153, 0]
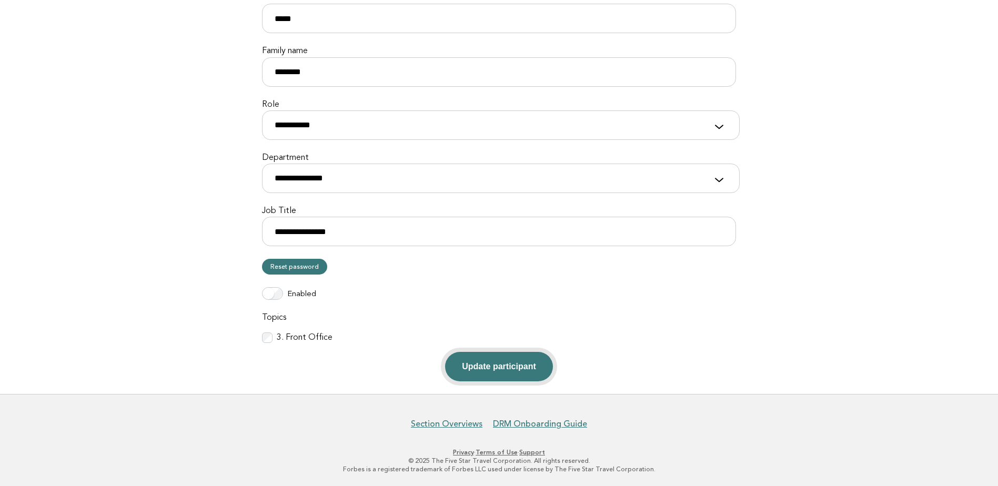
click at [507, 365] on button "Update participant" at bounding box center [498, 366] width 107 height 29
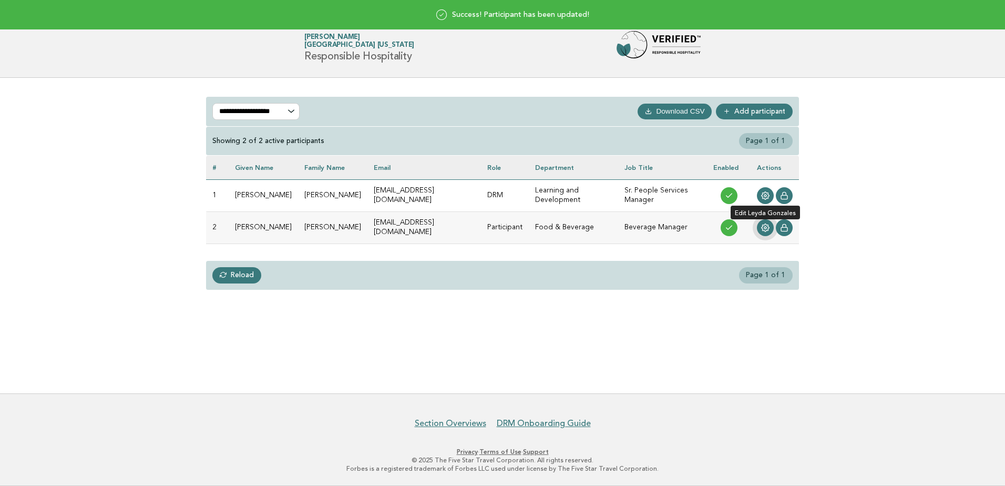
click at [766, 225] on icon at bounding box center [765, 227] width 8 height 8
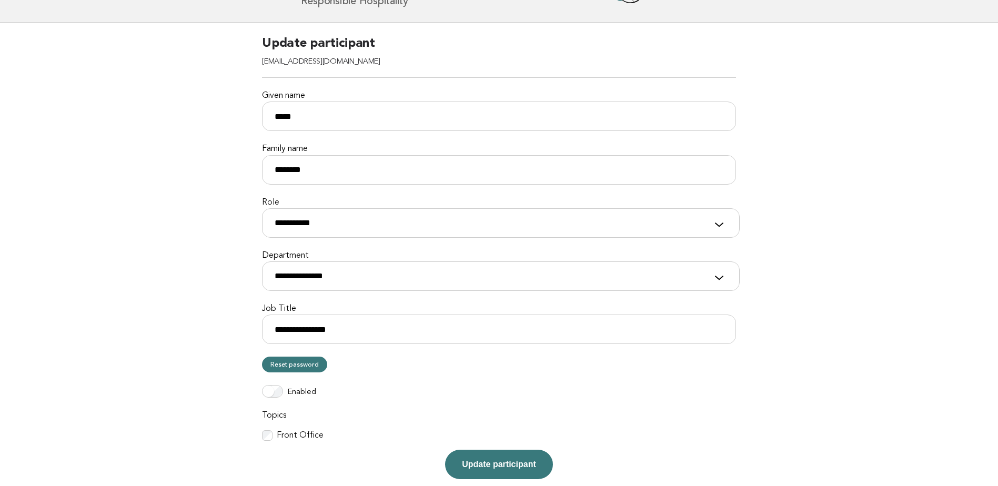
scroll to position [153, 0]
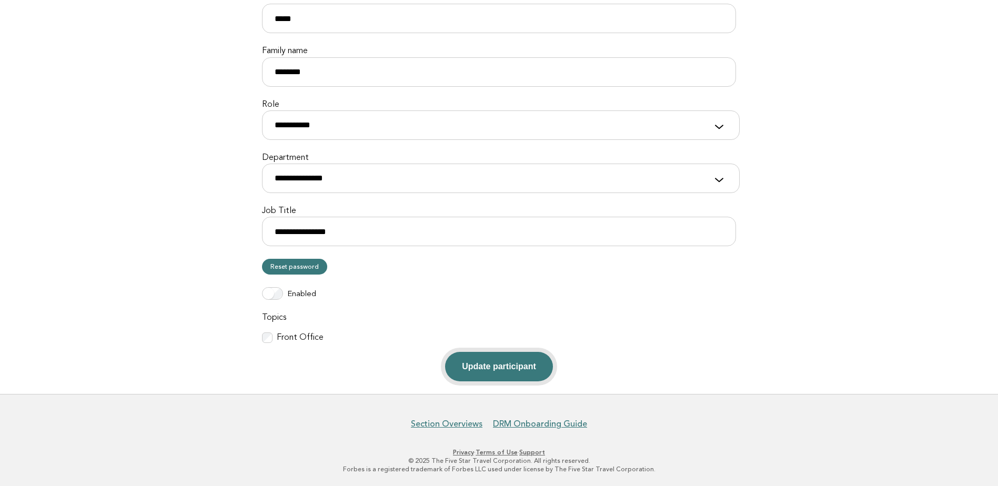
click at [506, 367] on button "Update participant" at bounding box center [498, 366] width 107 height 29
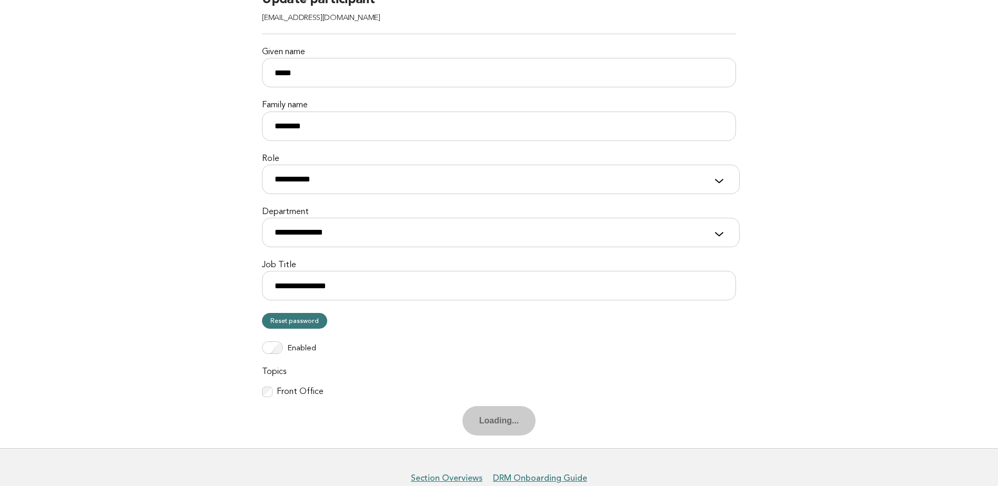
scroll to position [0, 0]
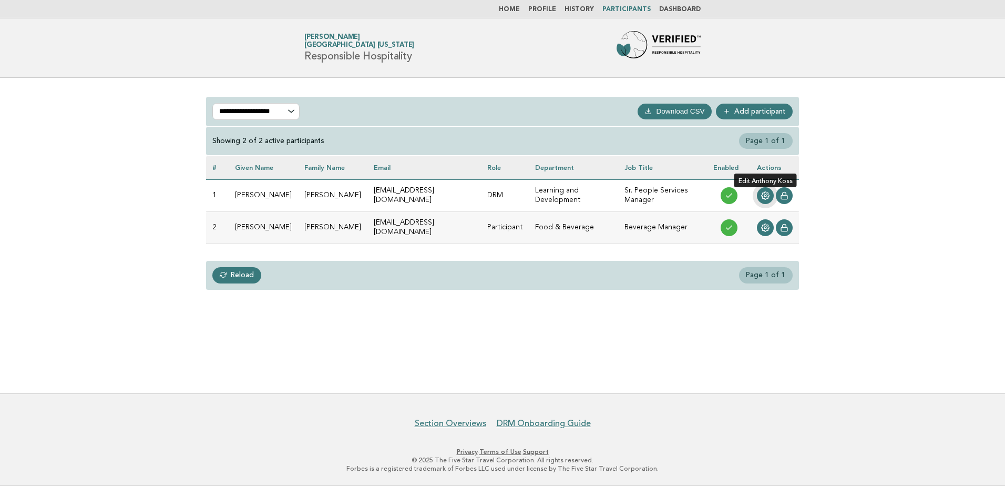
click at [763, 195] on icon at bounding box center [766, 196] width 8 height 8
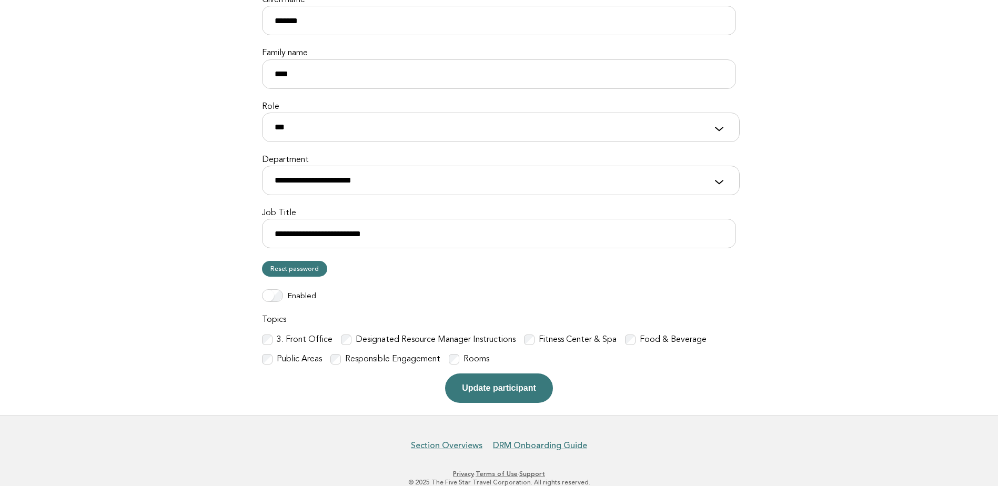
scroll to position [172, 0]
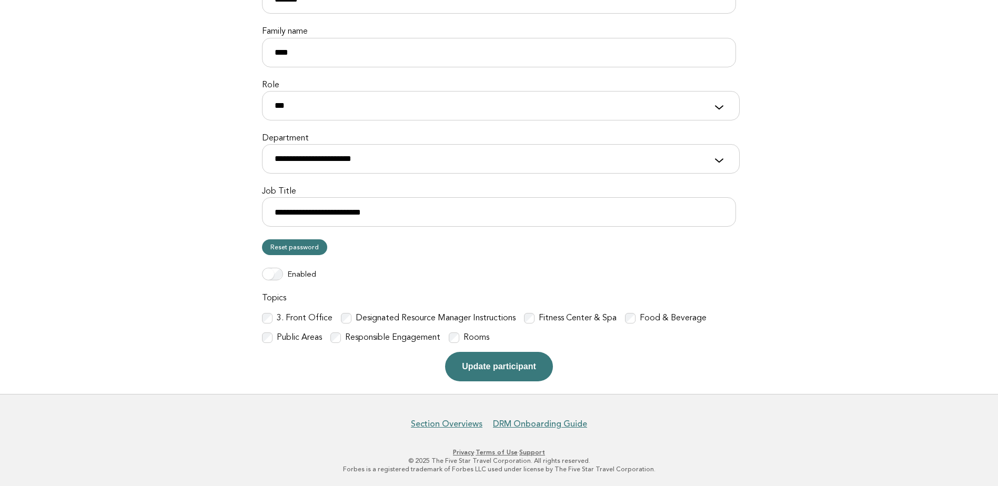
click at [476, 367] on button "Update participant" at bounding box center [498, 366] width 107 height 29
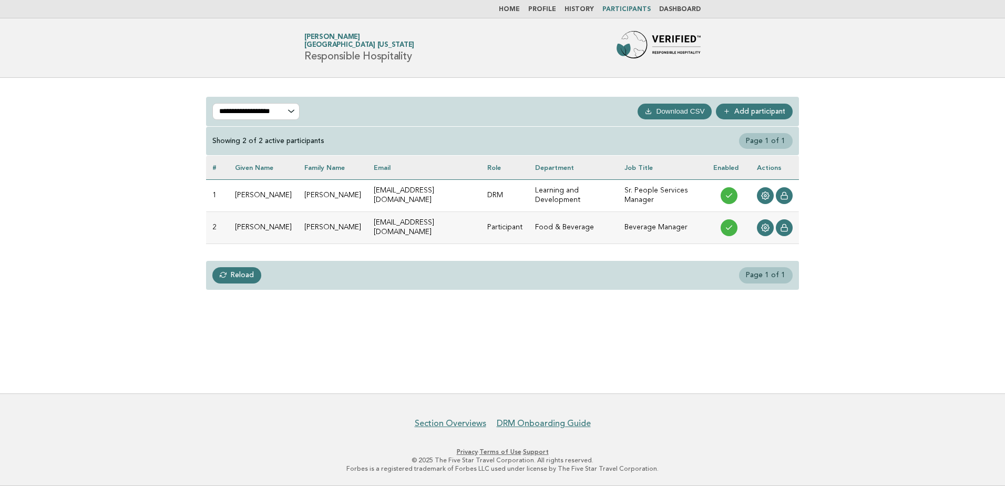
click at [520, 7] on link "Home" at bounding box center [509, 9] width 21 height 6
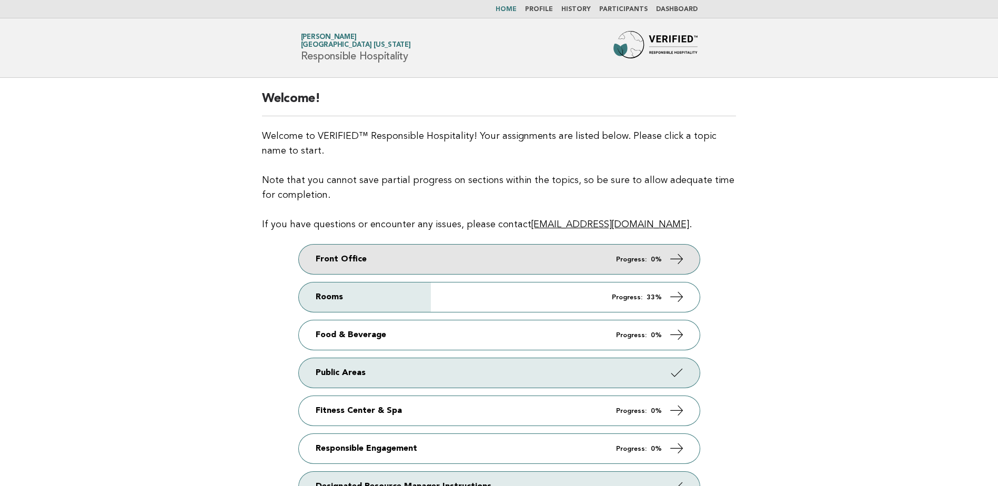
click at [414, 261] on link "Front Office Progress: 0%" at bounding box center [499, 259] width 401 height 29
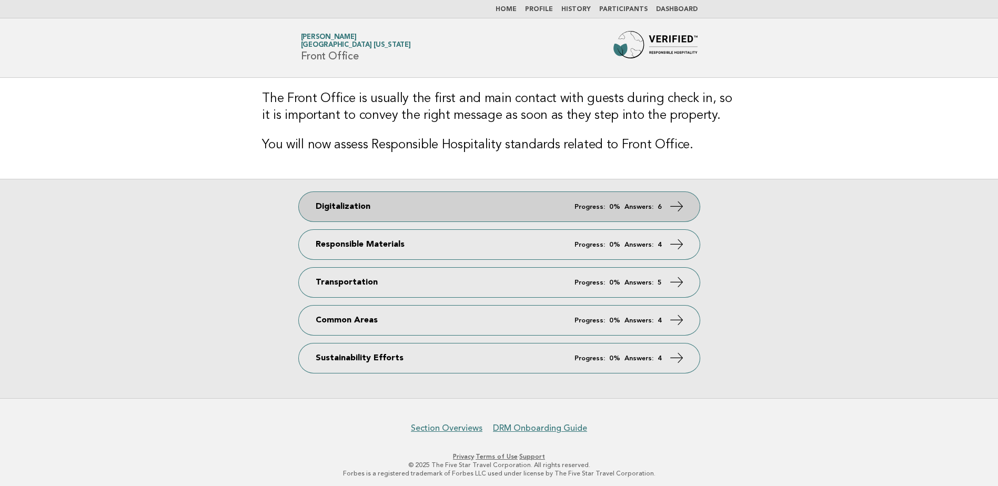
click at [343, 207] on link "Digitalization Progress: 0% Answers: 6" at bounding box center [499, 206] width 401 height 29
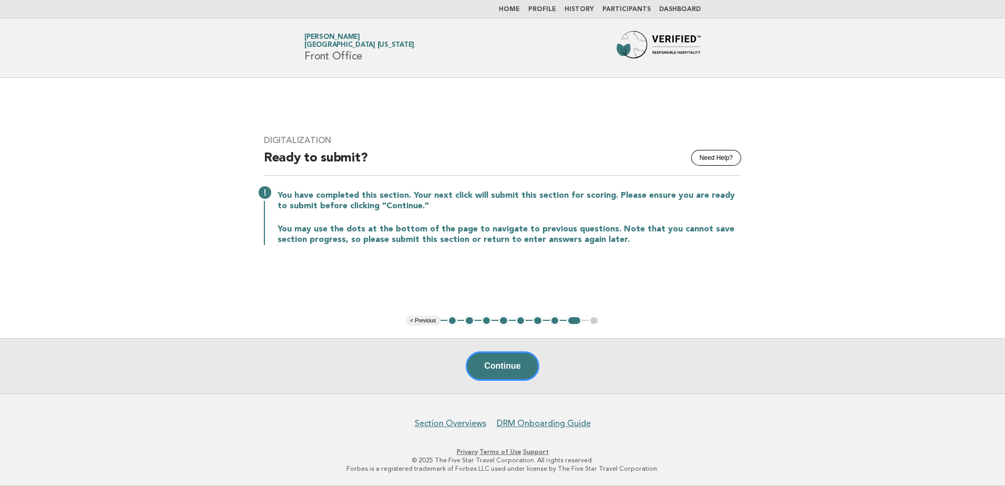
click at [414, 320] on button "< Previous" at bounding box center [423, 321] width 34 height 11
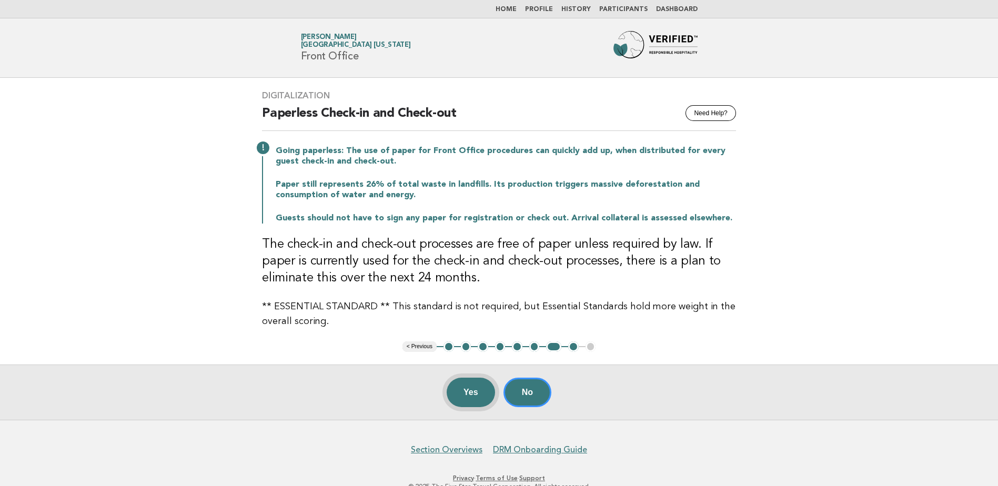
click at [471, 395] on button "Yes" at bounding box center [470, 392] width 48 height 29
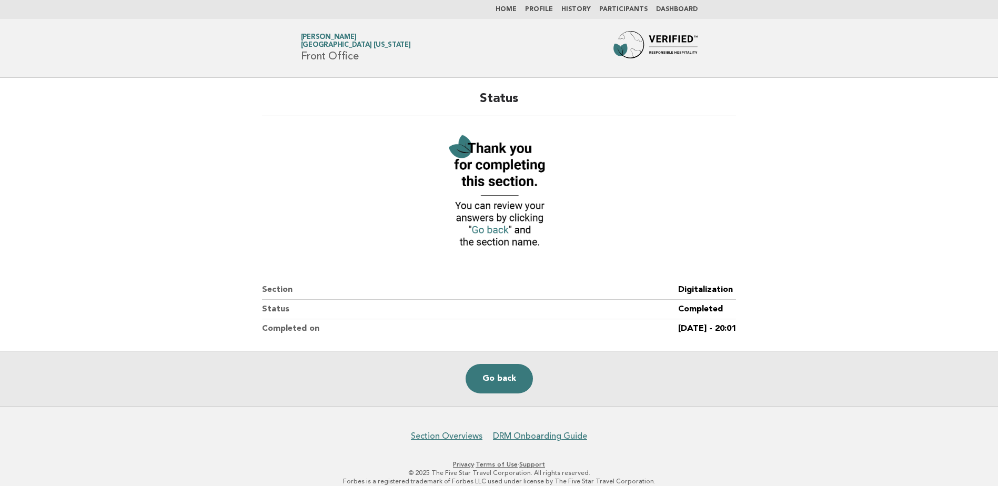
click at [626, 9] on link "Participants" at bounding box center [623, 9] width 48 height 6
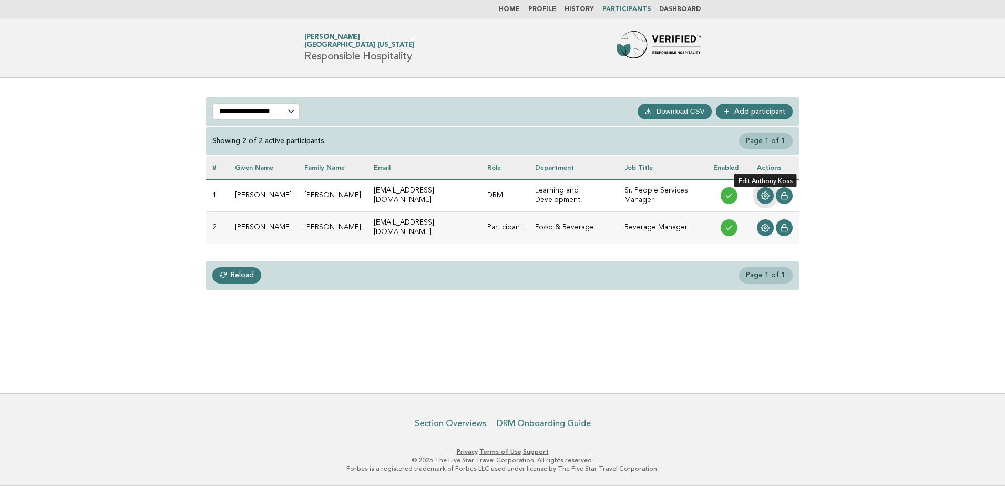
click at [764, 196] on icon at bounding box center [765, 195] width 8 height 8
click at [767, 194] on icon at bounding box center [765, 195] width 8 height 8
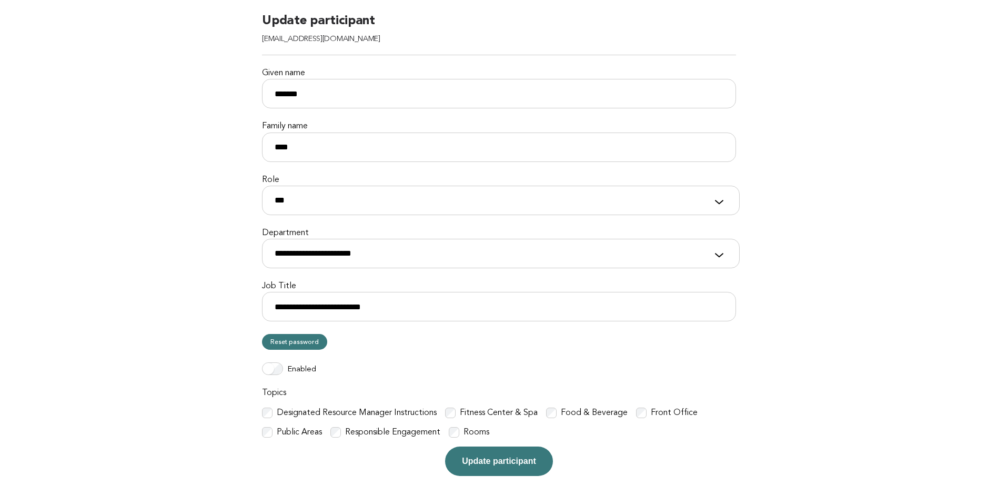
scroll to position [172, 0]
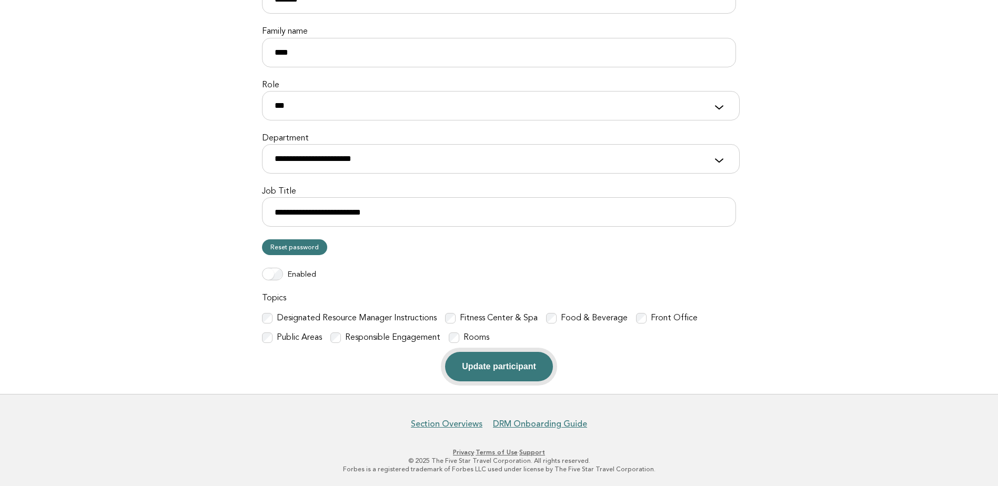
click at [504, 367] on button "Update participant" at bounding box center [498, 366] width 107 height 29
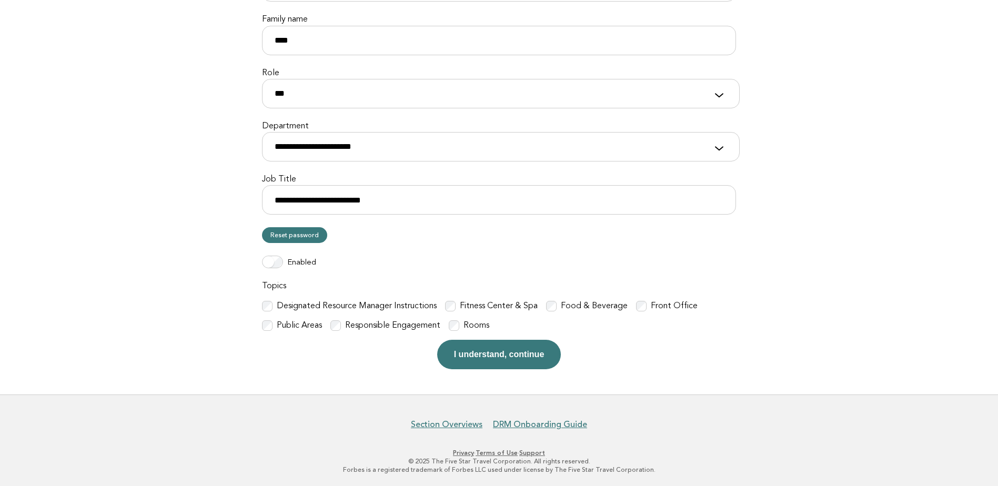
scroll to position [185, 0]
click at [485, 354] on button "I understand, continue" at bounding box center [499, 353] width 124 height 29
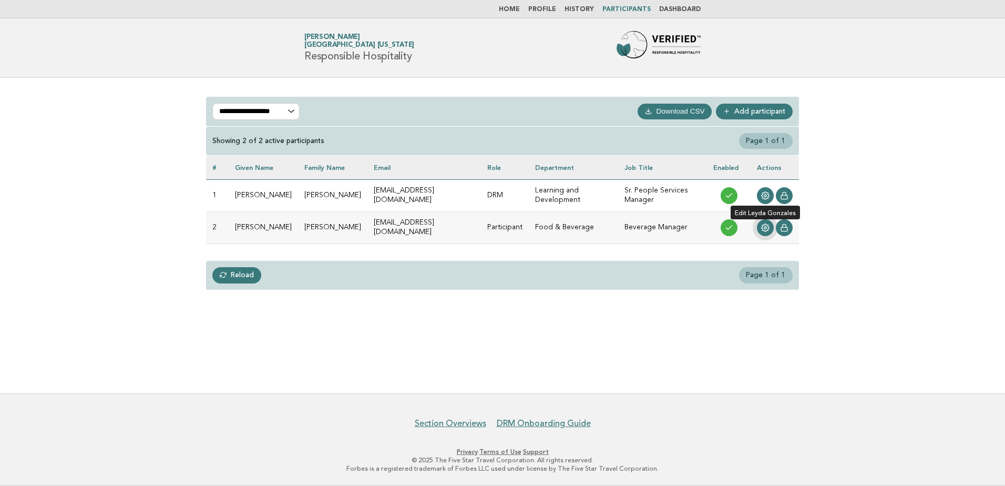
click at [767, 225] on icon at bounding box center [765, 227] width 8 height 8
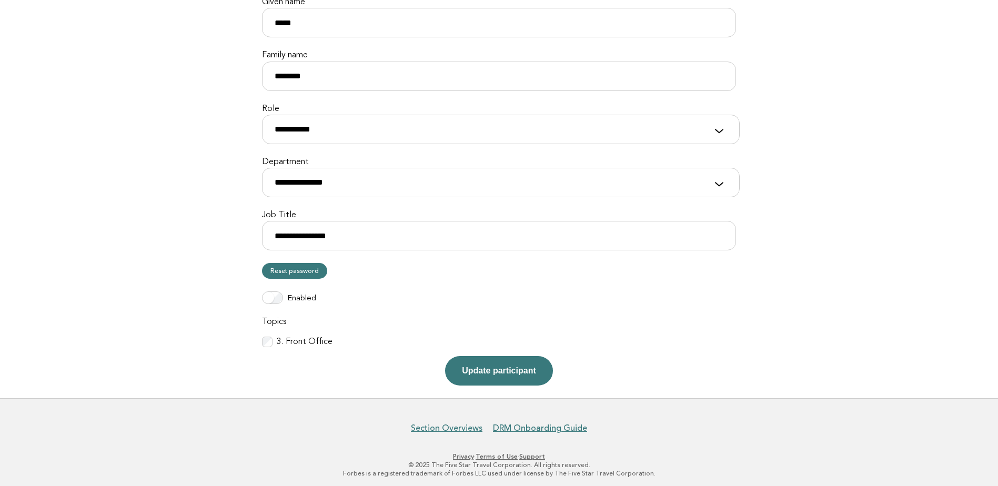
scroll to position [153, 0]
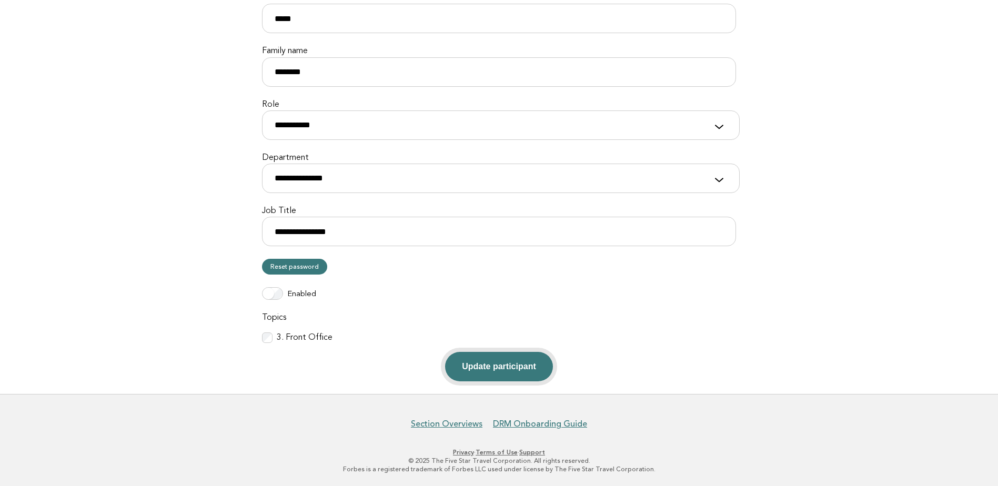
click at [514, 368] on button "Update participant" at bounding box center [498, 366] width 107 height 29
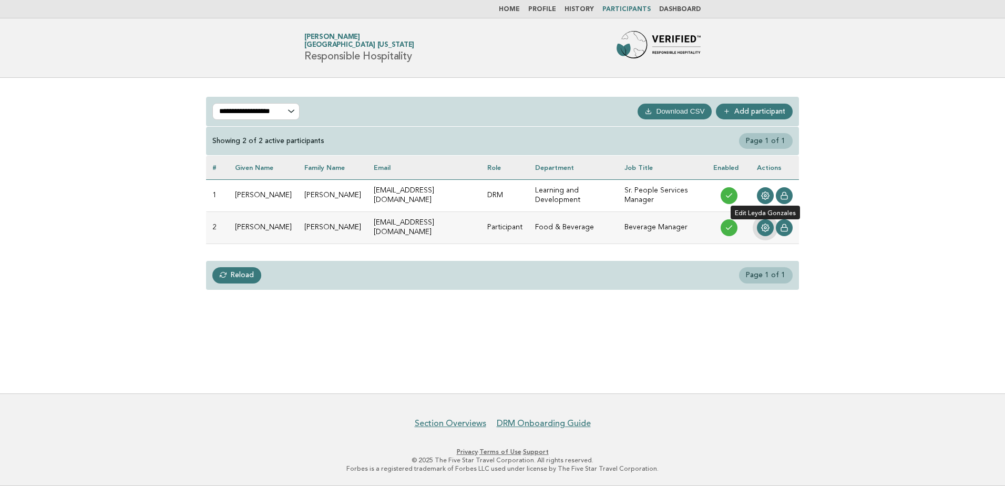
click at [764, 226] on icon at bounding box center [765, 227] width 8 height 8
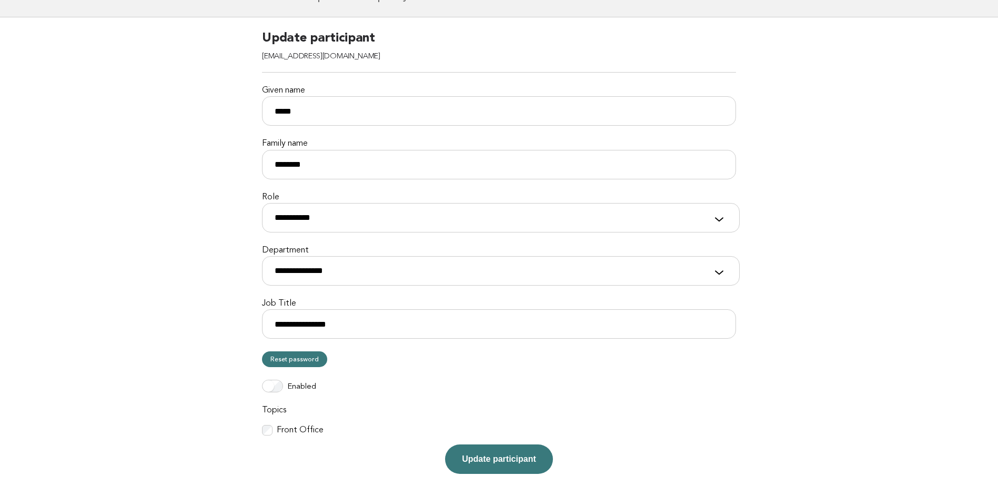
scroll to position [153, 0]
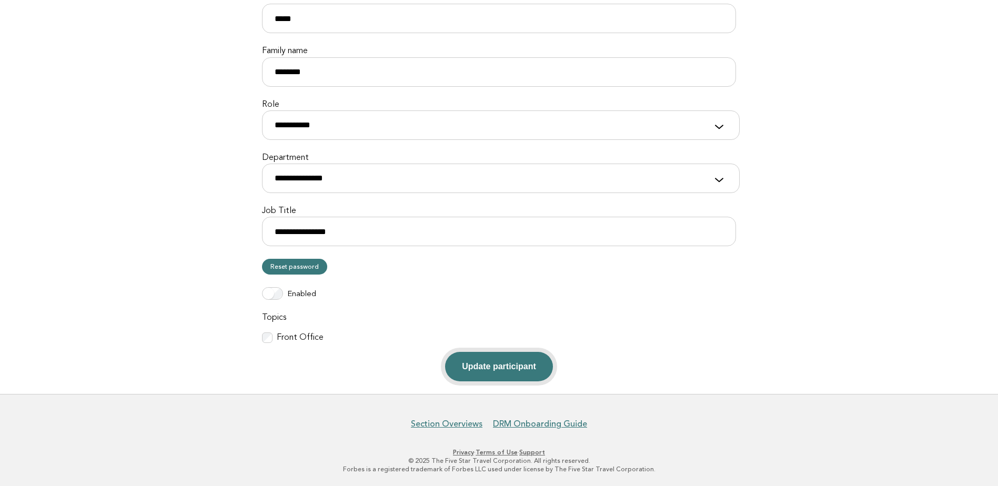
click at [483, 375] on button "Update participant" at bounding box center [498, 366] width 107 height 29
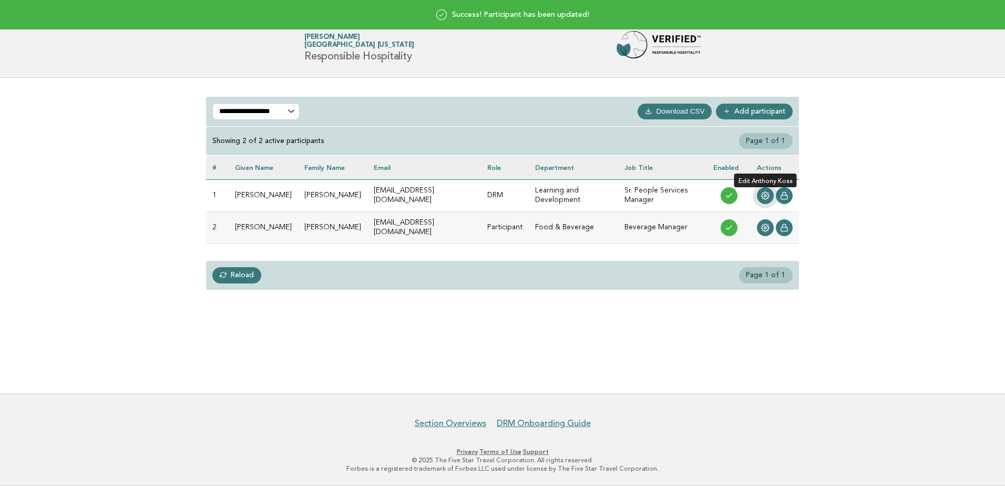
click at [767, 194] on icon at bounding box center [765, 195] width 8 height 8
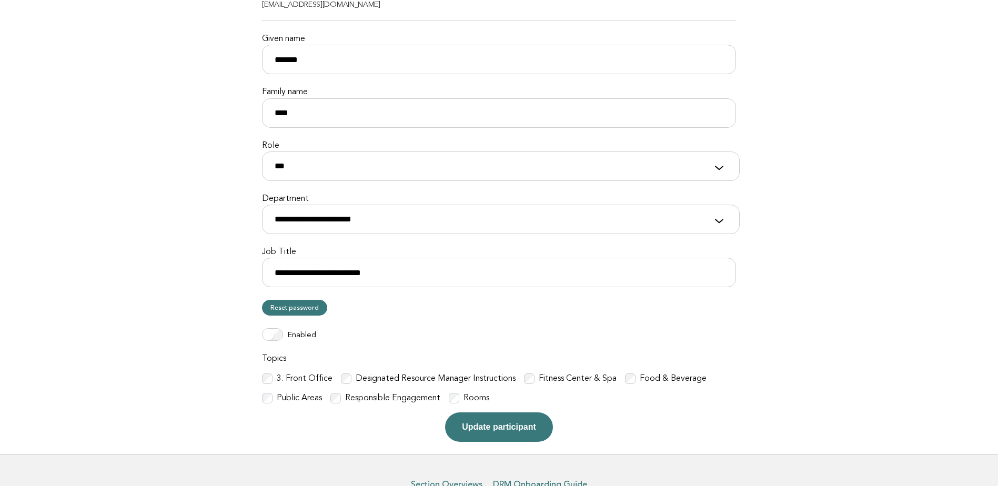
scroll to position [172, 0]
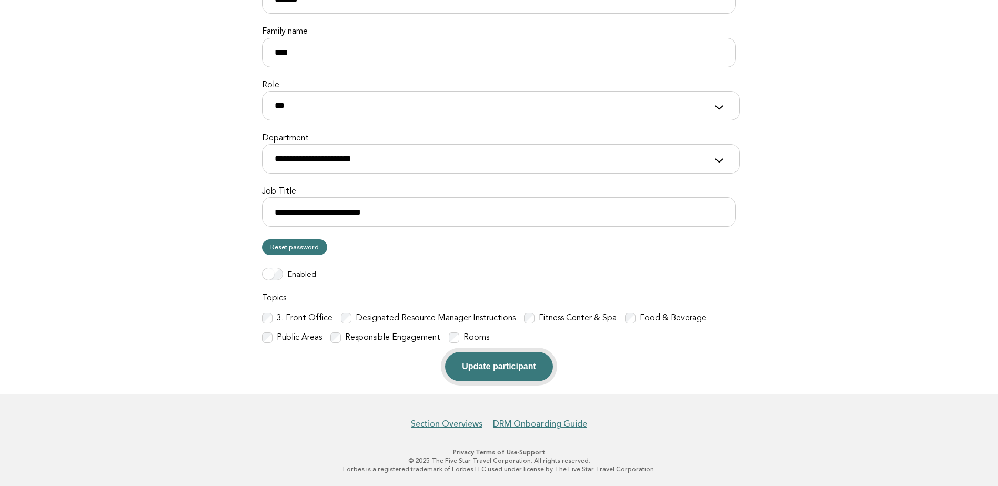
click at [510, 368] on button "Update participant" at bounding box center [498, 366] width 107 height 29
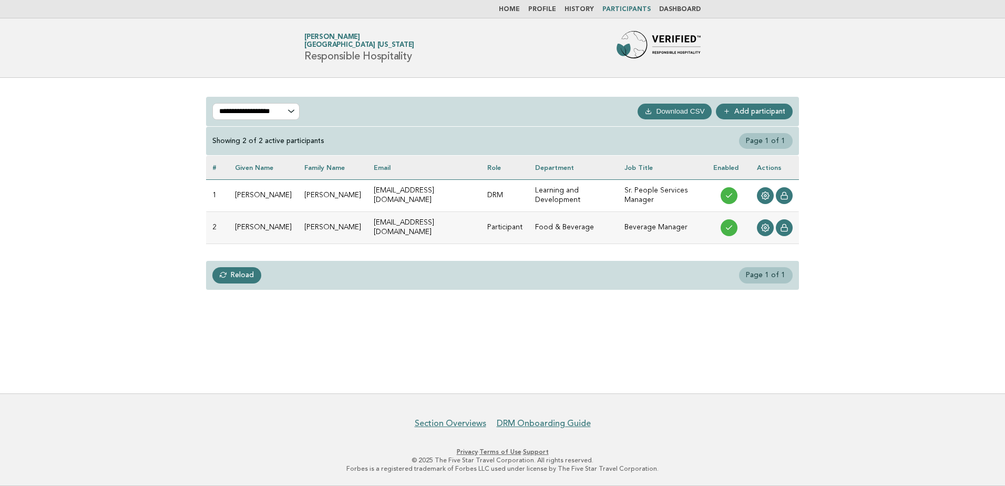
click at [520, 7] on link "Home" at bounding box center [509, 9] width 21 height 6
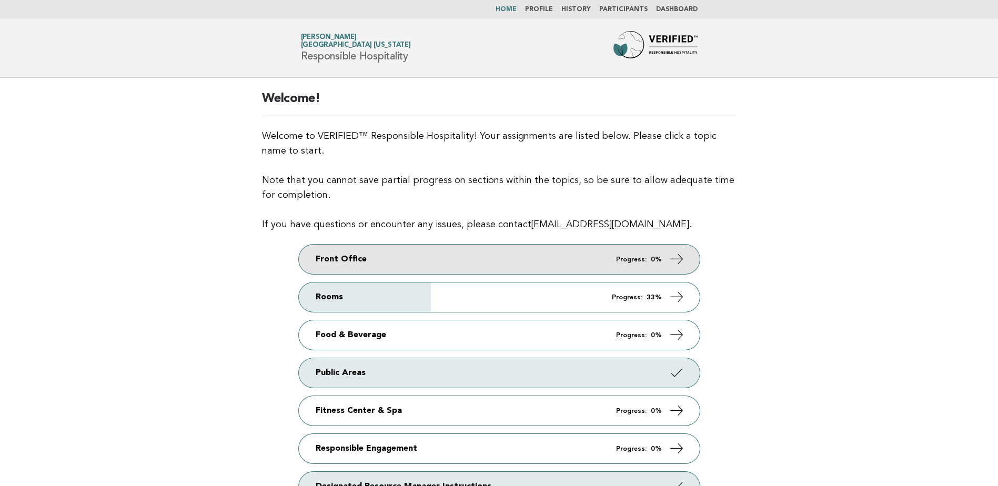
click at [350, 253] on link "Front Office Progress: 0%" at bounding box center [499, 259] width 401 height 29
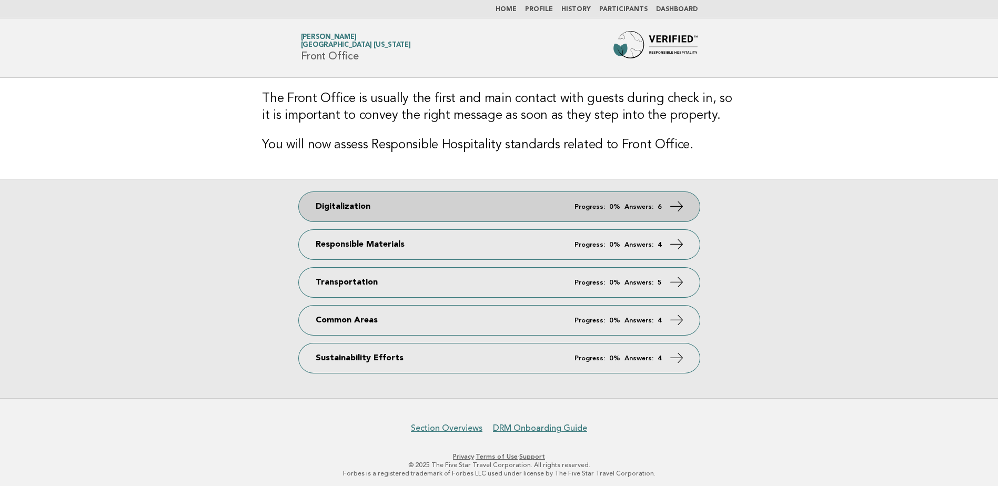
click at [404, 198] on link "Digitalization Progress: 0% Answers: 6" at bounding box center [499, 206] width 401 height 29
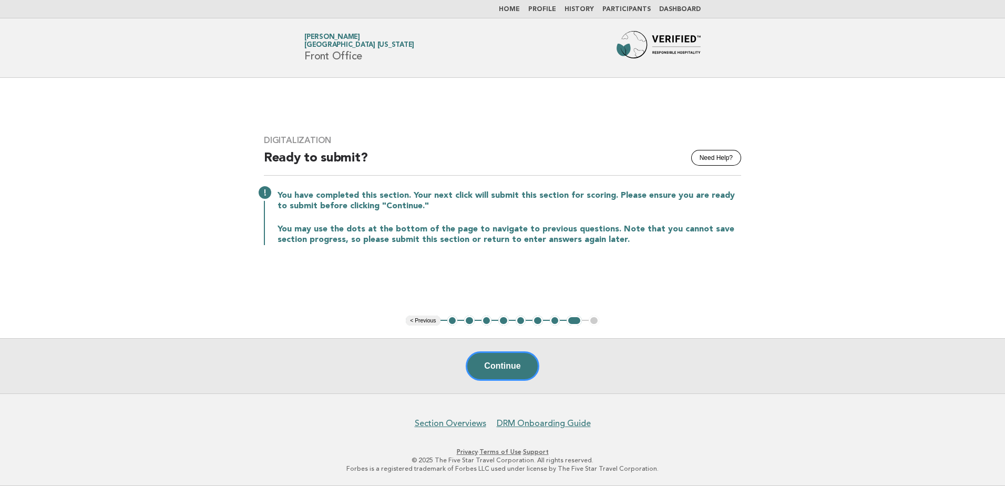
click at [418, 320] on button "< Previous" at bounding box center [423, 321] width 34 height 11
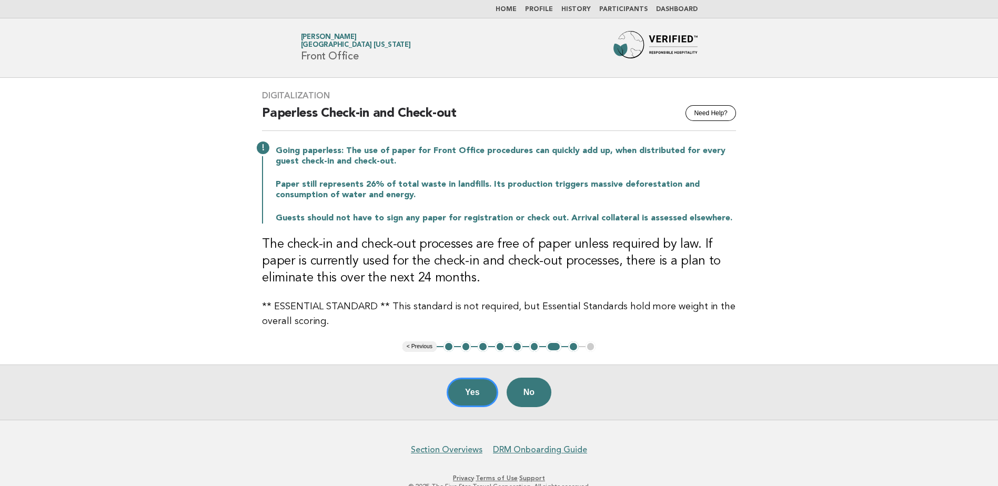
click at [448, 344] on button "1" at bounding box center [448, 346] width 11 height 11
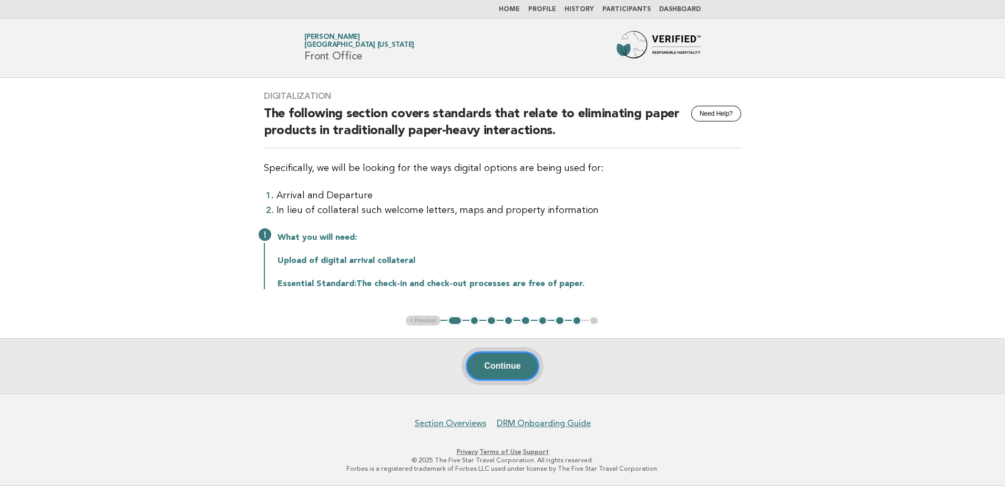
click at [511, 367] on button "Continue" at bounding box center [502, 365] width 73 height 29
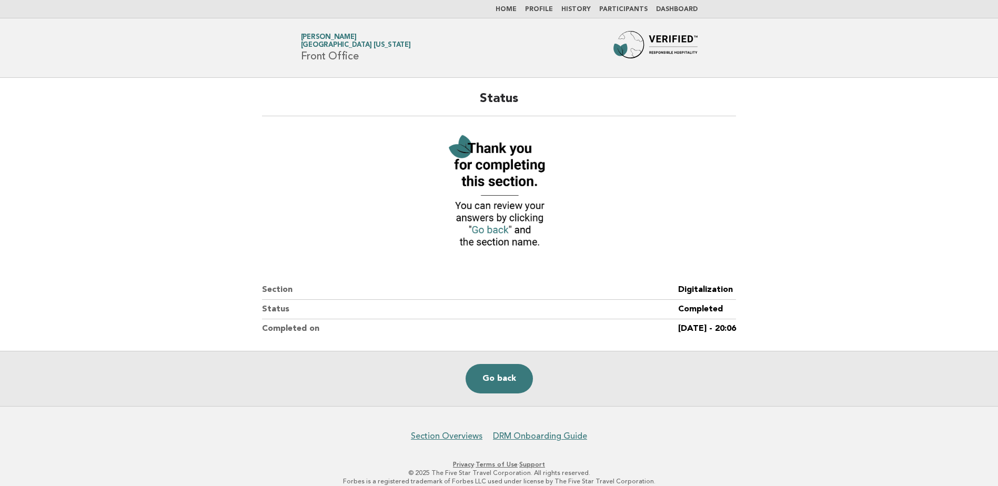
click at [618, 9] on link "Participants" at bounding box center [623, 9] width 48 height 6
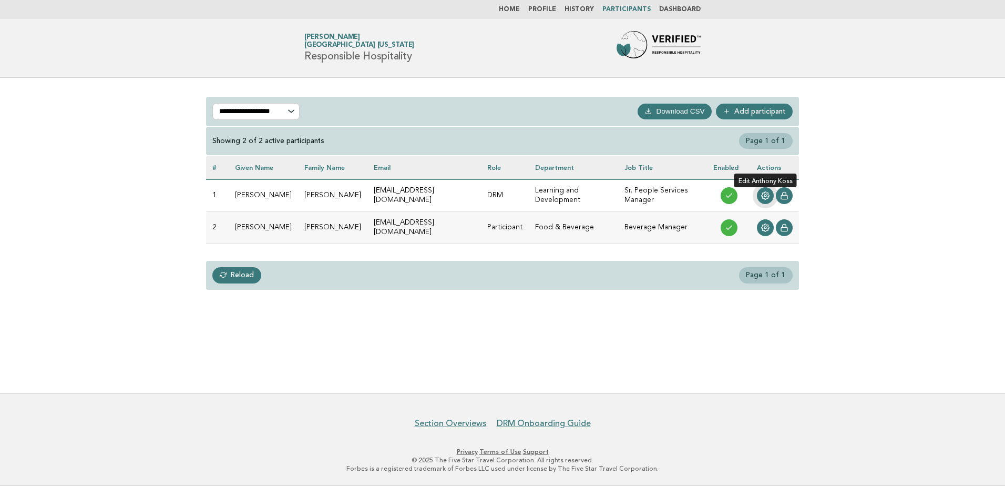
click at [763, 194] on icon at bounding box center [766, 196] width 8 height 8
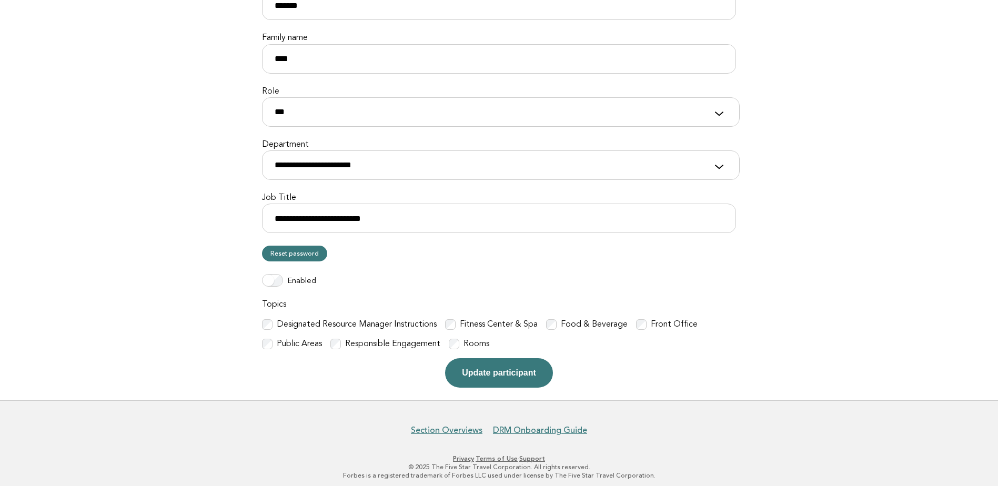
scroll to position [172, 0]
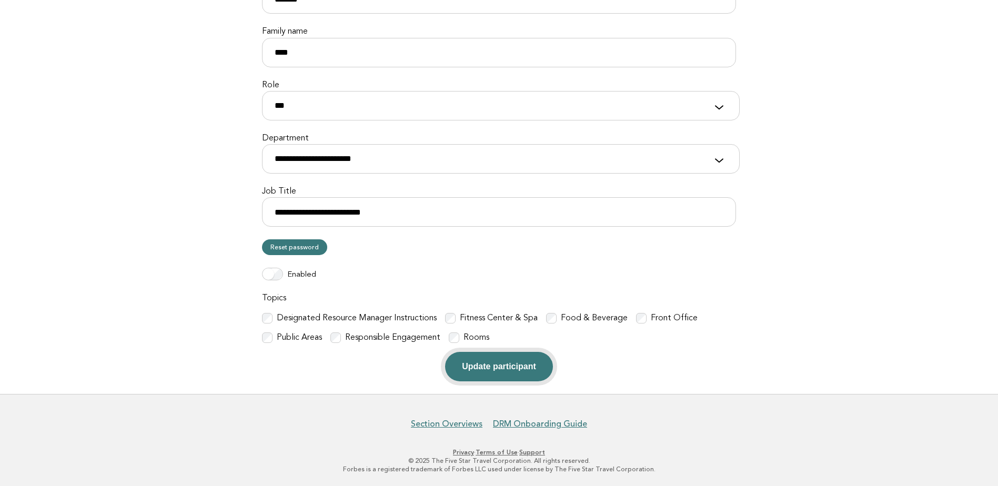
click at [506, 364] on button "Update participant" at bounding box center [498, 366] width 107 height 29
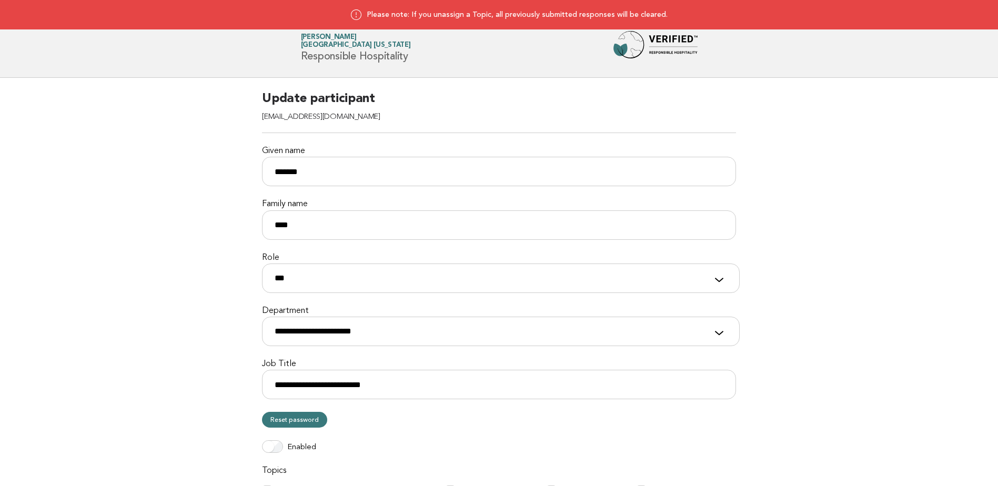
scroll to position [185, 0]
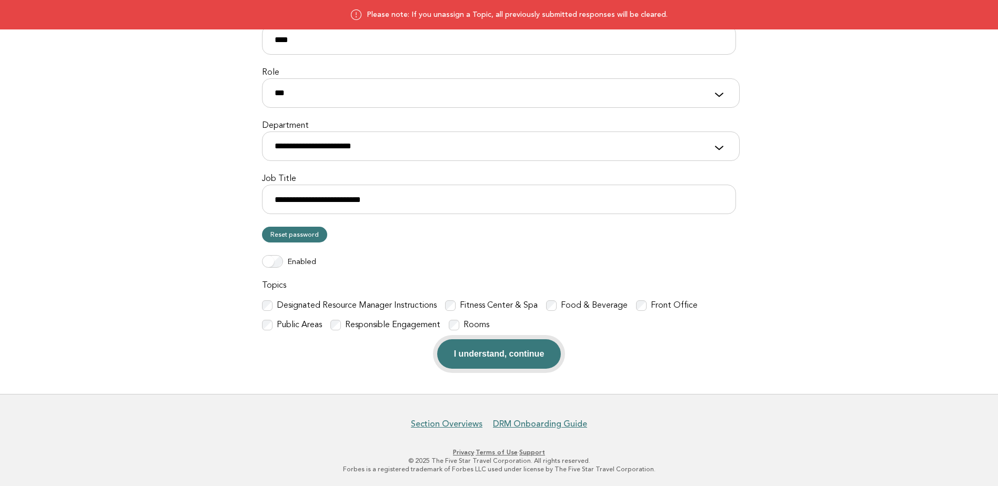
click at [484, 357] on button "I understand, continue" at bounding box center [499, 353] width 124 height 29
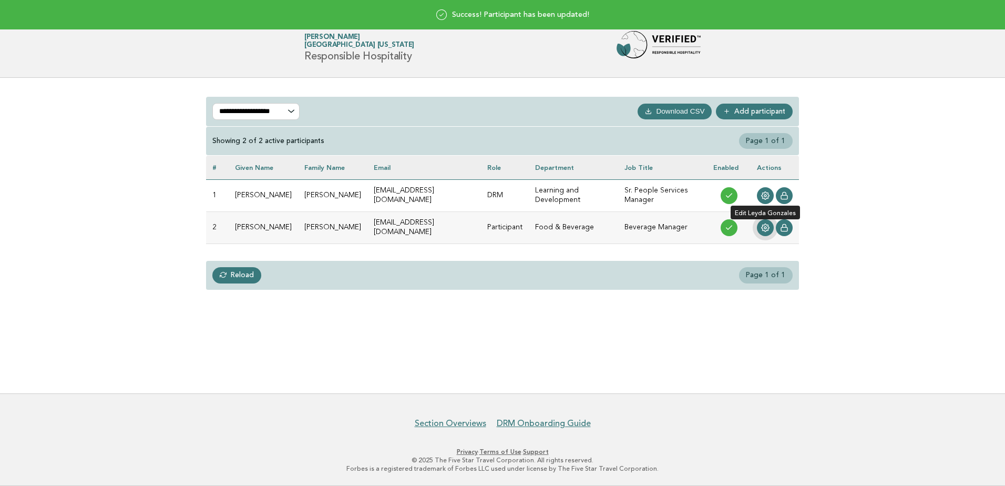
click at [766, 224] on icon at bounding box center [765, 227] width 8 height 8
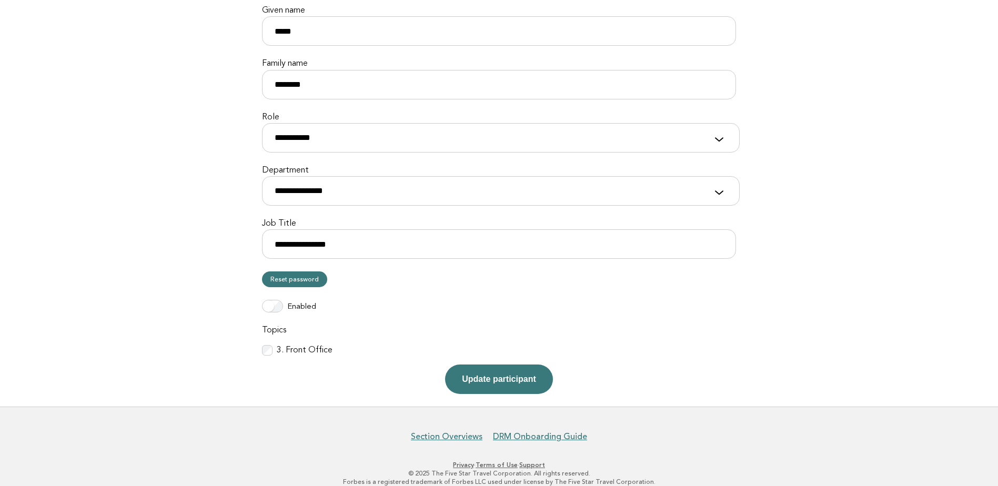
scroll to position [153, 0]
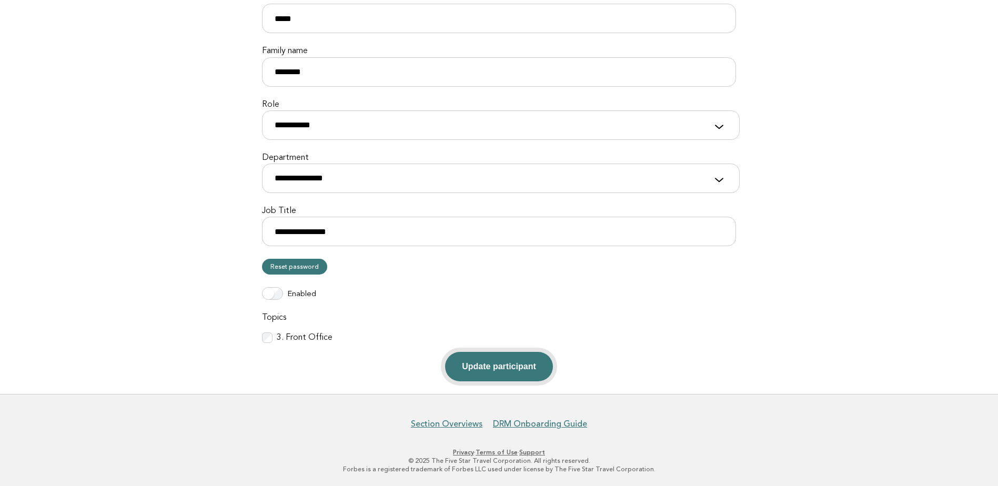
click at [465, 372] on button "Update participant" at bounding box center [498, 366] width 107 height 29
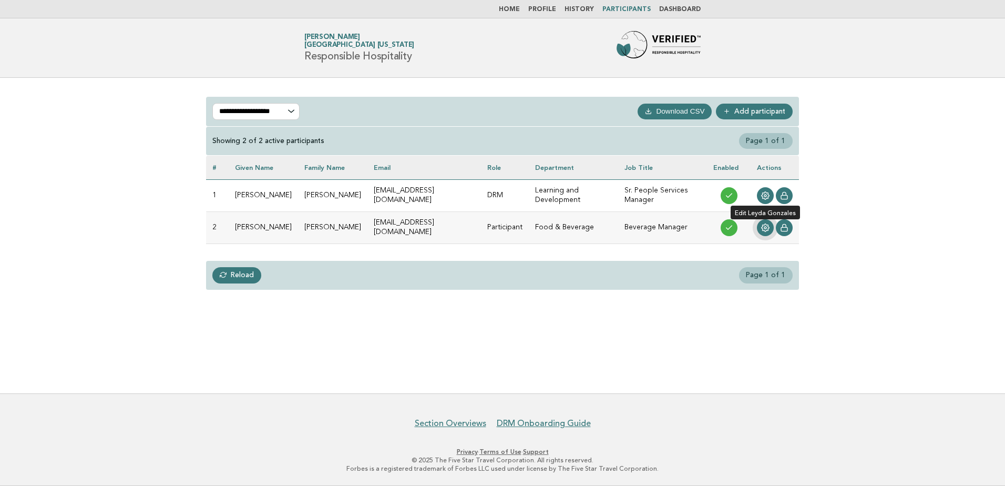
click at [767, 226] on icon at bounding box center [765, 227] width 8 height 8
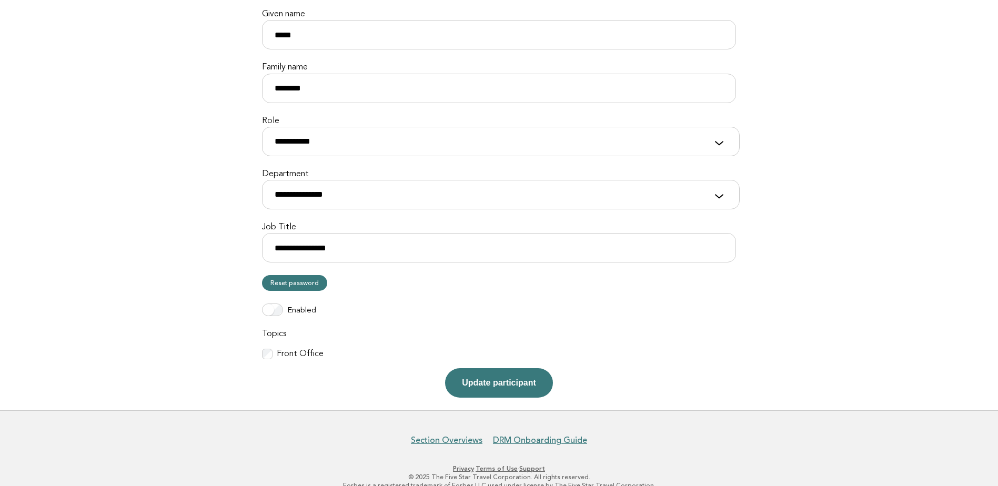
scroll to position [153, 0]
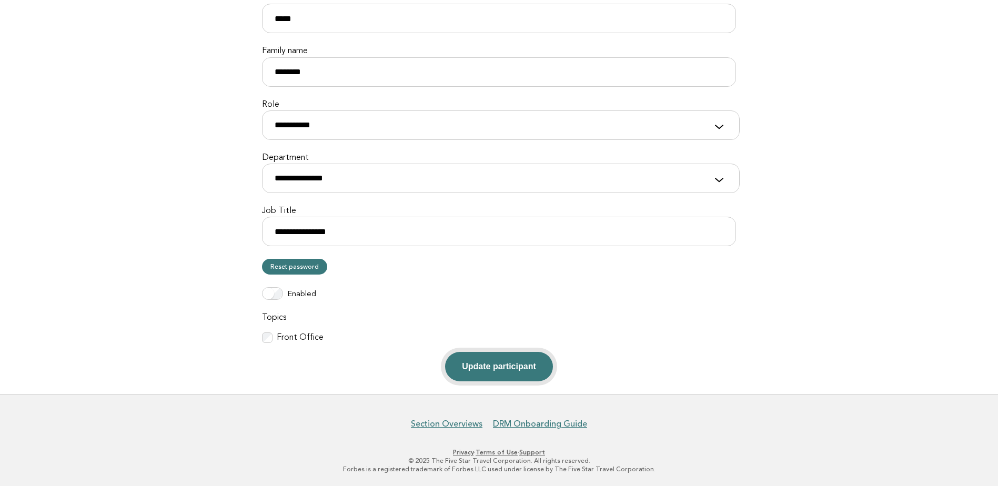
click at [501, 367] on button "Update participant" at bounding box center [498, 366] width 107 height 29
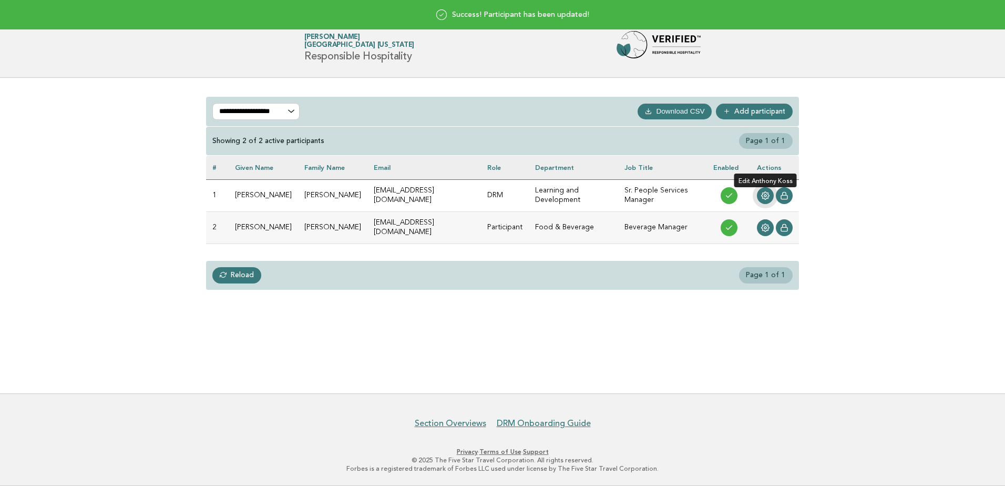
click at [764, 196] on icon at bounding box center [765, 195] width 8 height 8
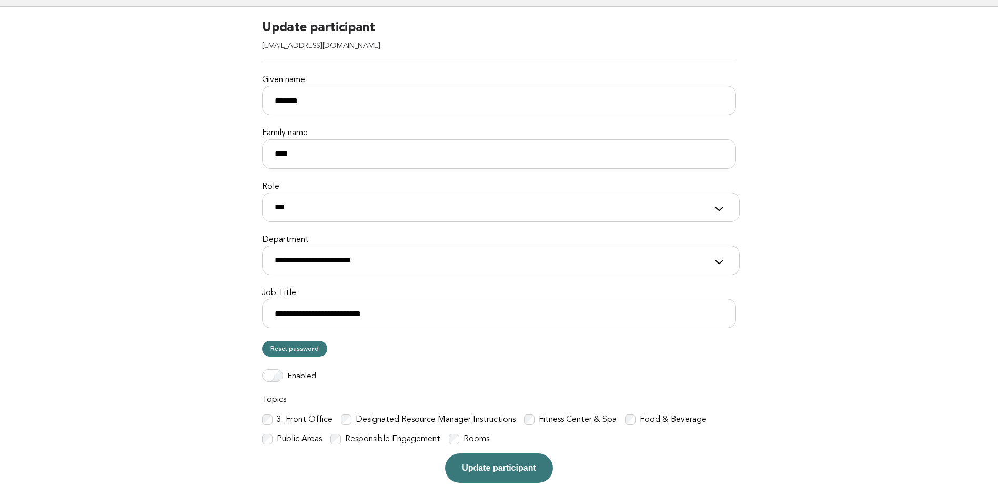
scroll to position [172, 0]
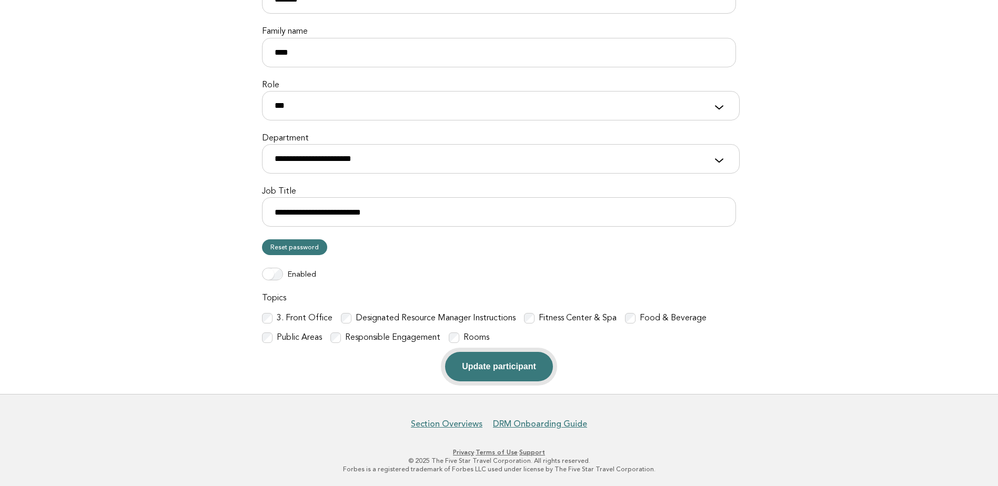
click at [498, 367] on button "Update participant" at bounding box center [498, 366] width 107 height 29
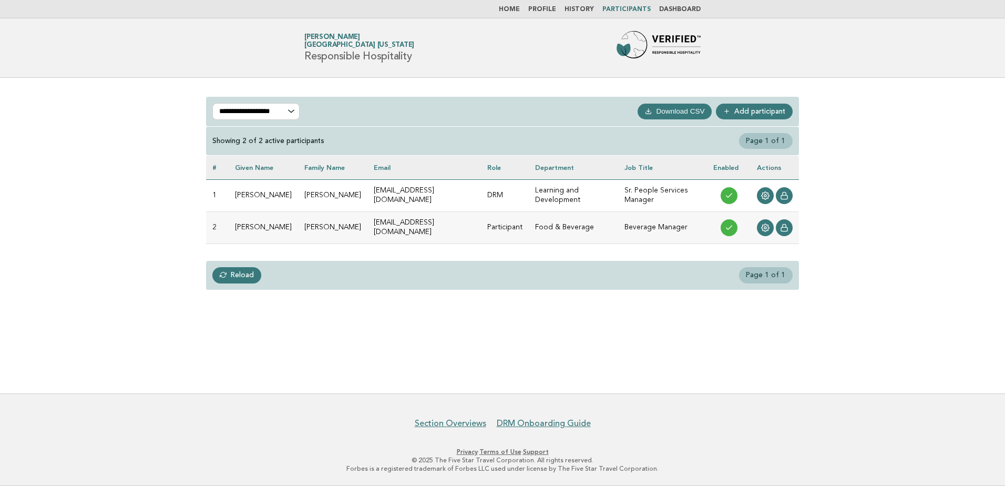
click at [520, 9] on link "Home" at bounding box center [509, 9] width 21 height 6
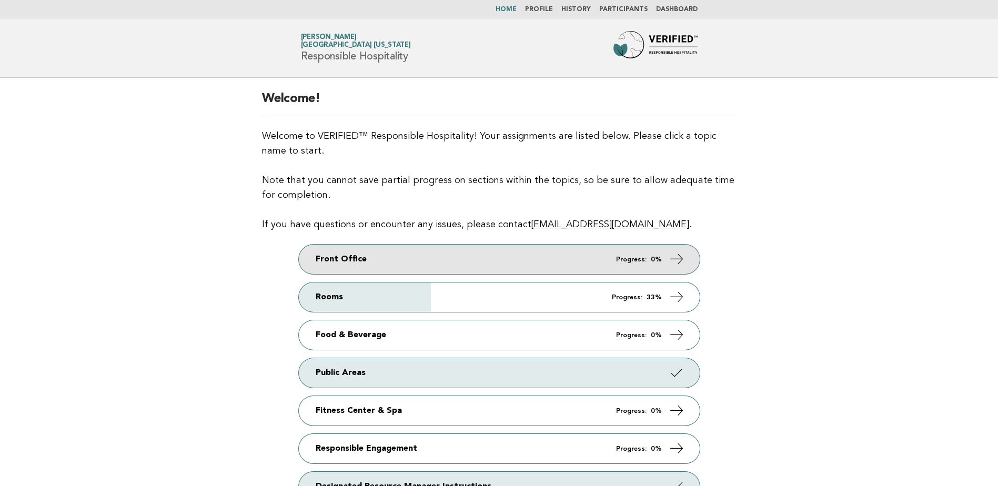
click at [389, 252] on link "Front Office Progress: 0%" at bounding box center [499, 259] width 401 height 29
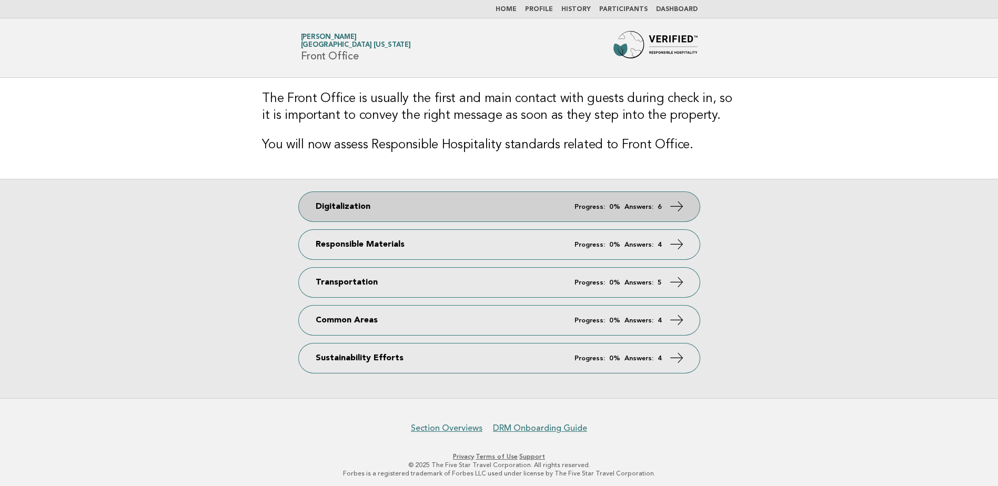
click at [464, 205] on link "Digitalization Progress: 0% Answers: 6" at bounding box center [499, 206] width 401 height 29
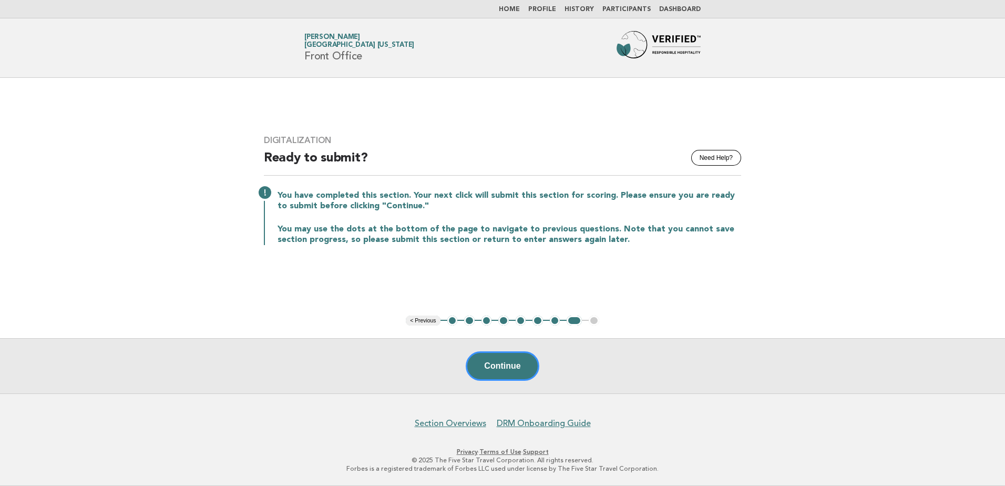
click at [450, 320] on button "1" at bounding box center [452, 321] width 11 height 11
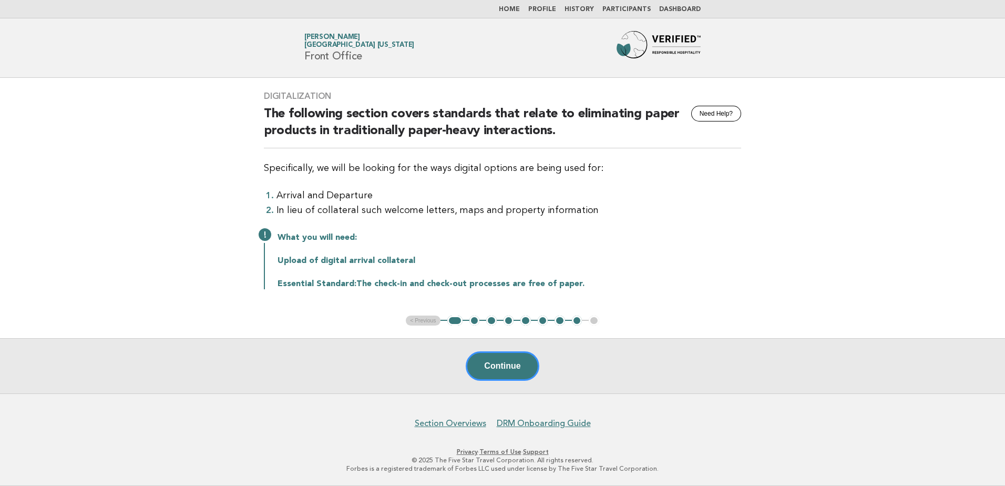
click at [473, 321] on button "2" at bounding box center [475, 321] width 11 height 11
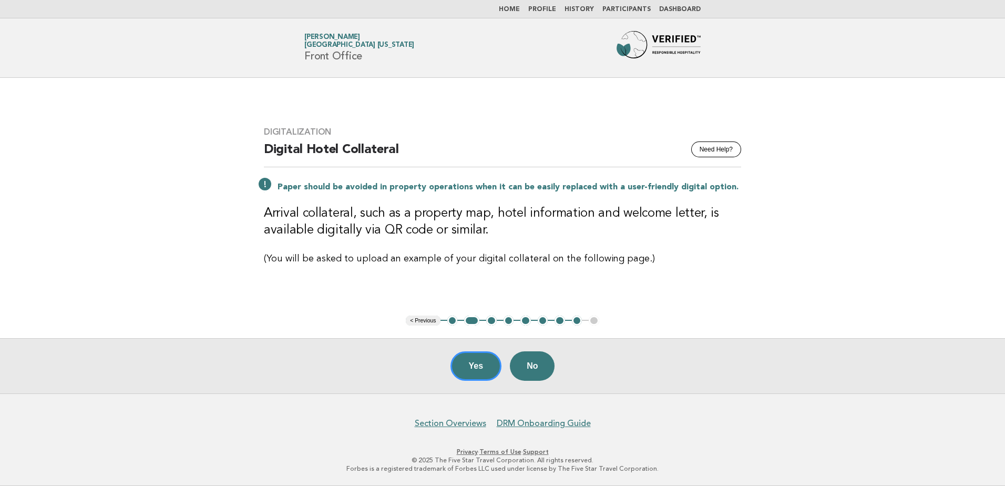
click at [492, 320] on button "3" at bounding box center [491, 321] width 11 height 11
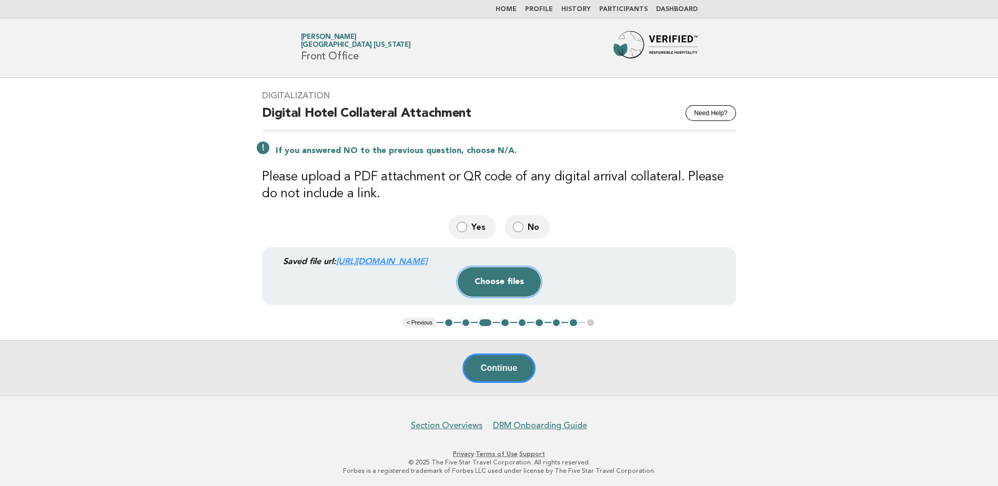
click at [503, 279] on button "Choose files" at bounding box center [498, 281] width 83 height 29
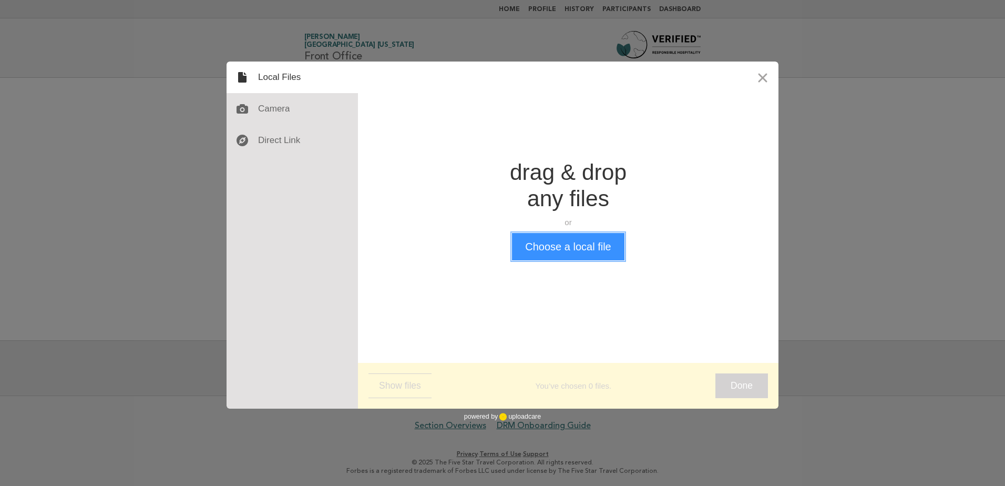
click at [556, 246] on button "Choose a local file" at bounding box center [568, 246] width 112 height 27
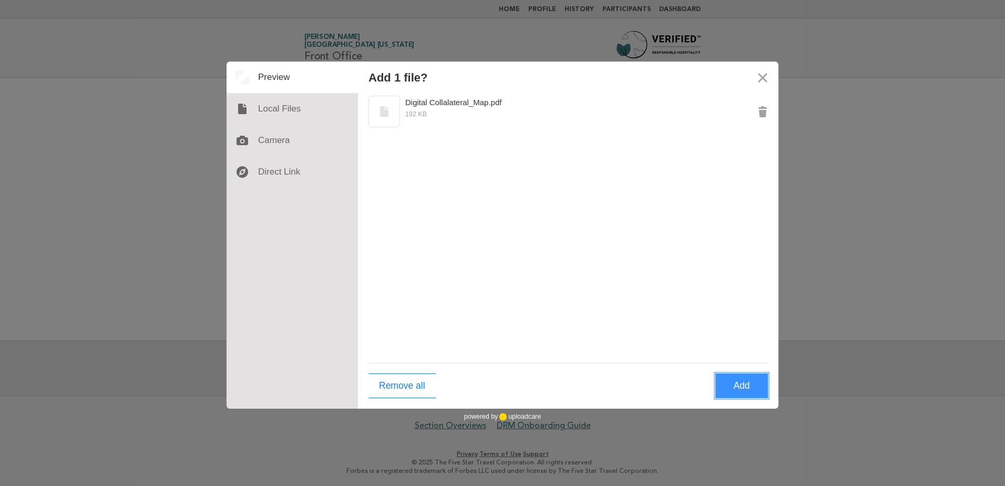
click at [741, 384] on button "Add" at bounding box center [742, 385] width 53 height 25
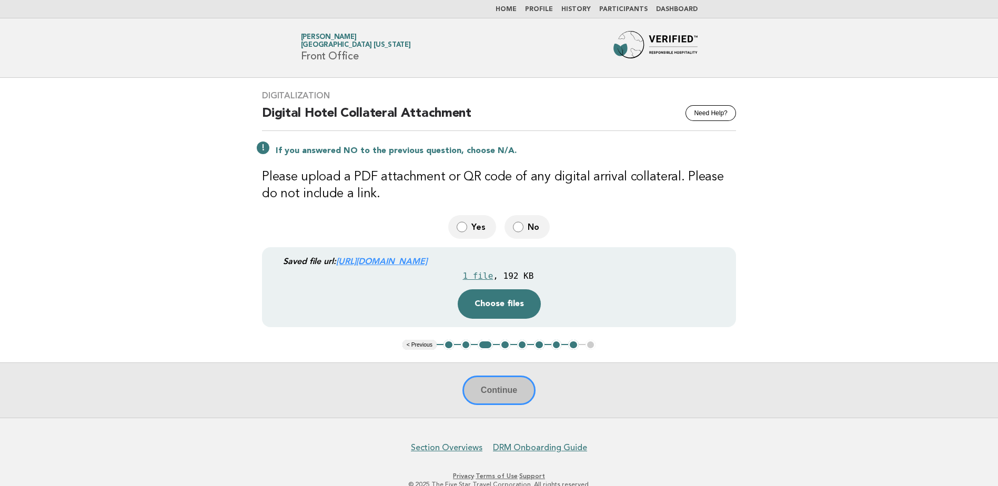
click at [505, 343] on button "4" at bounding box center [505, 345] width 11 height 11
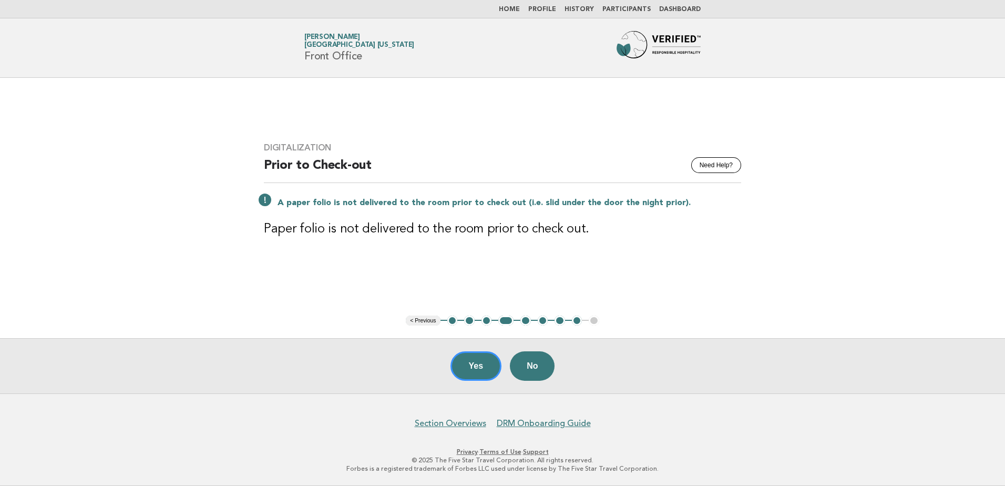
click at [525, 320] on button "5" at bounding box center [526, 321] width 11 height 11
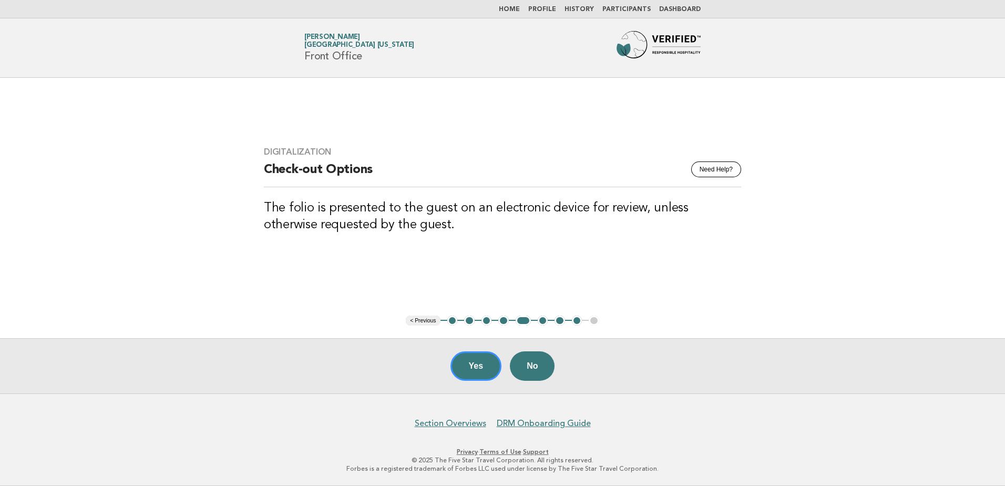
click at [504, 320] on button "4" at bounding box center [504, 321] width 11 height 11
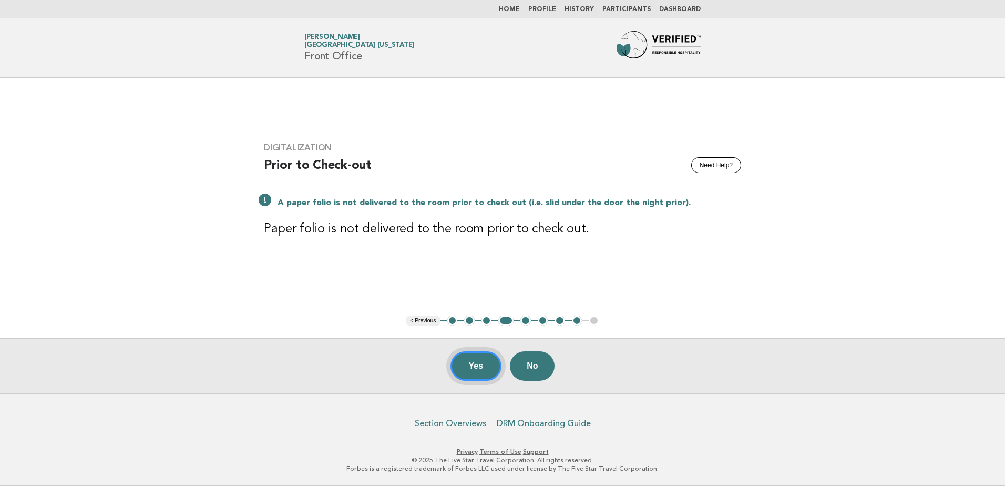
click at [481, 363] on button "Yes" at bounding box center [477, 365] width 52 height 29
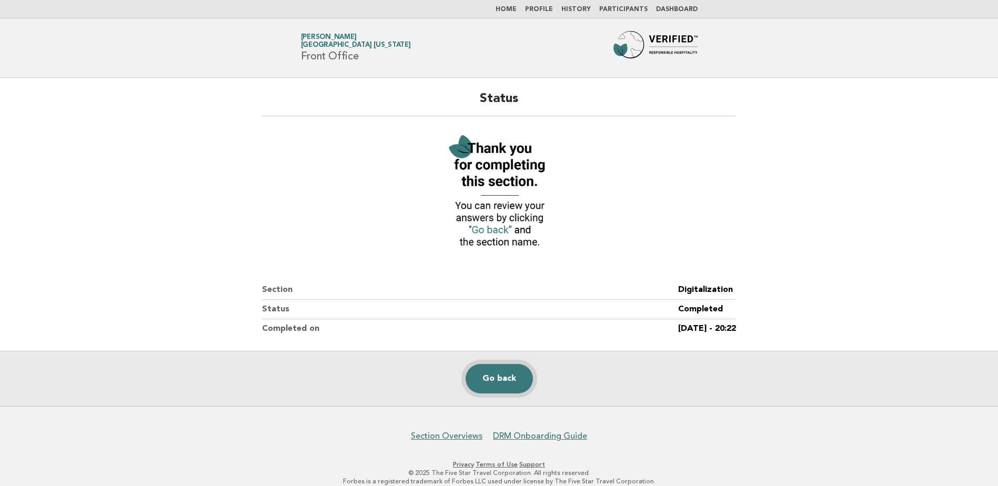
click at [490, 382] on link "Go back" at bounding box center [498, 378] width 67 height 29
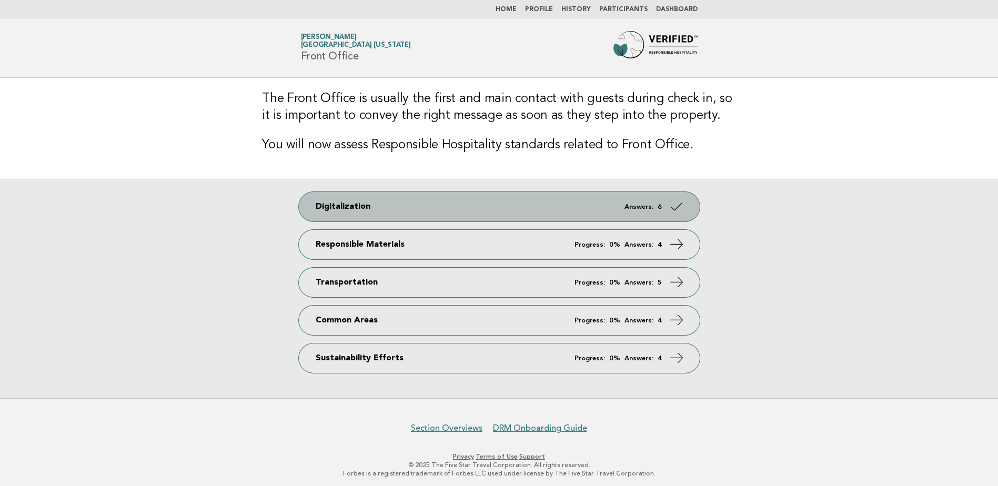
click at [413, 202] on link "Digitalization Answers: 6" at bounding box center [499, 206] width 401 height 29
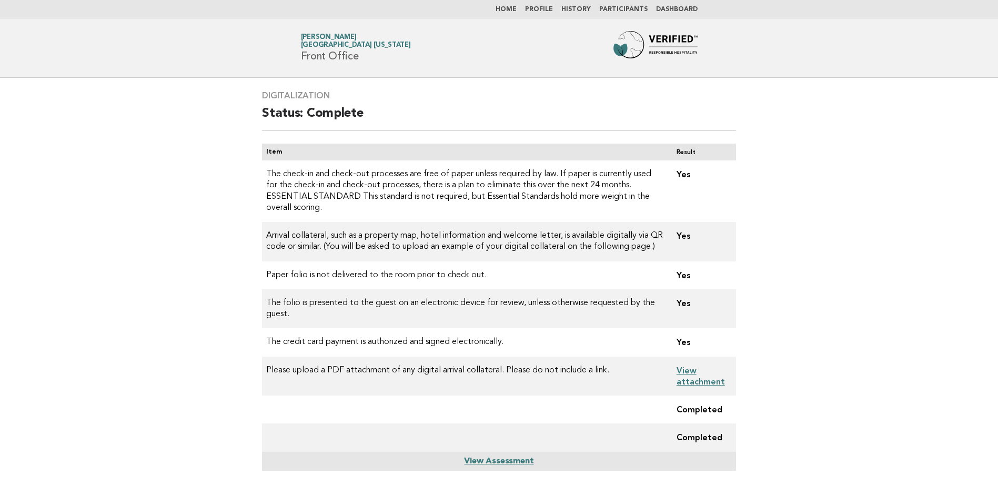
click at [692, 368] on link "View attachment" at bounding box center [700, 375] width 48 height 21
click at [513, 8] on link "Home" at bounding box center [505, 9] width 21 height 6
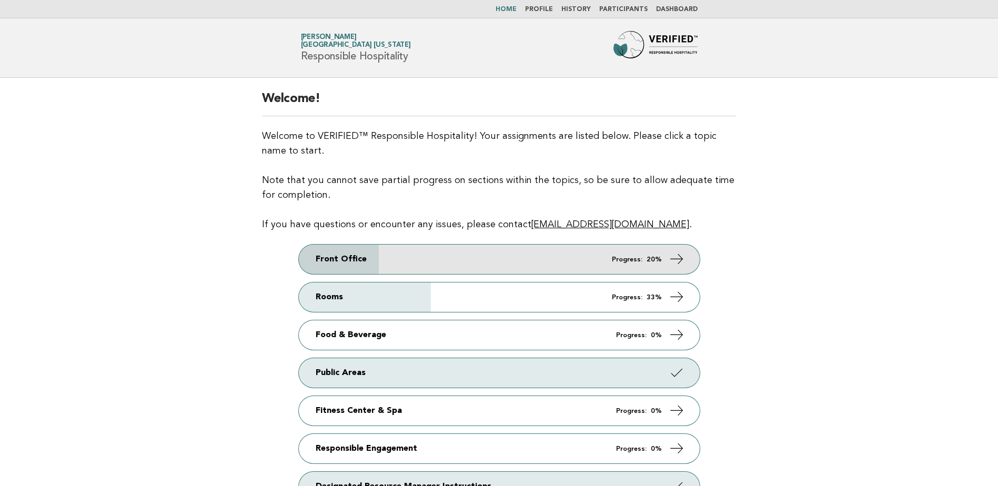
click at [453, 259] on link "Front Office Progress: 20%" at bounding box center [499, 259] width 401 height 29
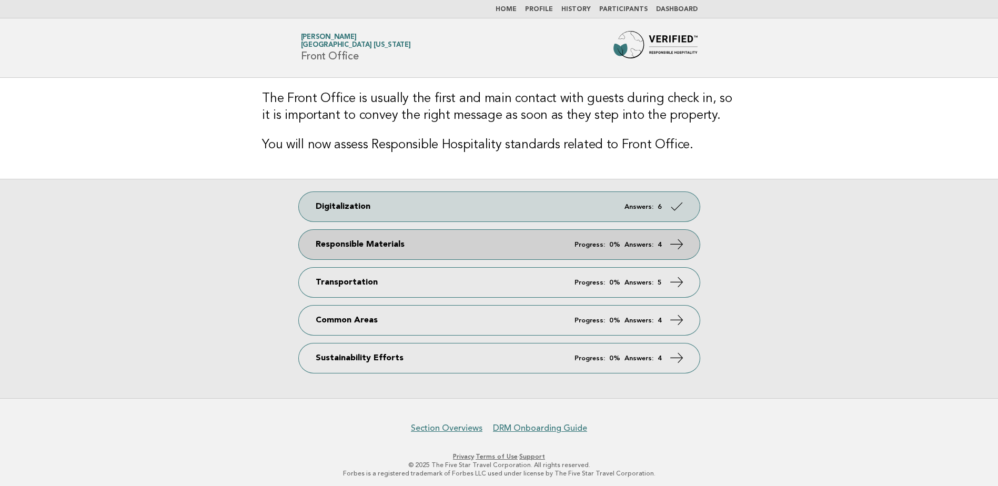
click at [418, 243] on link "Responsible Materials Progress: 0% Answers: 4" at bounding box center [499, 244] width 401 height 29
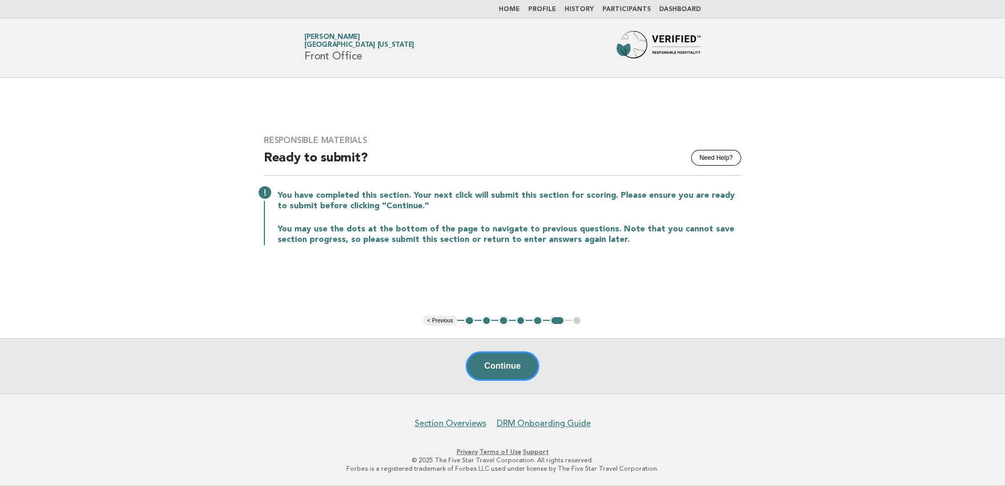
click at [469, 320] on button "1" at bounding box center [469, 321] width 11 height 11
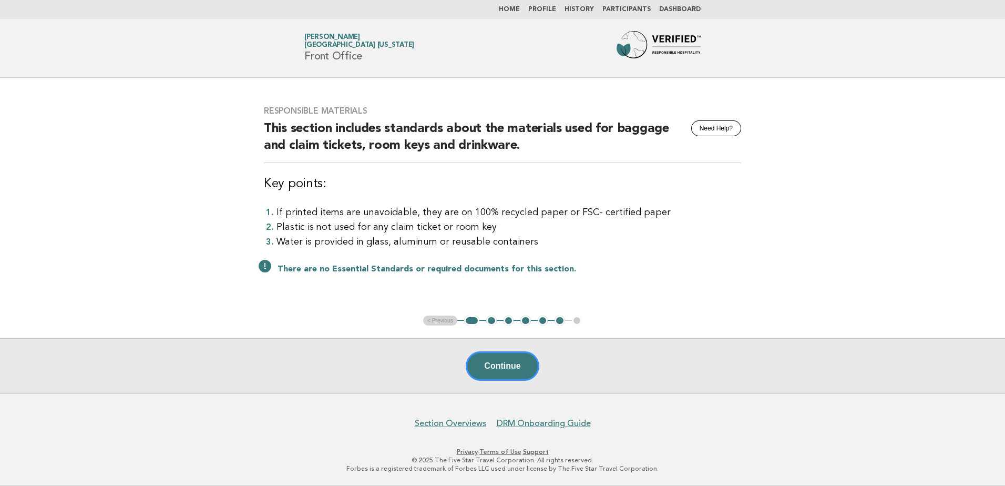
click at [490, 321] on button "2" at bounding box center [491, 321] width 11 height 11
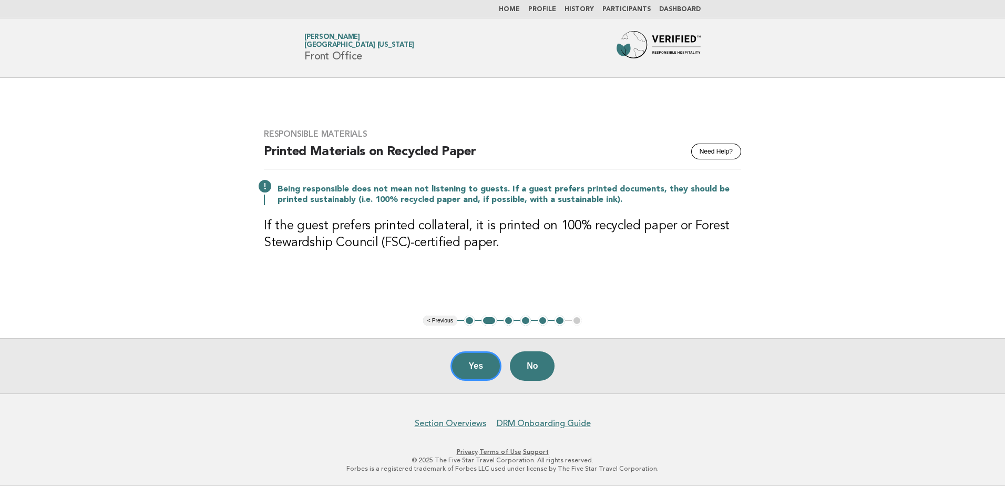
click at [507, 321] on button "3" at bounding box center [509, 321] width 11 height 11
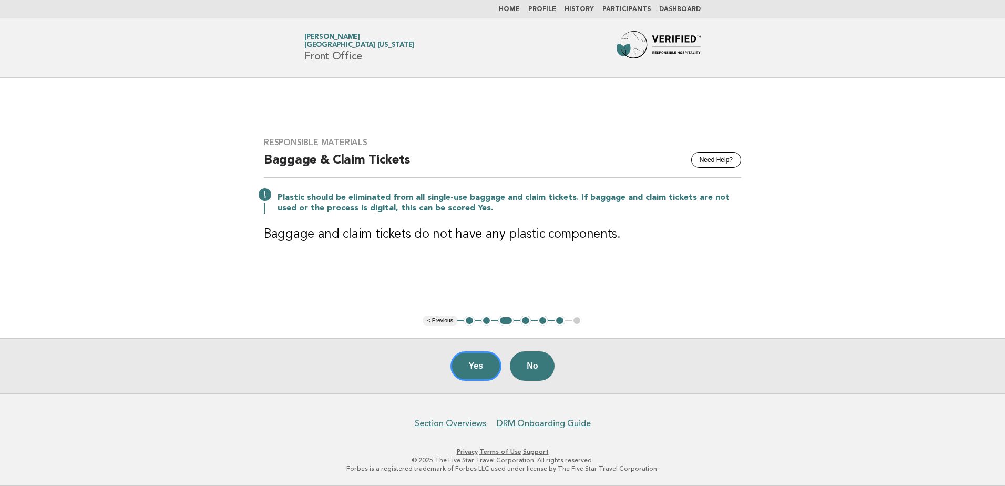
click at [524, 321] on button "4" at bounding box center [526, 321] width 11 height 11
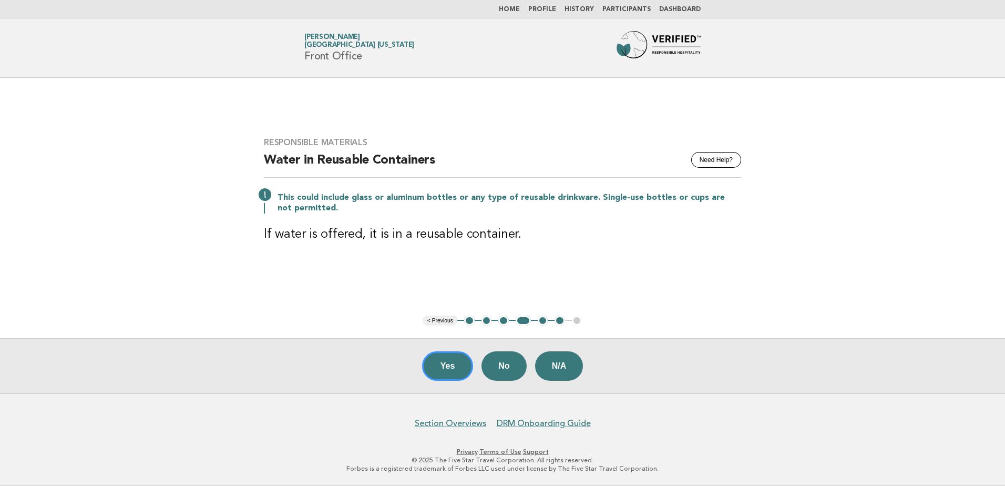
click at [542, 320] on button "5" at bounding box center [543, 321] width 11 height 11
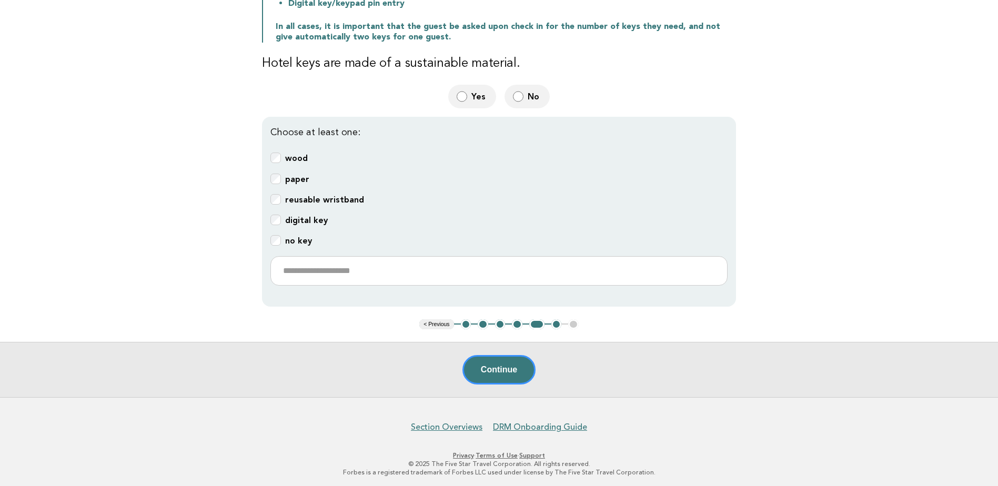
scroll to position [240, 0]
click at [556, 321] on button "6" at bounding box center [556, 324] width 11 height 11
click at [555, 320] on button "6" at bounding box center [556, 324] width 11 height 11
click at [497, 368] on button "Continue" at bounding box center [498, 368] width 73 height 29
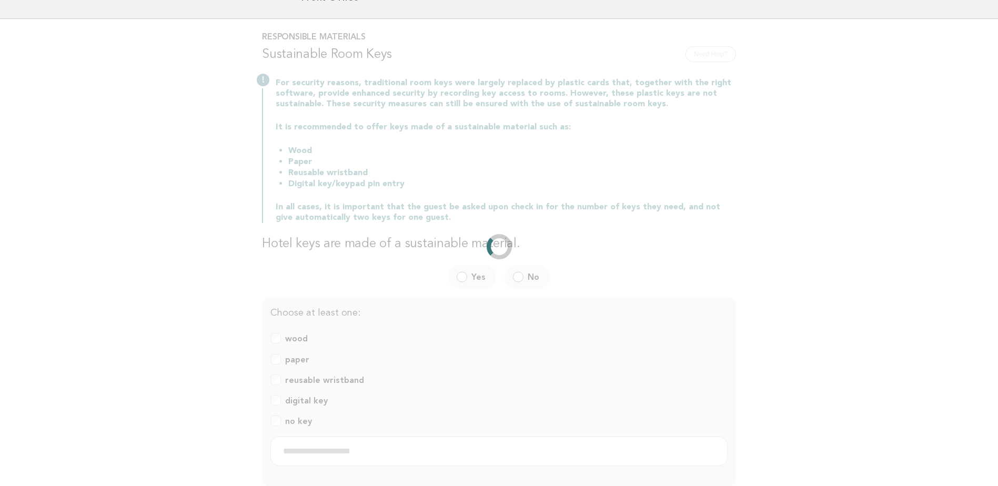
scroll to position [0, 0]
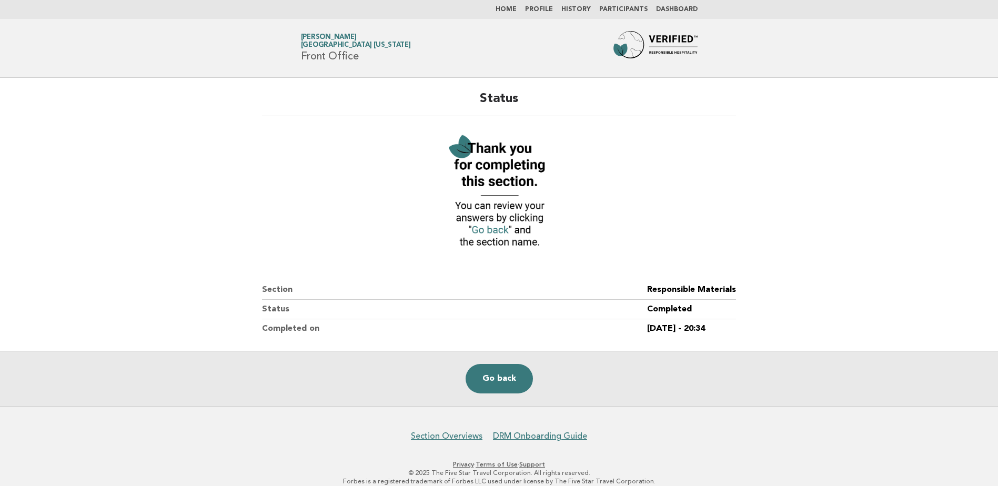
click at [512, 10] on link "Home" at bounding box center [505, 9] width 21 height 6
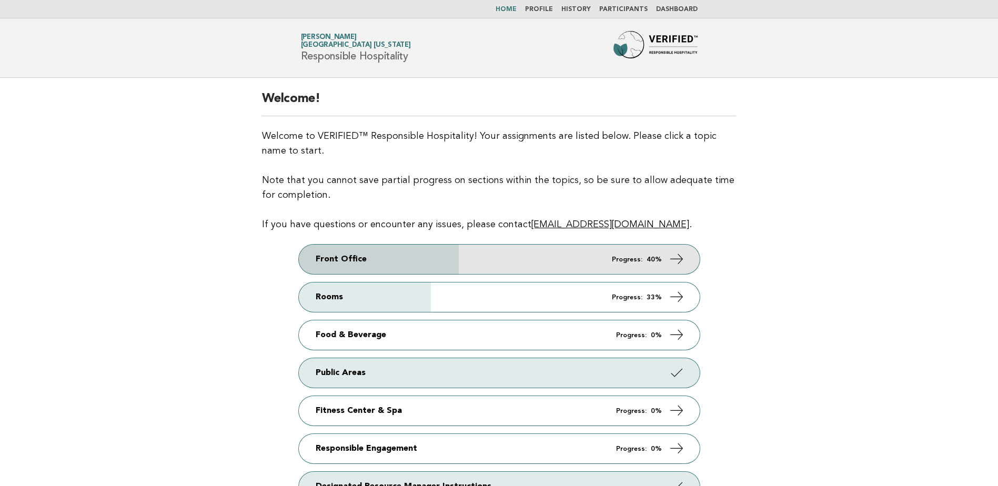
click at [525, 254] on link "Front Office Progress: 40%" at bounding box center [499, 259] width 401 height 29
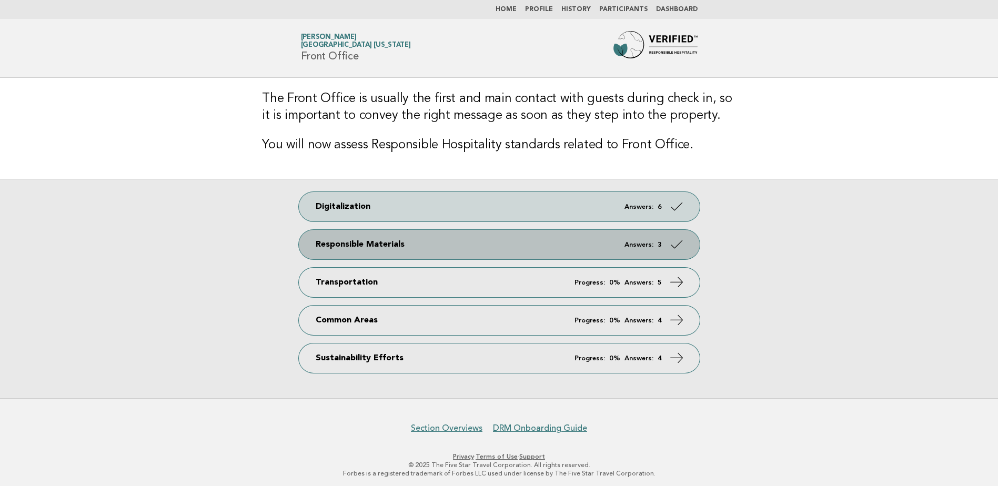
click at [389, 246] on link "Responsible Materials Answers: 3" at bounding box center [499, 244] width 401 height 29
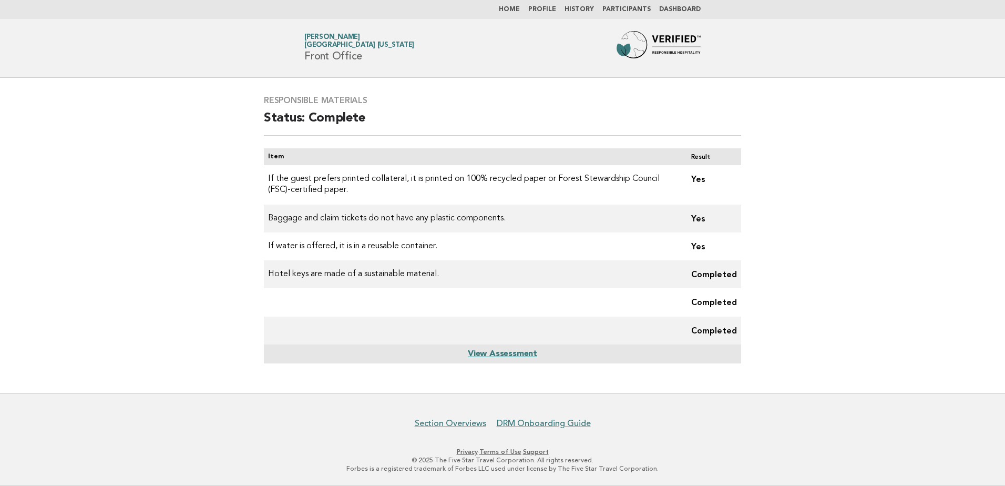
click at [507, 353] on link "View Assessment" at bounding box center [502, 354] width 69 height 8
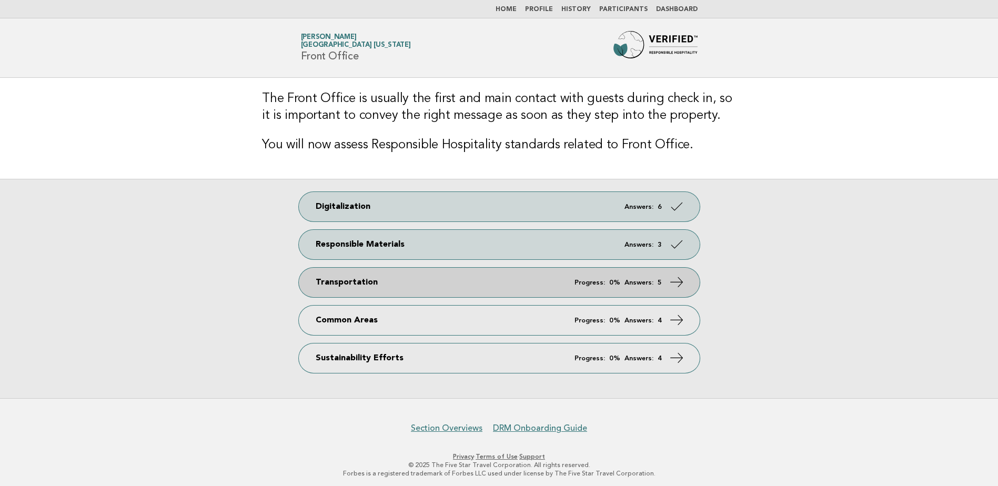
click at [387, 281] on link "Transportation Progress: 0% Answers: 5" at bounding box center [499, 282] width 401 height 29
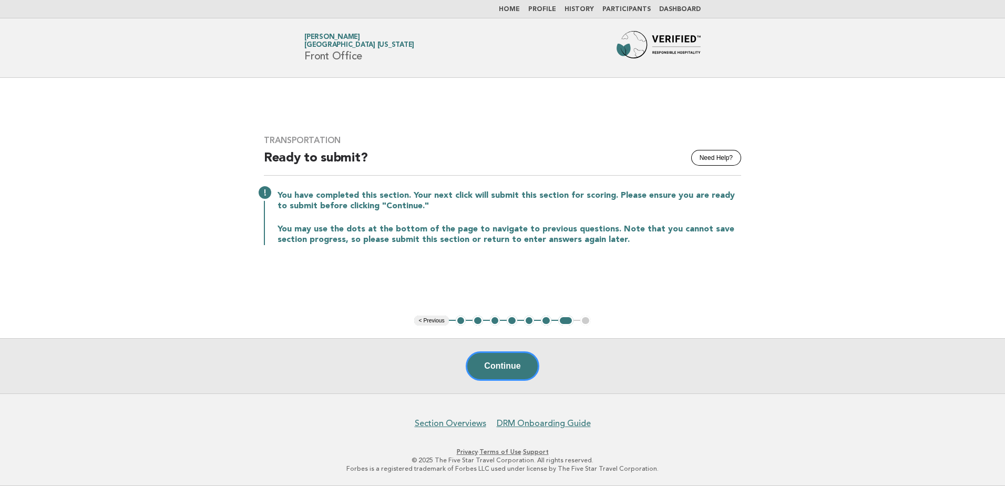
click at [461, 321] on button "1" at bounding box center [461, 321] width 11 height 11
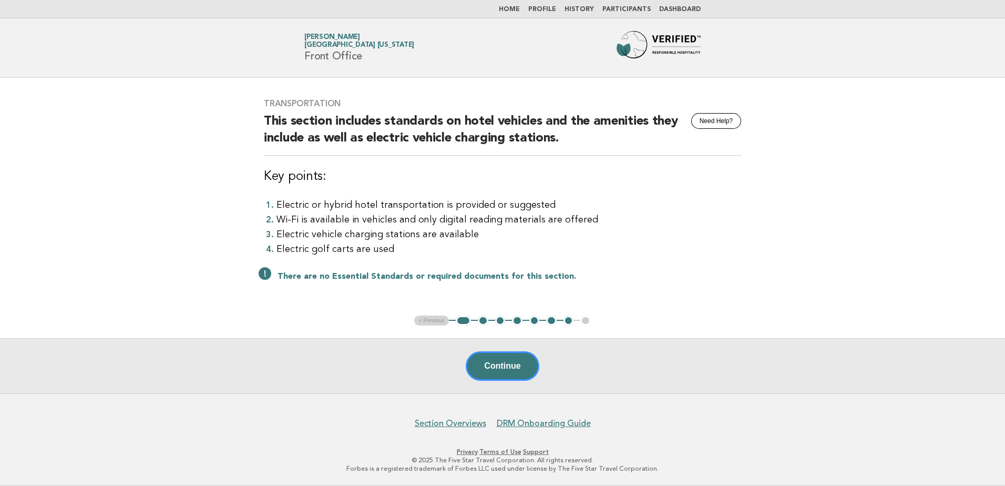
click at [483, 319] on button "2" at bounding box center [483, 321] width 11 height 11
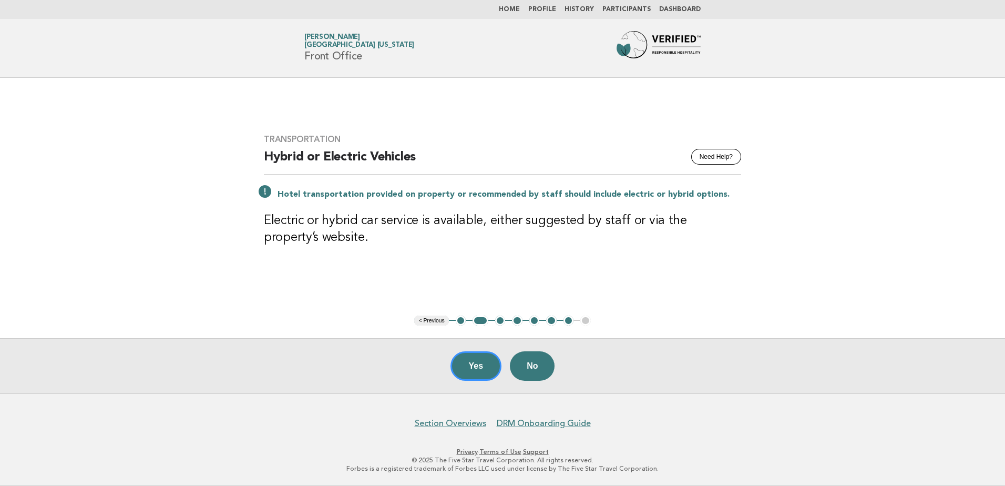
click at [500, 322] on button "3" at bounding box center [500, 321] width 11 height 11
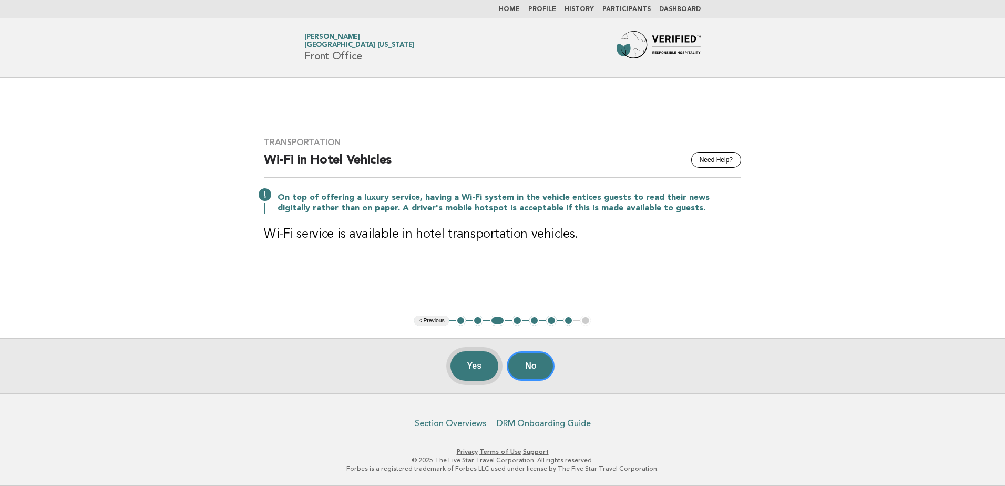
click at [472, 363] on button "Yes" at bounding box center [475, 365] width 48 height 29
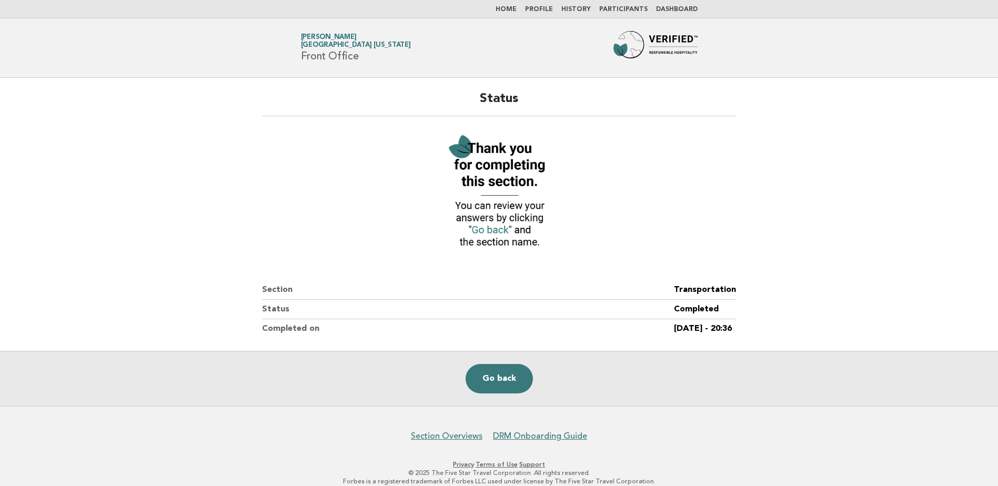
click at [491, 229] on img at bounding box center [499, 192] width 116 height 126
click at [499, 377] on link "Go back" at bounding box center [498, 378] width 67 height 29
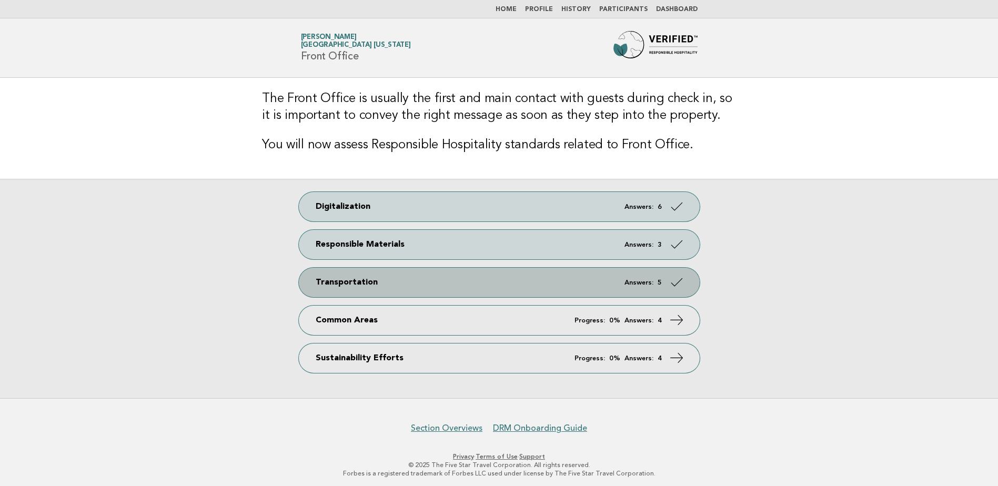
click at [435, 278] on link "Transportation Answers: 5" at bounding box center [499, 282] width 401 height 29
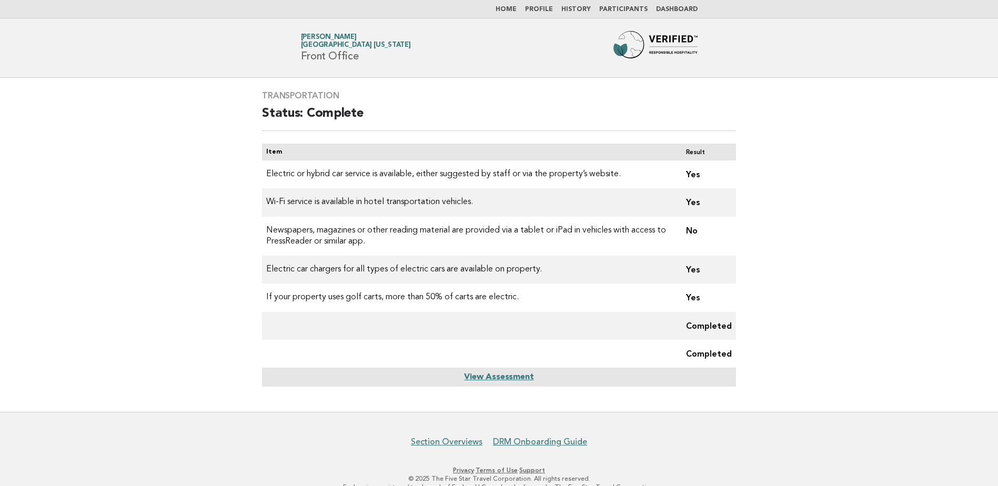
click at [510, 9] on link "Home" at bounding box center [505, 9] width 21 height 6
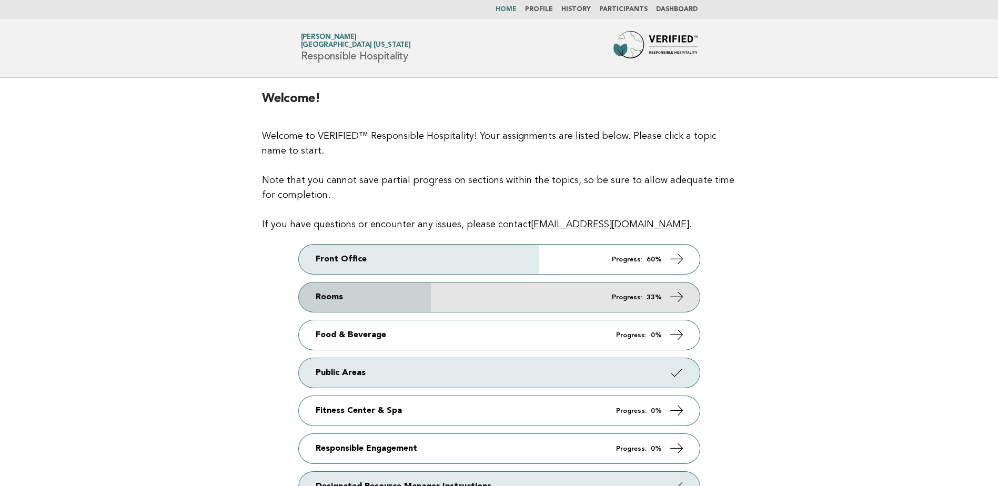
click at [450, 296] on link "Rooms Progress: 33%" at bounding box center [499, 296] width 401 height 29
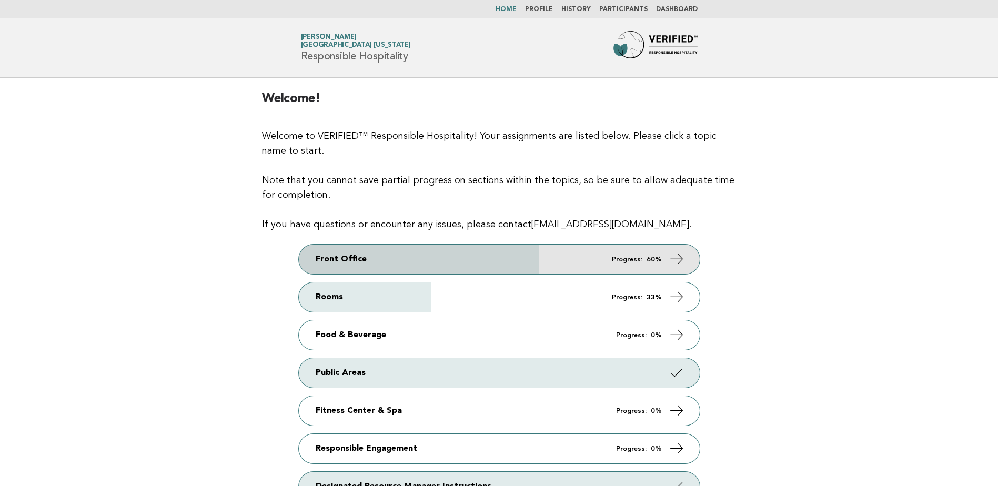
click at [562, 255] on link "Front Office Progress: 60%" at bounding box center [499, 259] width 401 height 29
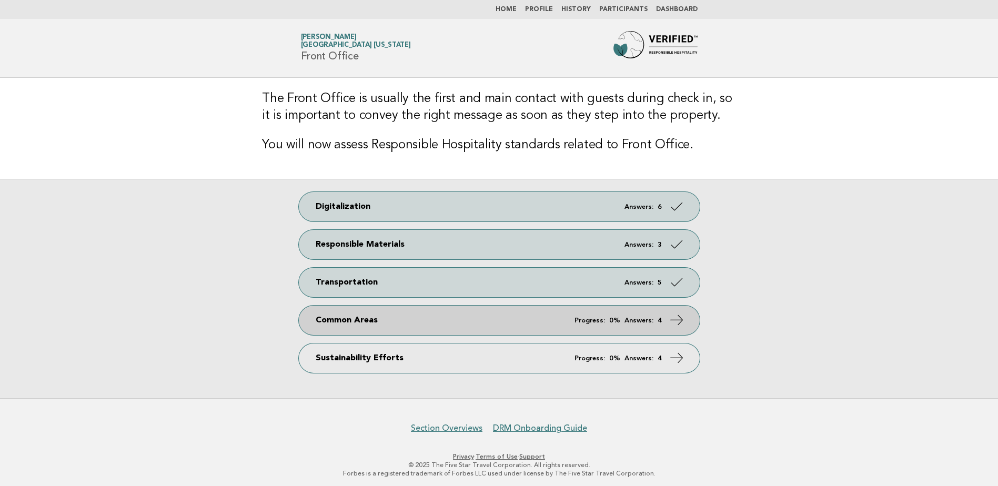
click at [380, 320] on link "Common Areas Progress: 0% Answers: 4" at bounding box center [499, 320] width 401 height 29
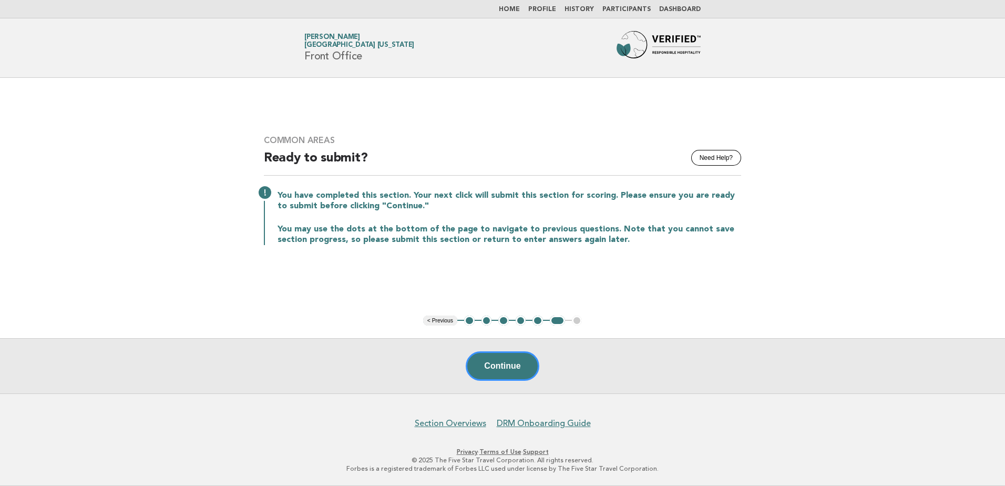
click at [470, 320] on button "1" at bounding box center [469, 321] width 11 height 11
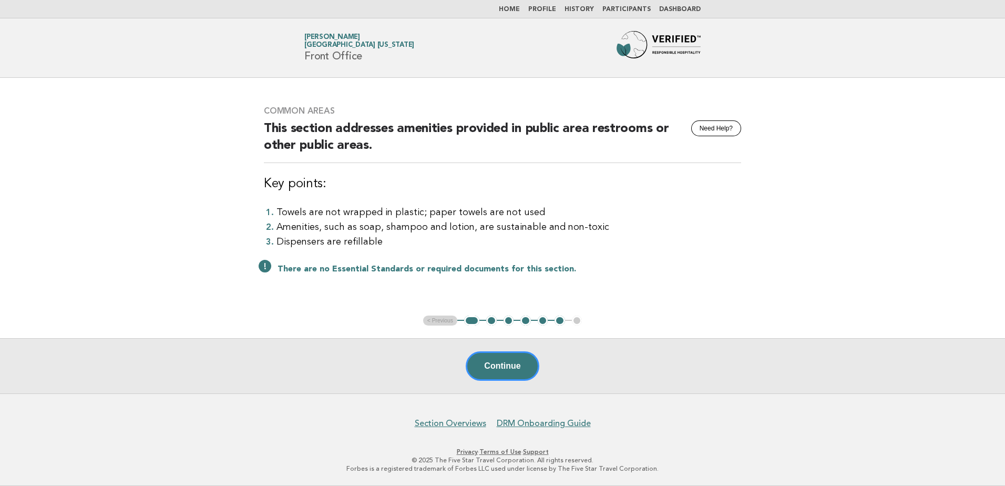
click at [492, 320] on button "2" at bounding box center [491, 321] width 11 height 11
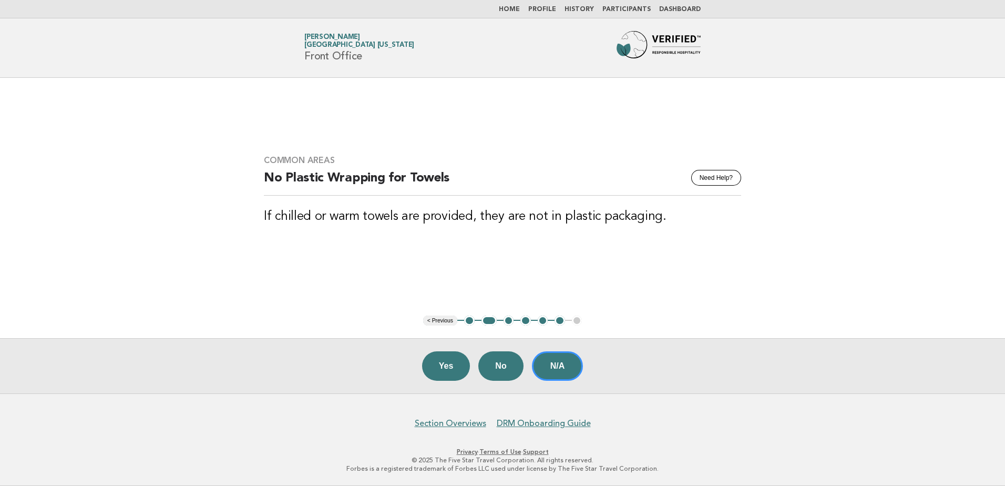
click at [508, 321] on button "3" at bounding box center [509, 321] width 11 height 11
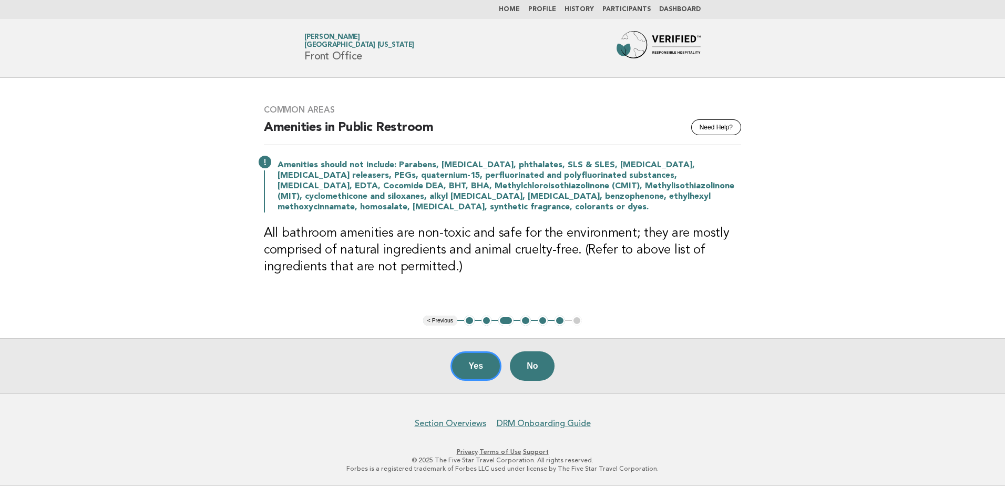
click at [526, 321] on button "4" at bounding box center [526, 321] width 11 height 11
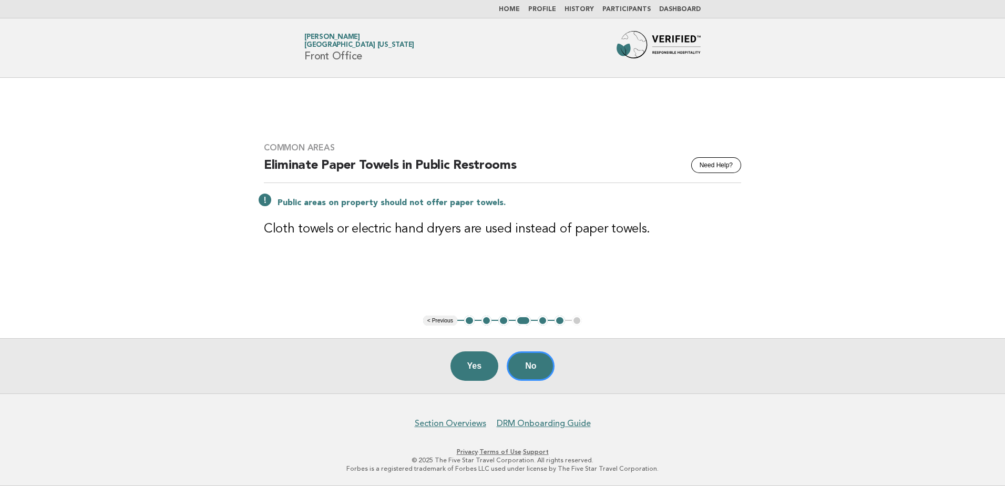
click at [543, 321] on button "5" at bounding box center [543, 321] width 11 height 11
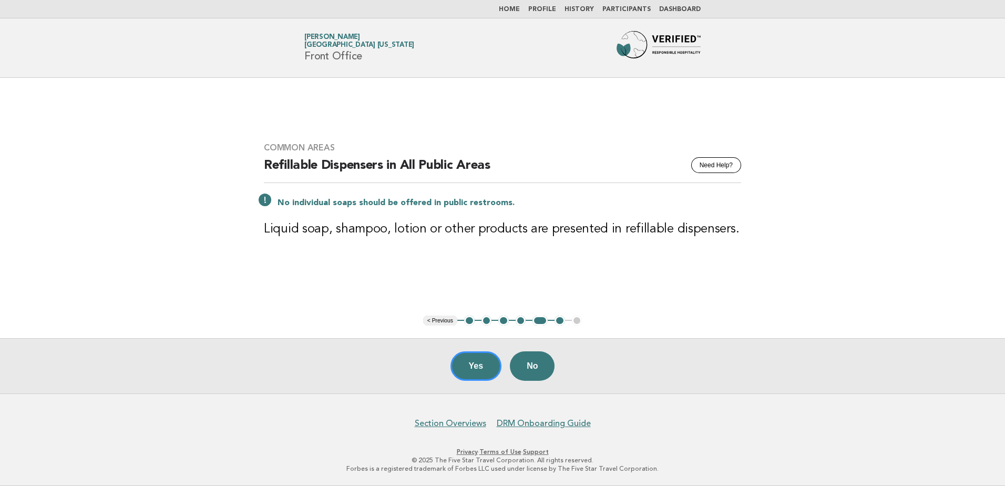
click at [559, 321] on button "6" at bounding box center [560, 321] width 11 height 11
click at [560, 319] on button "6" at bounding box center [560, 321] width 11 height 11
click at [540, 321] on button "5" at bounding box center [540, 321] width 15 height 11
click at [562, 322] on button "6" at bounding box center [560, 321] width 11 height 11
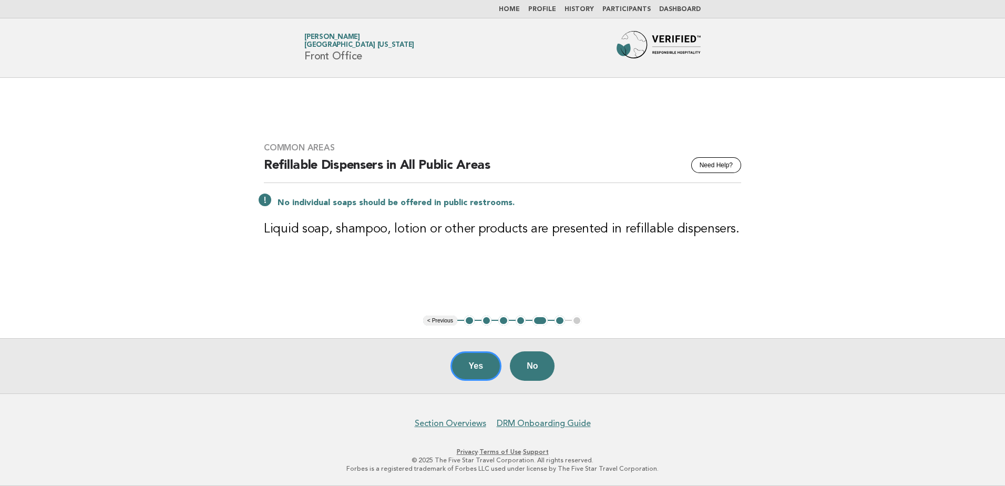
click at [560, 321] on button "6" at bounding box center [560, 321] width 11 height 11
click at [576, 320] on ul "< Previous 1 2 3 4 5 6 7" at bounding box center [502, 321] width 159 height 11
drag, startPoint x: 541, startPoint y: 321, endPoint x: 566, endPoint y: 318, distance: 25.9
click at [566, 318] on ul "< Previous 1 2 3 4 5 6 7" at bounding box center [502, 321] width 159 height 11
click at [558, 320] on button "6" at bounding box center [560, 321] width 11 height 11
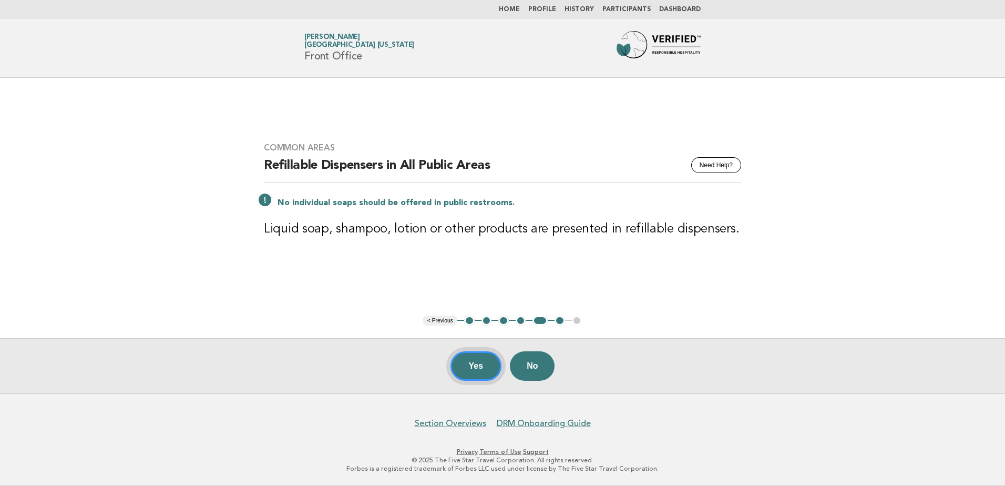
click at [474, 365] on button "Yes" at bounding box center [477, 365] width 52 height 29
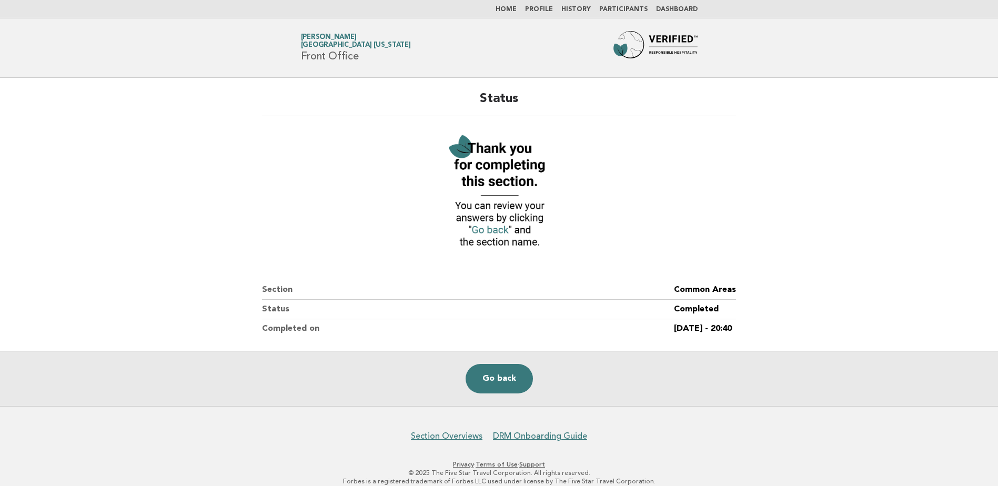
click at [509, 6] on link "Home" at bounding box center [505, 9] width 21 height 6
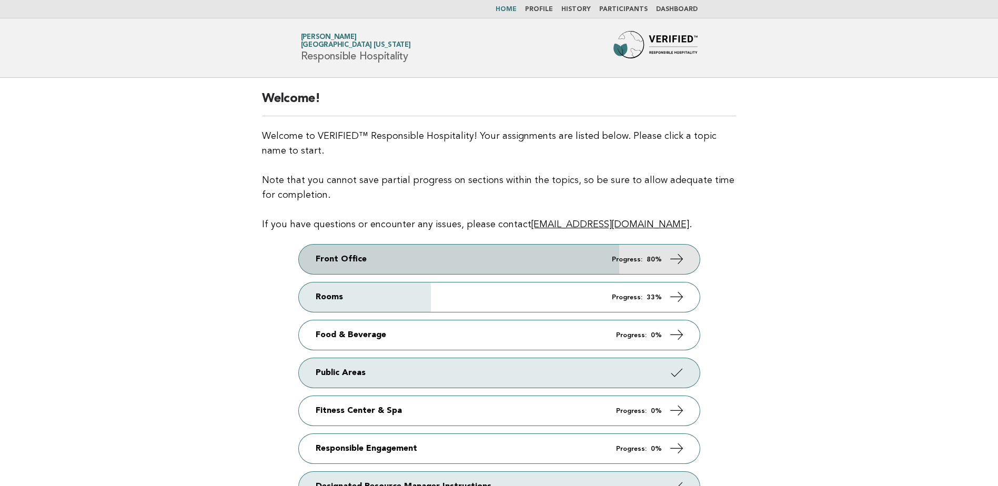
click at [483, 253] on link "Front Office Progress: 80%" at bounding box center [499, 259] width 401 height 29
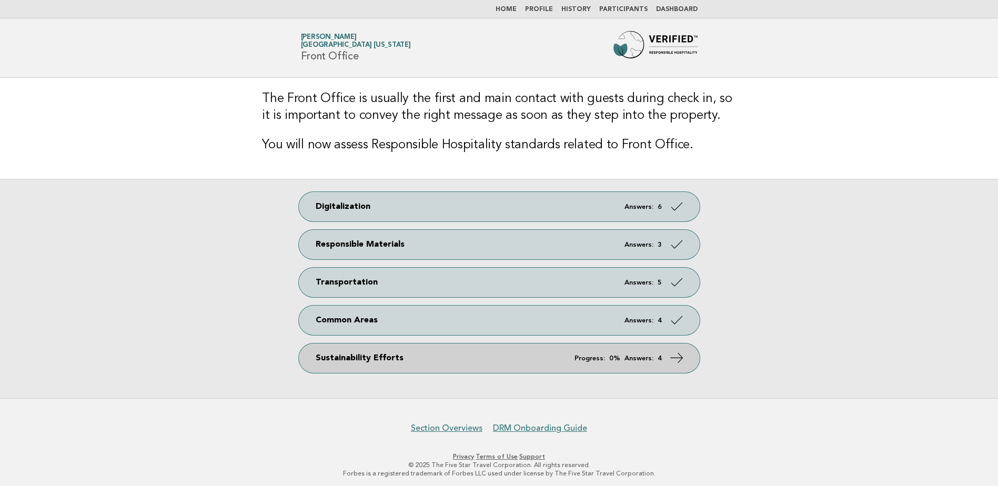
click at [429, 362] on link "Sustainability Efforts Progress: 0% Answers: 4" at bounding box center [499, 357] width 401 height 29
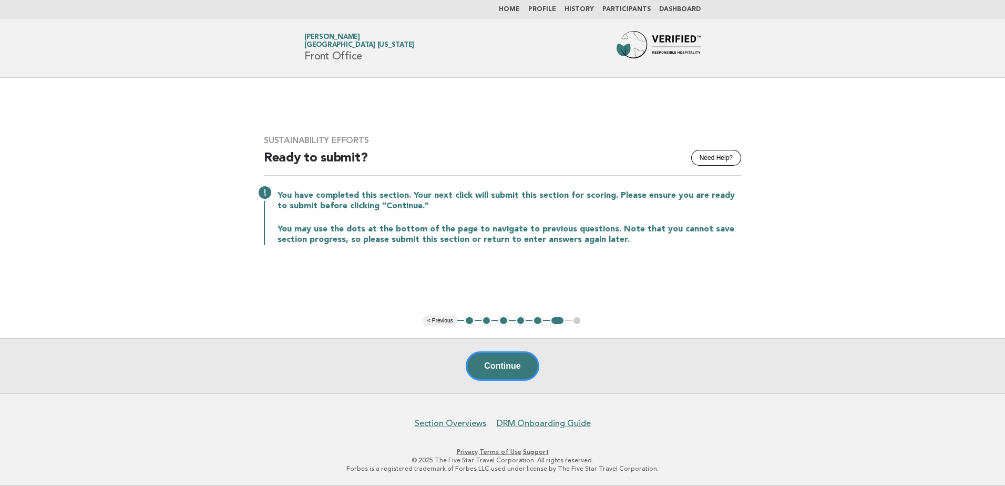
click at [467, 321] on button "1" at bounding box center [469, 321] width 11 height 11
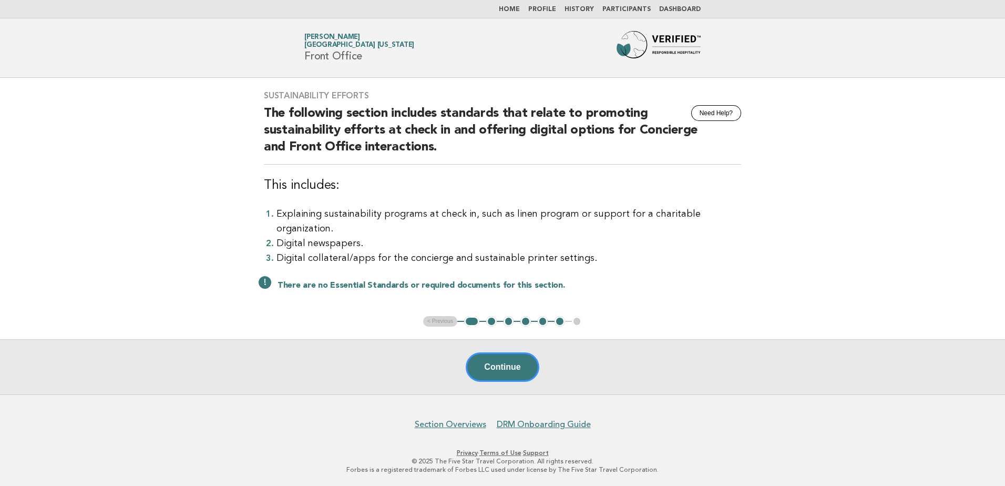
click at [492, 319] on button "2" at bounding box center [491, 321] width 11 height 11
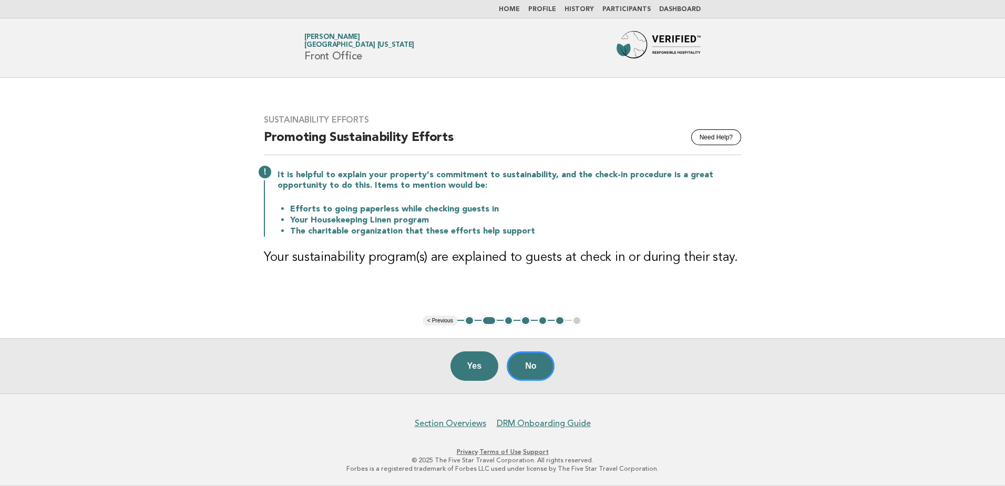
click at [481, 368] on button "Yes" at bounding box center [475, 365] width 48 height 29
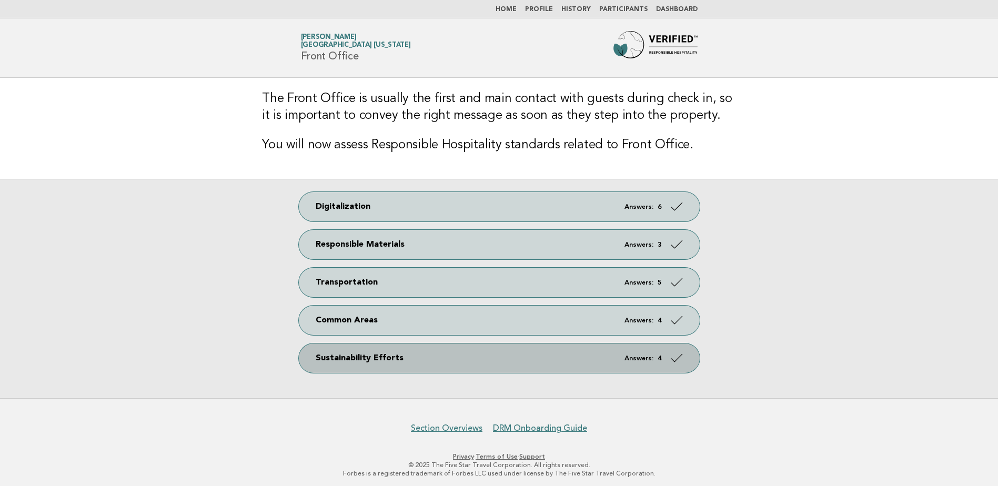
click at [424, 350] on link "Sustainability Efforts Answers: 4" at bounding box center [499, 357] width 401 height 29
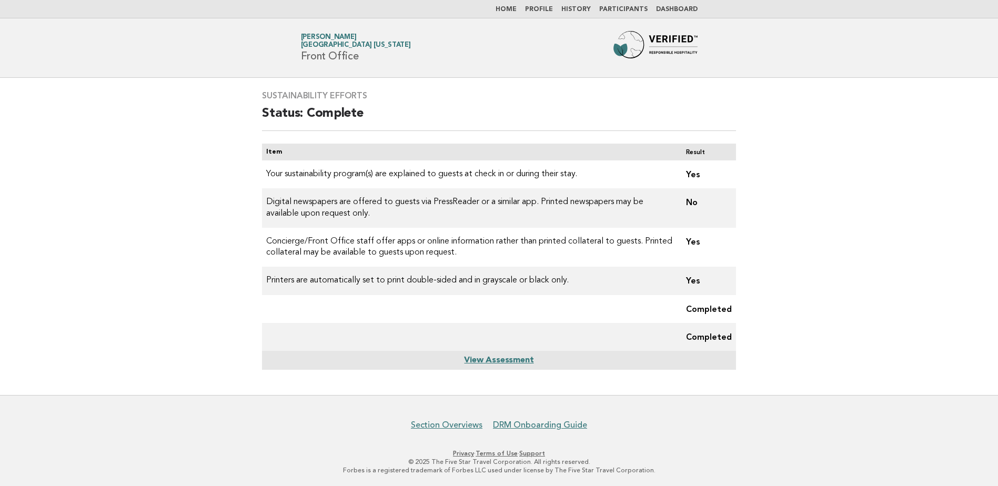
click at [787, 204] on main "Sustainability Efforts Status: Complete Item Result Your sustainability program…" at bounding box center [499, 236] width 998 height 317
click at [472, 360] on link "View Assessment" at bounding box center [498, 360] width 69 height 8
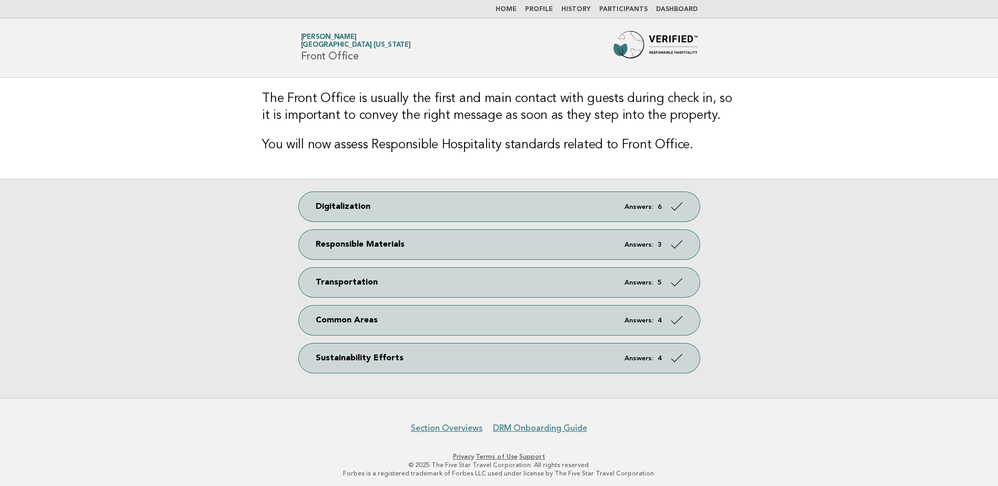
click at [681, 7] on link "Dashboard" at bounding box center [677, 9] width 42 height 6
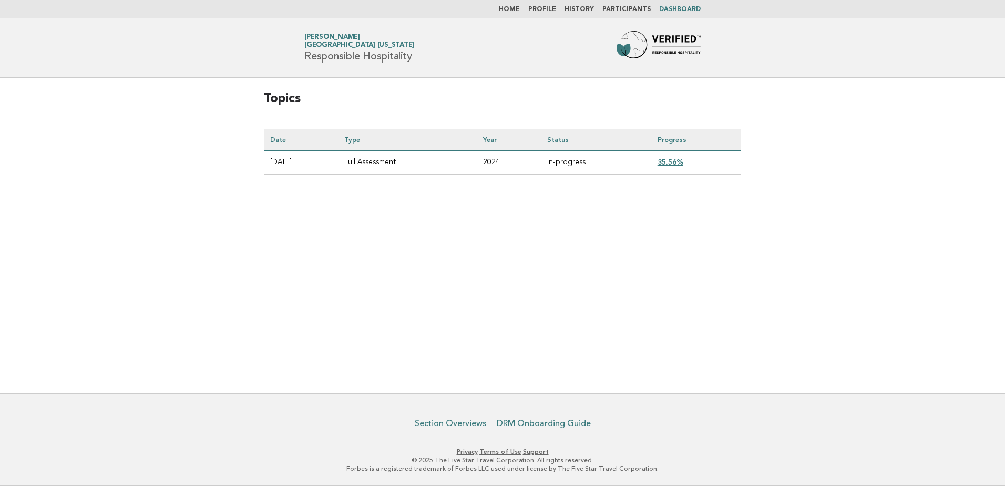
click at [671, 162] on link "35.56%" at bounding box center [671, 162] width 26 height 8
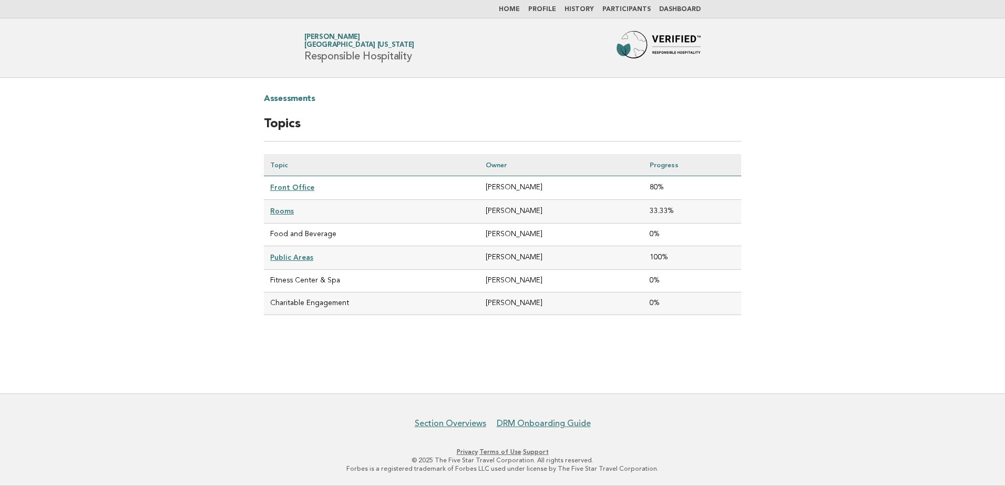
click at [293, 188] on link "Front Office" at bounding box center [292, 187] width 44 height 8
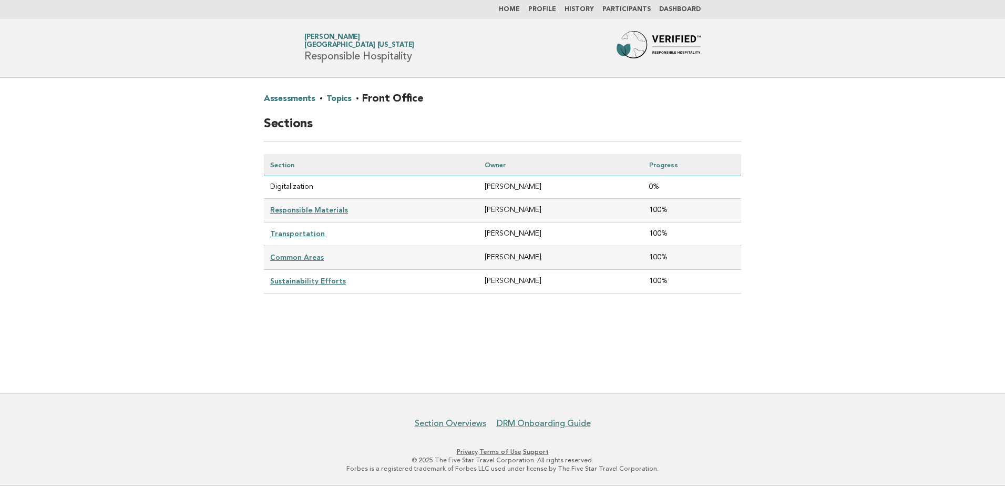
click at [298, 279] on link "Sustainability Efforts" at bounding box center [308, 281] width 76 height 8
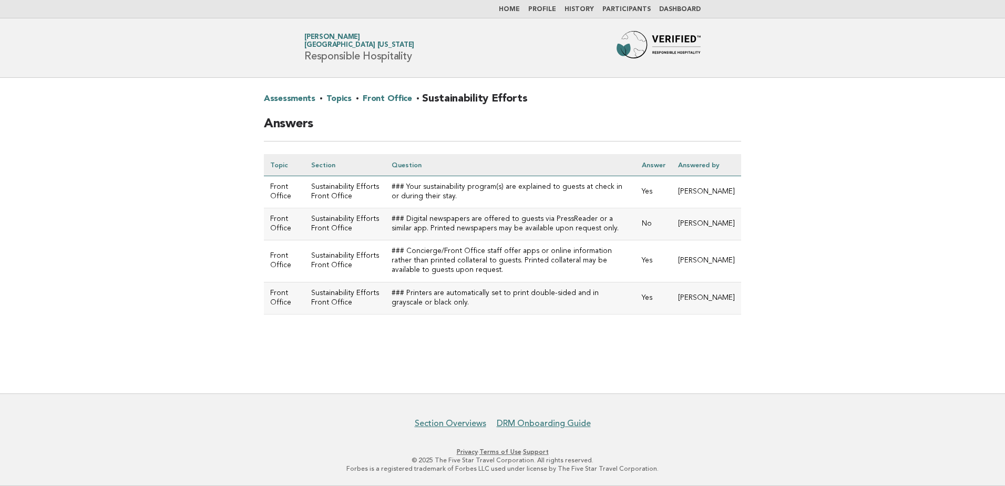
click at [380, 98] on link "Front Office" at bounding box center [387, 98] width 49 height 17
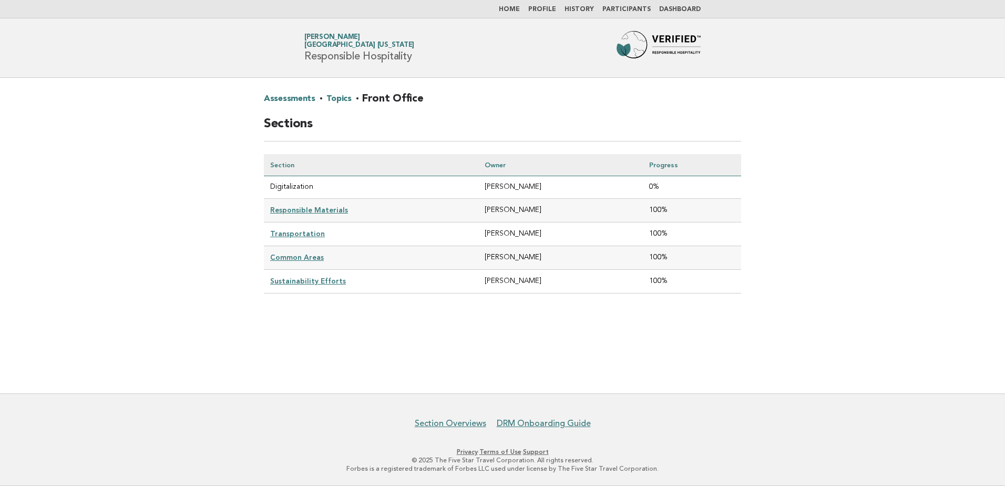
click at [308, 209] on link "Responsible Materials" at bounding box center [309, 210] width 78 height 8
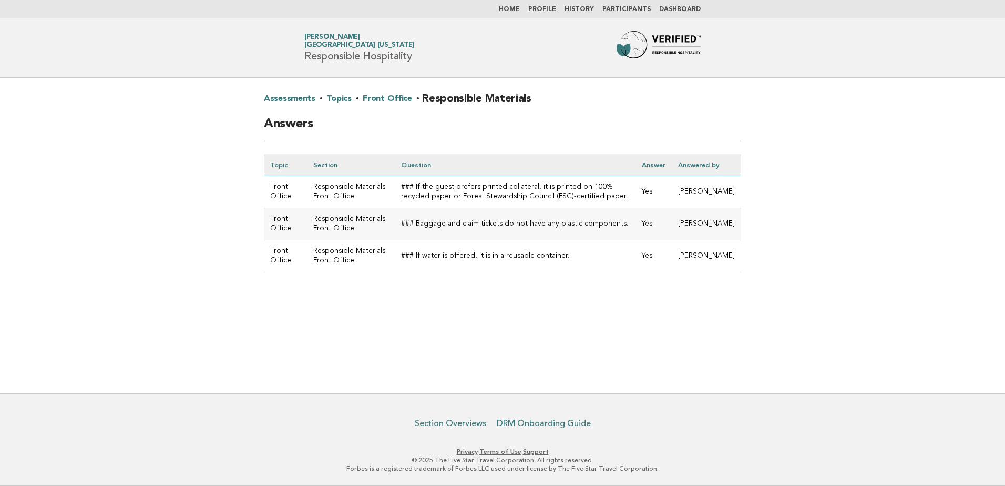
click at [381, 97] on link "Front Office" at bounding box center [387, 98] width 49 height 17
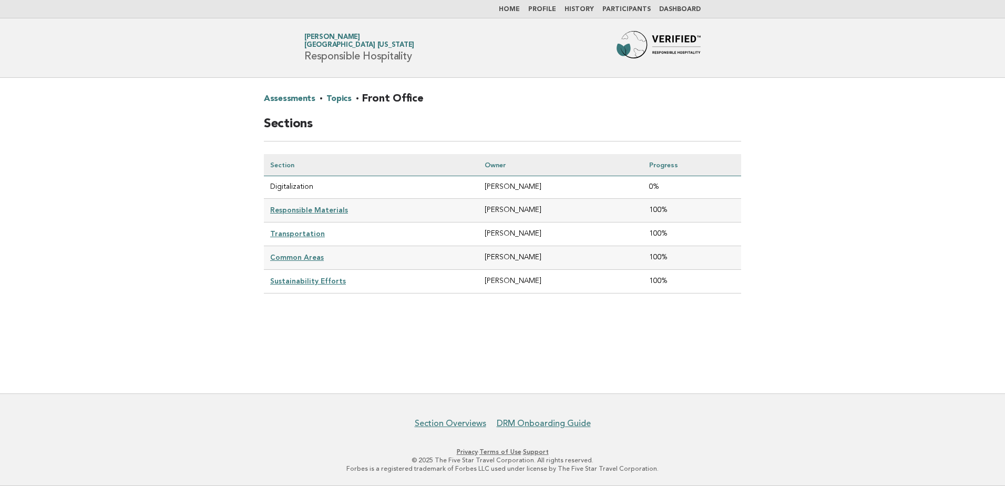
click at [300, 232] on link "Transportation" at bounding box center [297, 233] width 55 height 8
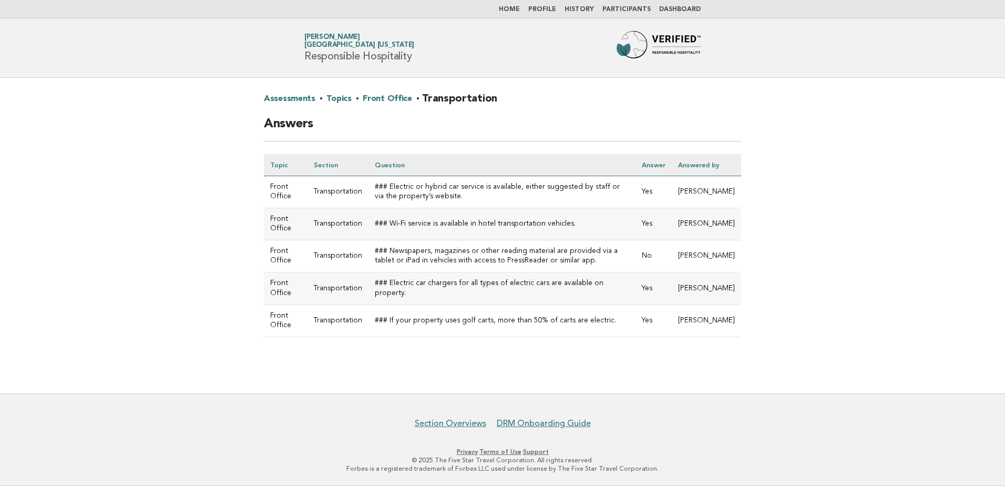
click at [372, 99] on link "Front Office" at bounding box center [387, 98] width 49 height 17
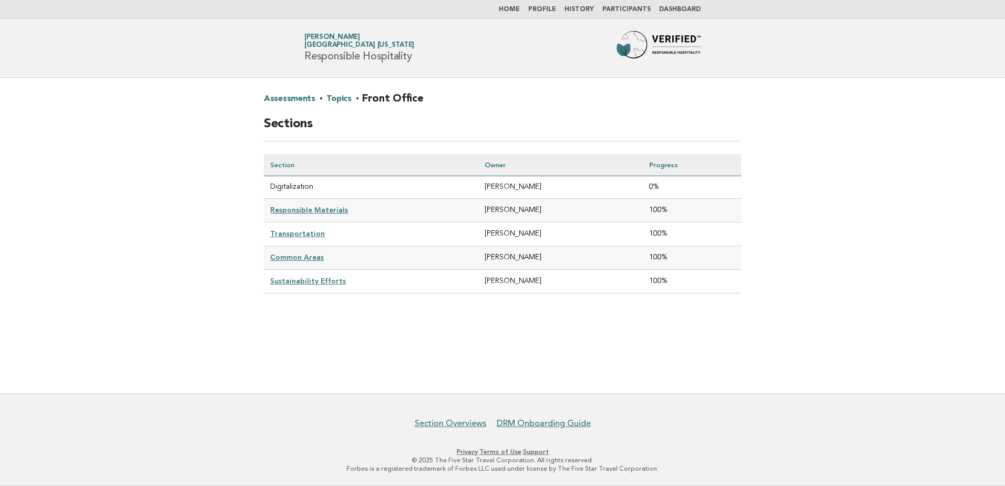
click at [309, 256] on link "Common Areas" at bounding box center [297, 257] width 54 height 8
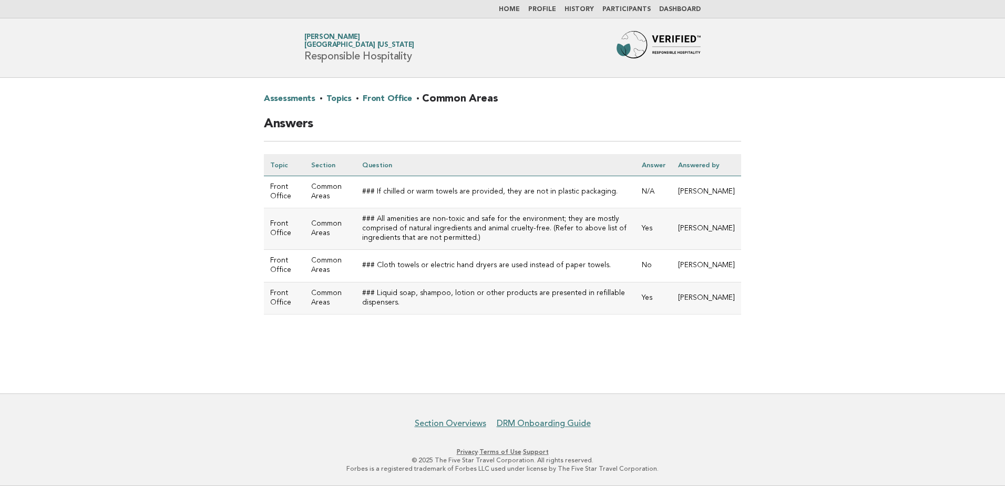
click at [374, 98] on link "Front Office" at bounding box center [387, 98] width 49 height 17
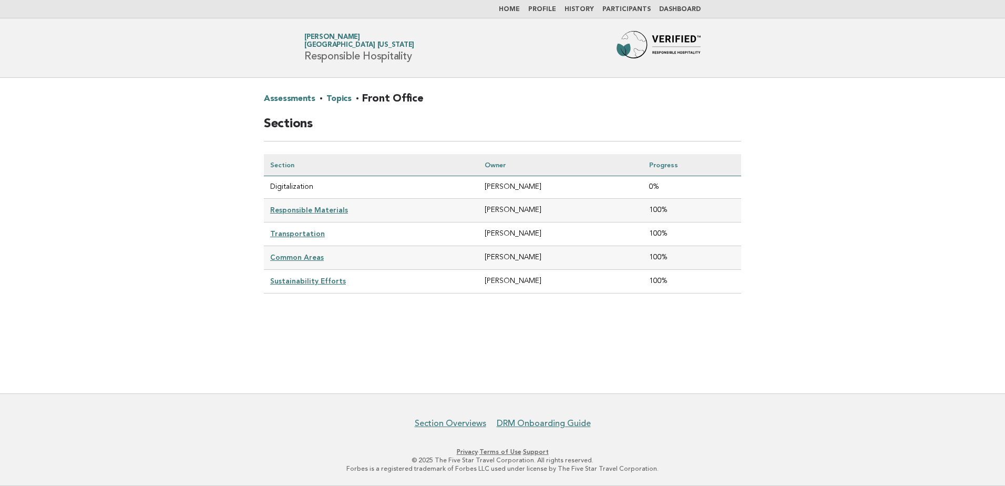
click at [520, 9] on link "Home" at bounding box center [509, 9] width 21 height 6
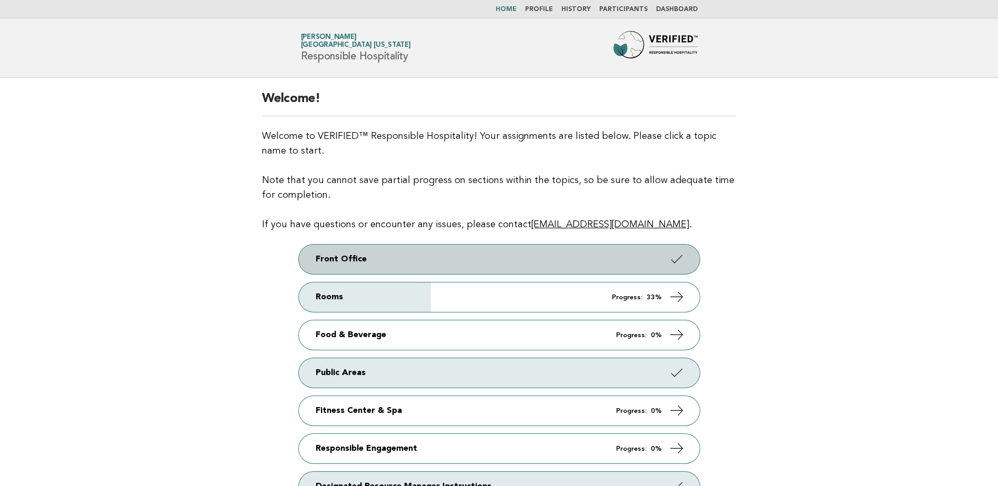
click at [358, 250] on link "Front Office" at bounding box center [499, 259] width 401 height 29
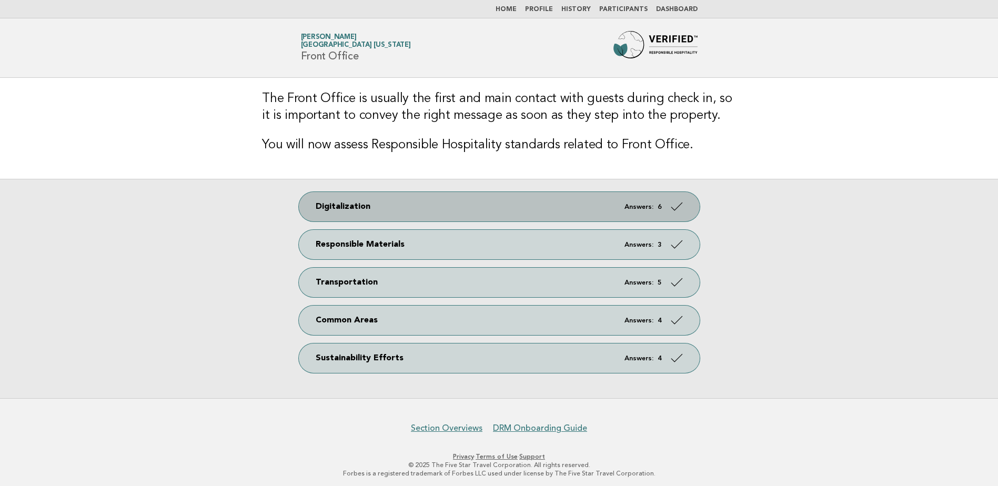
click at [384, 201] on link "Digitalization Answers: 6" at bounding box center [499, 206] width 401 height 29
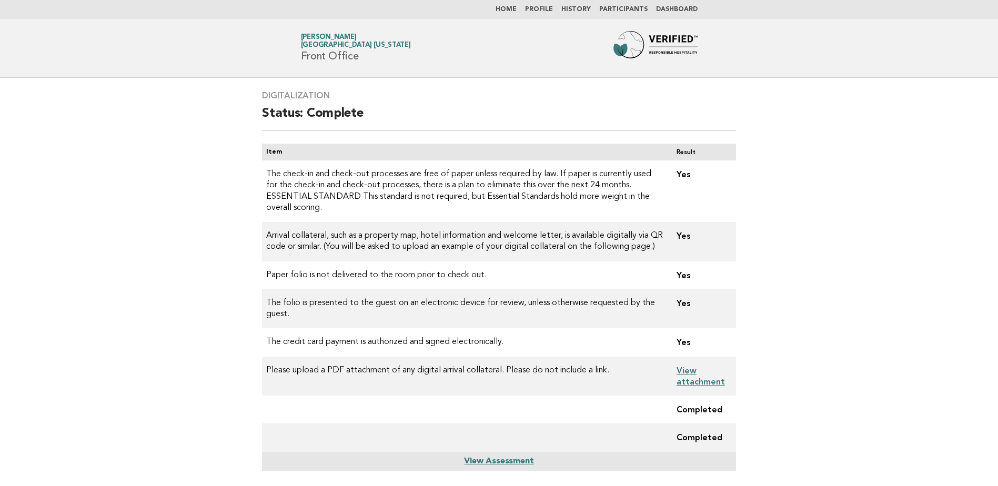
click at [475, 457] on link "View Assessment" at bounding box center [498, 461] width 69 height 8
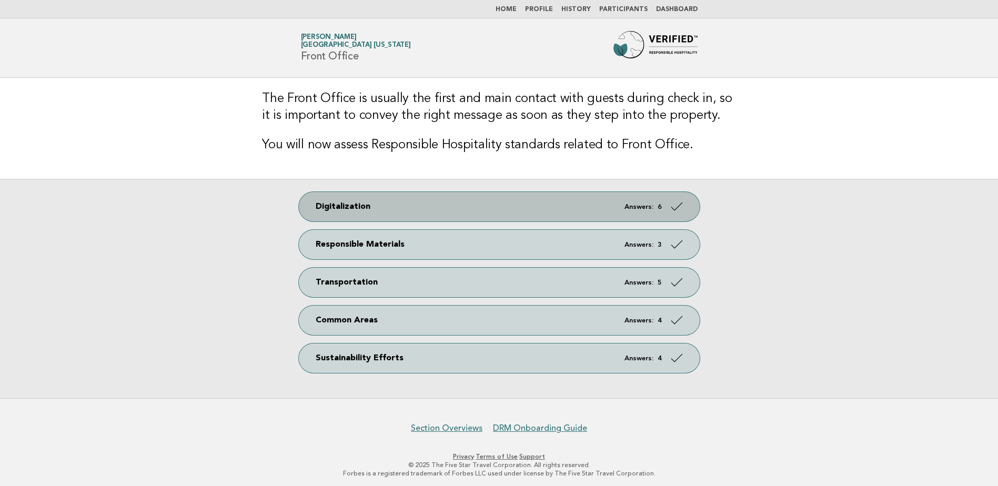
click at [368, 204] on link "Digitalization Answers: 6" at bounding box center [499, 206] width 401 height 29
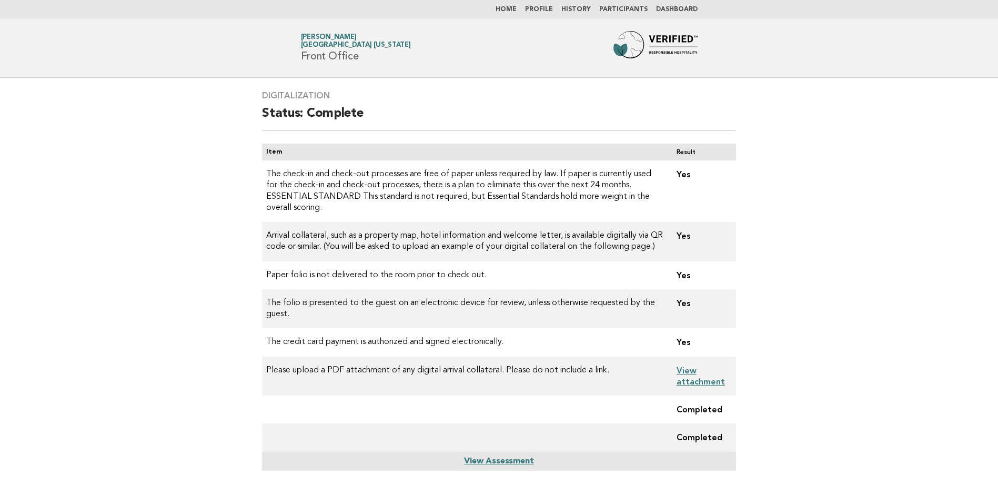
click at [671, 7] on link "Dashboard" at bounding box center [677, 9] width 42 height 6
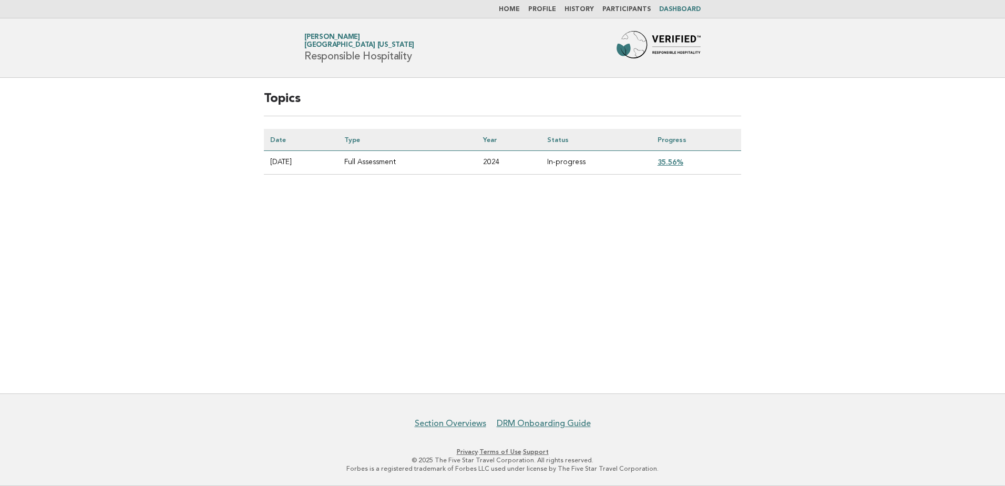
click at [675, 161] on link "35.56%" at bounding box center [671, 162] width 26 height 8
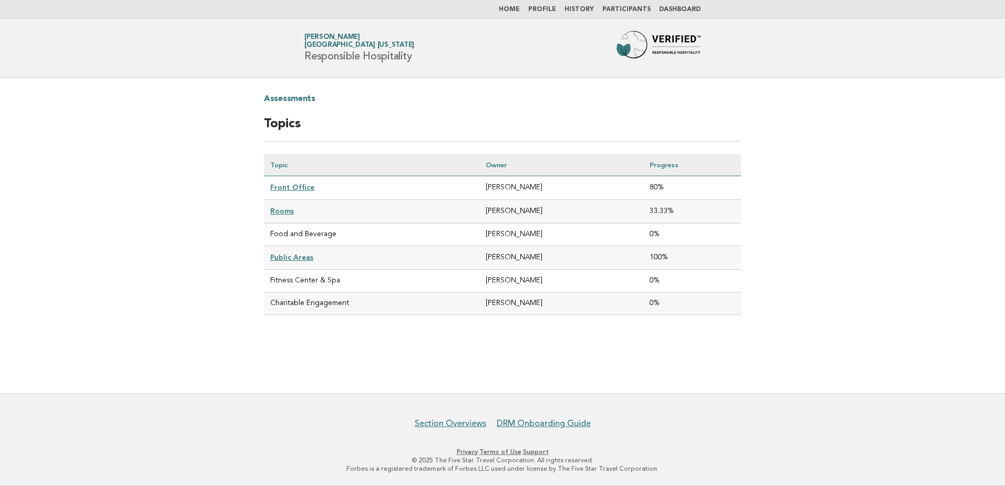
click at [294, 186] on link "Front Office" at bounding box center [292, 187] width 44 height 8
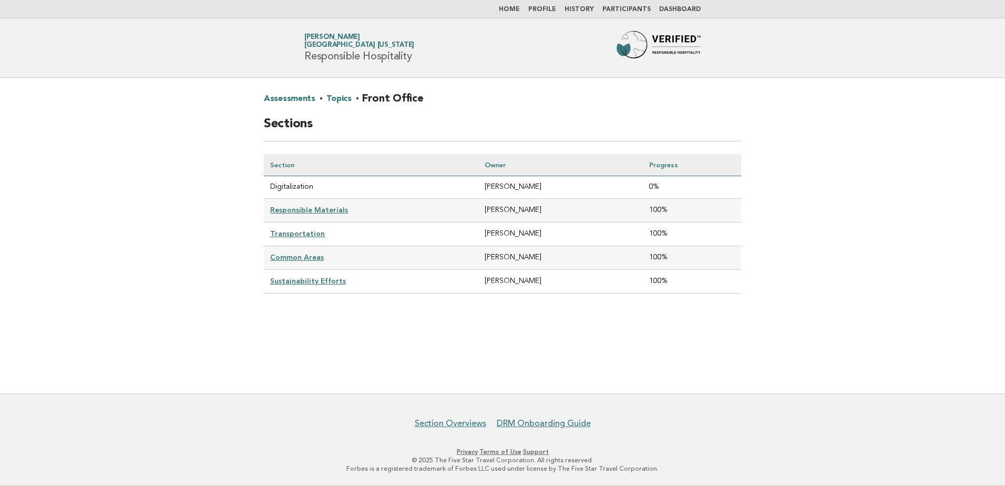
click at [517, 7] on link "Home" at bounding box center [509, 9] width 21 height 6
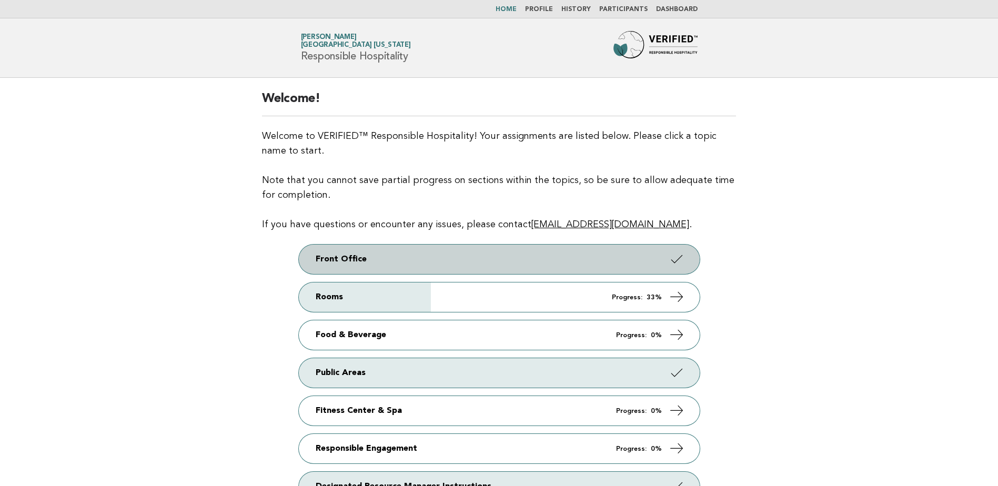
click at [484, 262] on link "Front Office" at bounding box center [499, 259] width 401 height 29
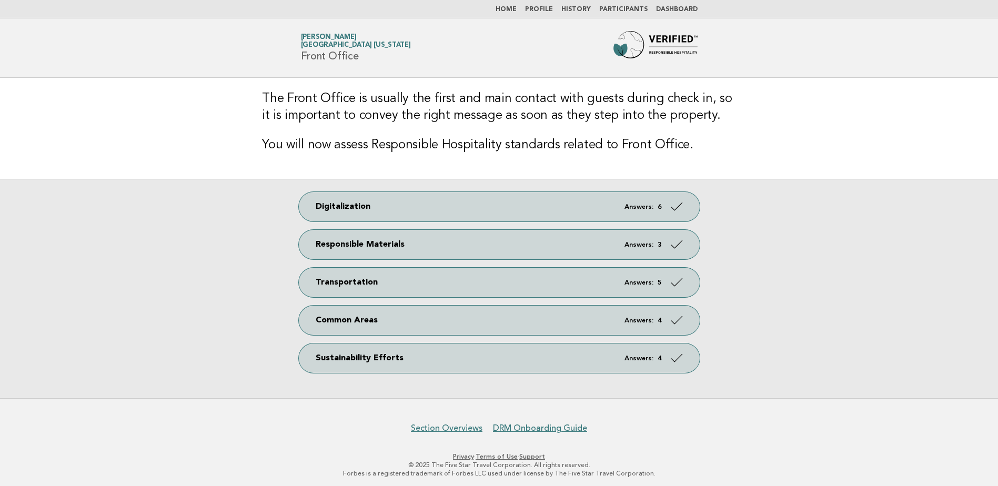
click at [676, 7] on link "Dashboard" at bounding box center [677, 9] width 42 height 6
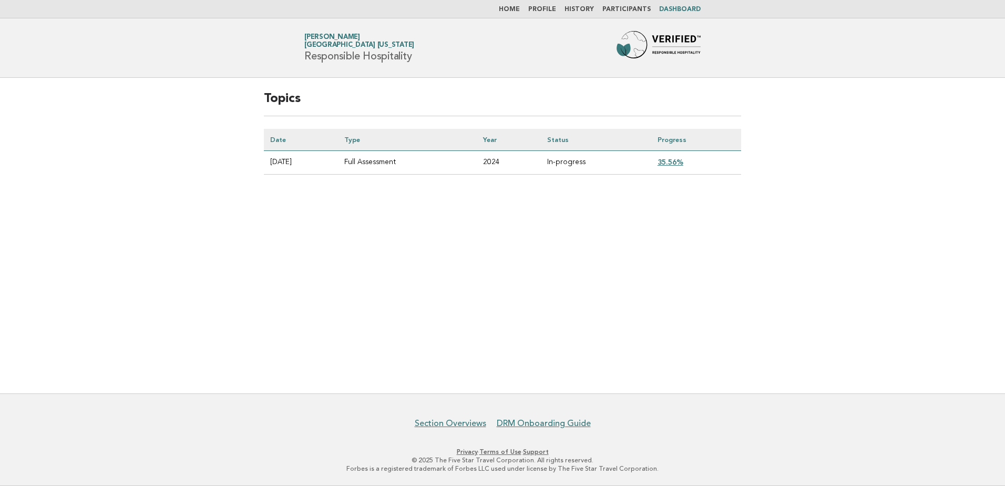
click at [681, 161] on link "35.56%" at bounding box center [671, 162] width 26 height 8
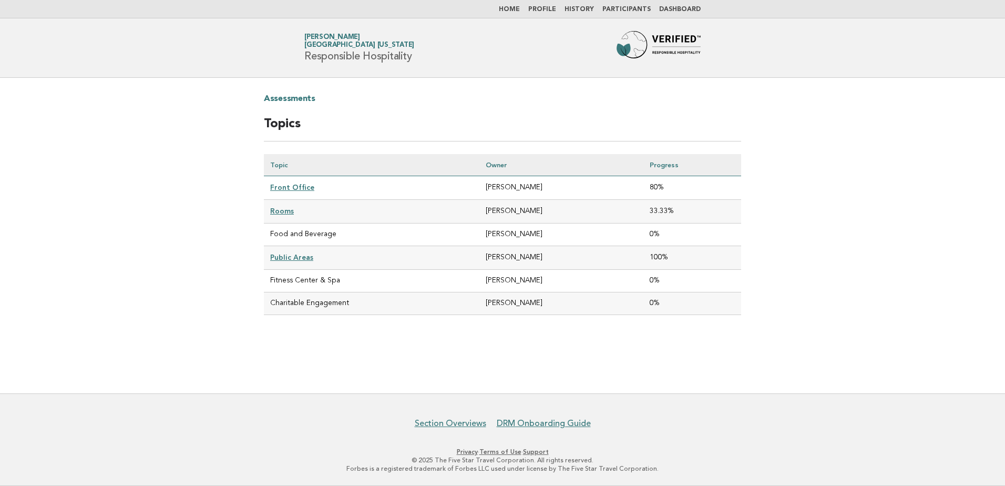
click at [288, 186] on link "Front Office" at bounding box center [292, 187] width 44 height 8
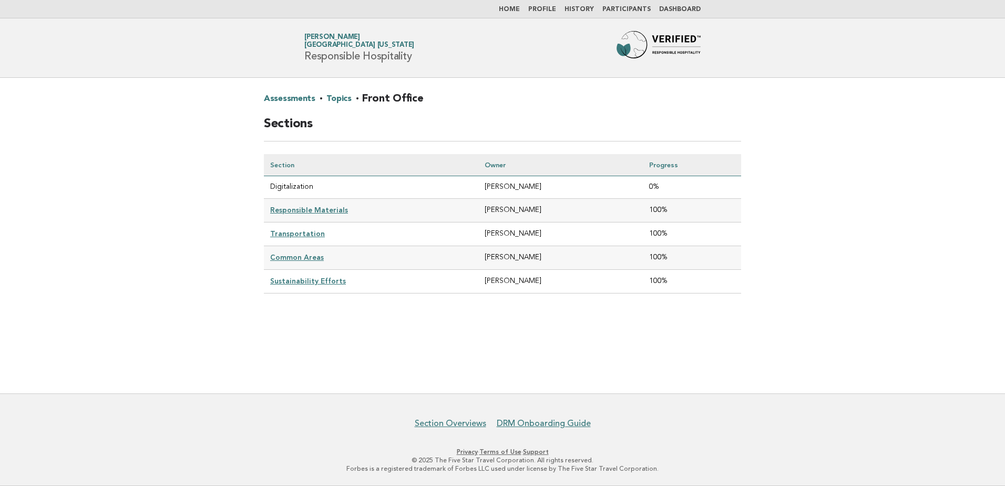
click at [801, 258] on main "Assessments · Topics · Front Office Sections Section Owner Progress Digitalizat…" at bounding box center [502, 236] width 1005 height 316
